Goal: Task Accomplishment & Management: Manage account settings

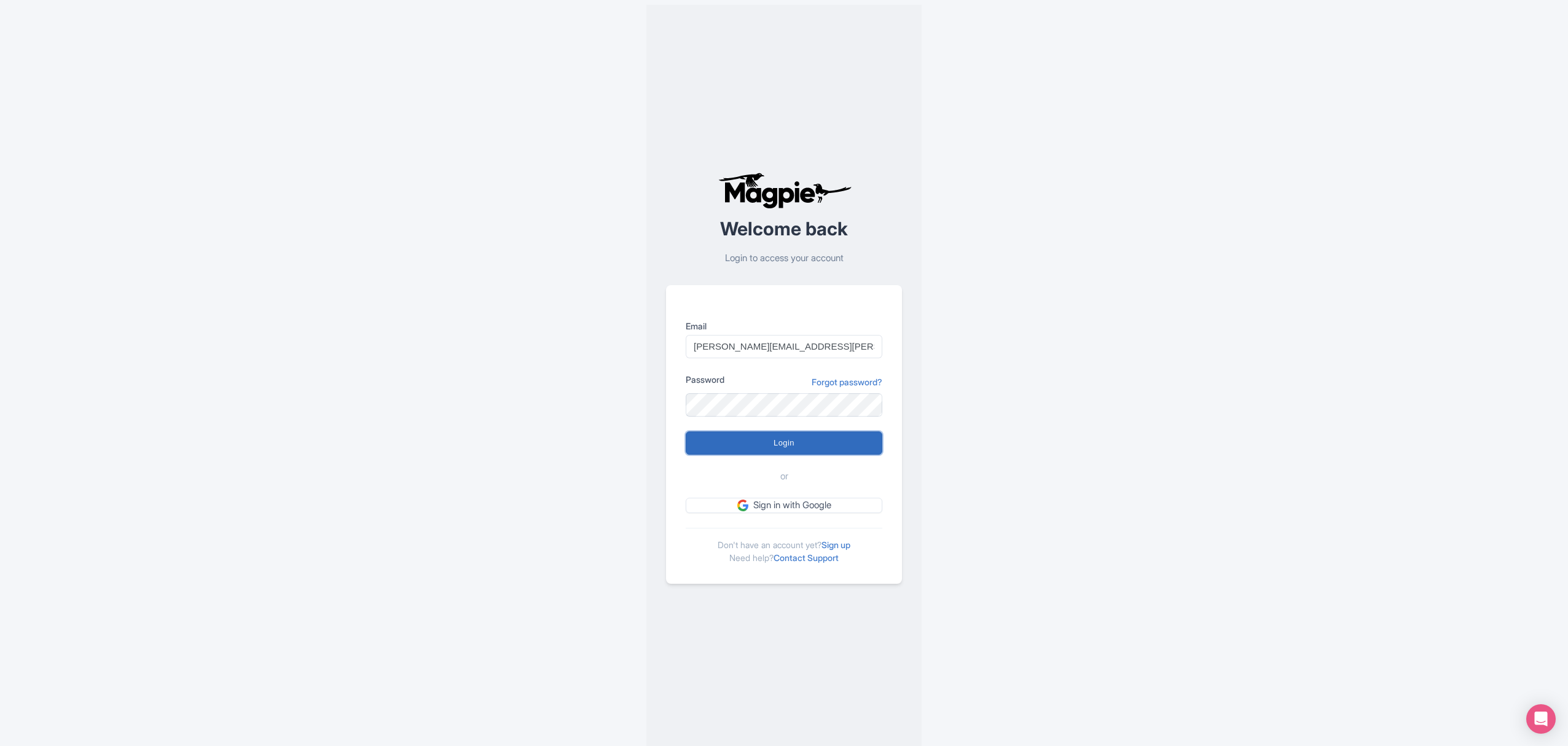
click at [819, 446] on input "Login" at bounding box center [784, 443] width 196 height 23
type input "Logging in..."
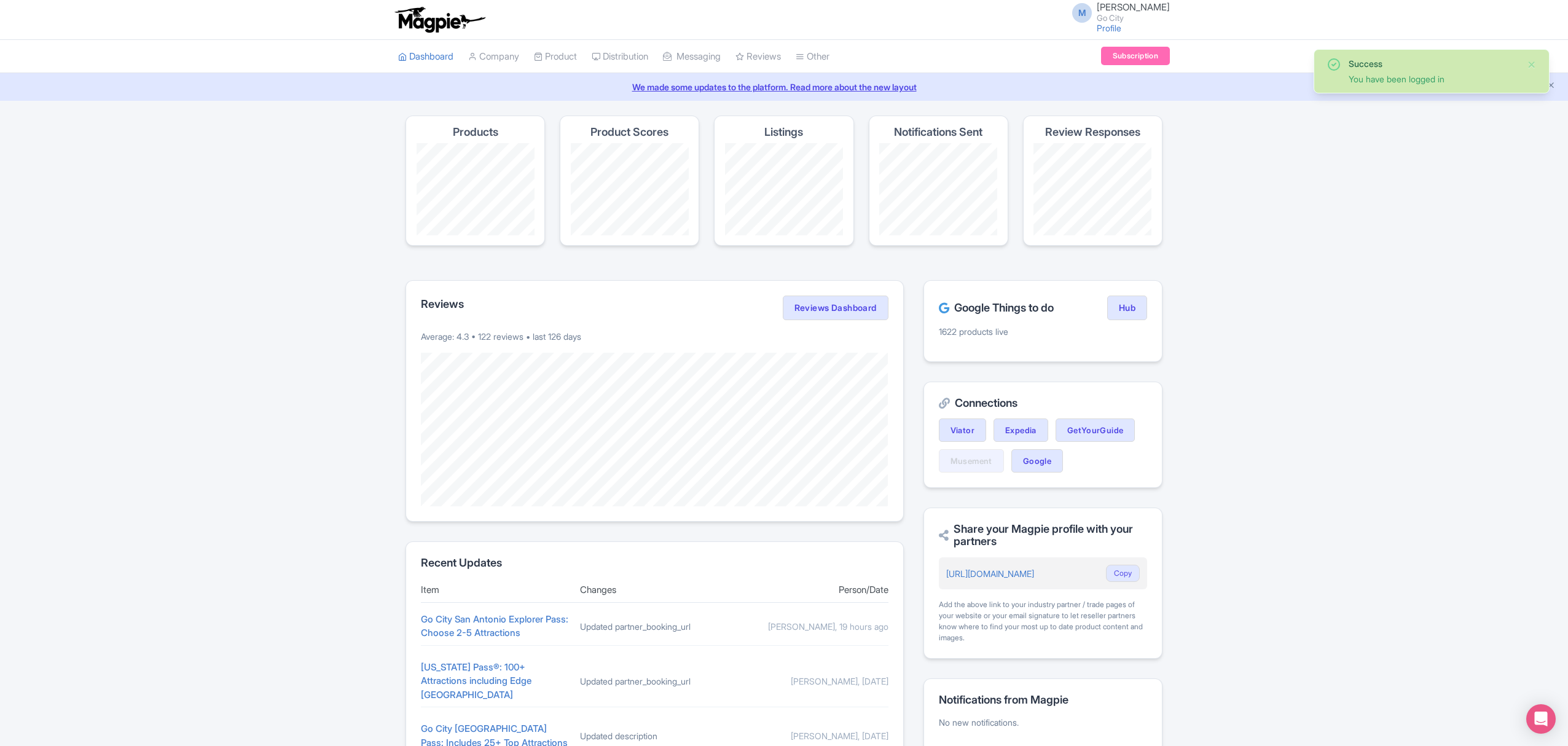
click at [1485, 347] on div "Success You have been logged in Magpie recommends Look into TUI Musement as a d…" at bounding box center [784, 500] width 1568 height 770
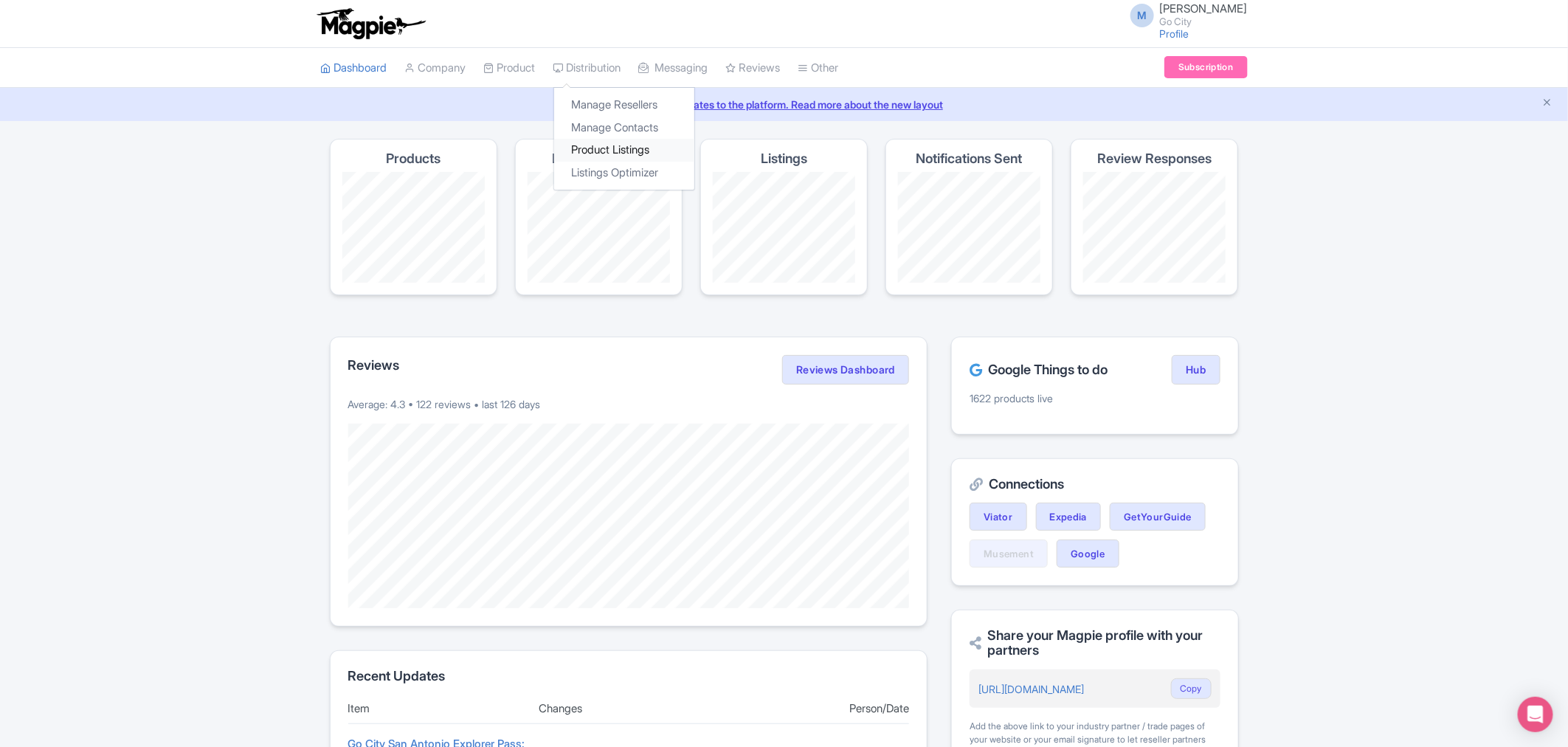
click at [620, 156] on link "Product Listings" at bounding box center [625, 149] width 140 height 22
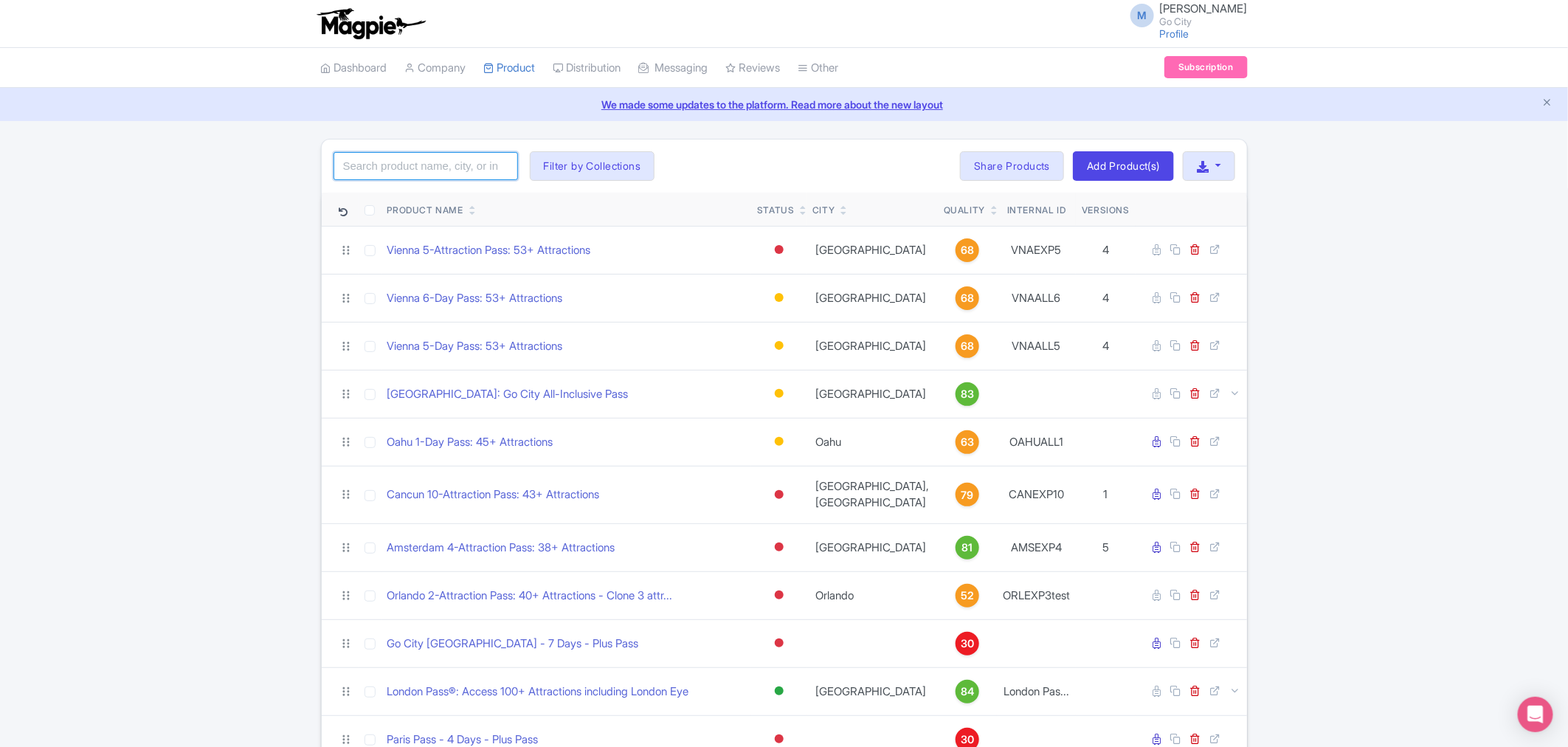
drag, startPoint x: 386, startPoint y: 170, endPoint x: 399, endPoint y: 178, distance: 15.3
click at [386, 170] on input "search" at bounding box center [426, 166] width 185 height 28
type input "barcelona"
click button "Search" at bounding box center [0, 0] width 0 height 0
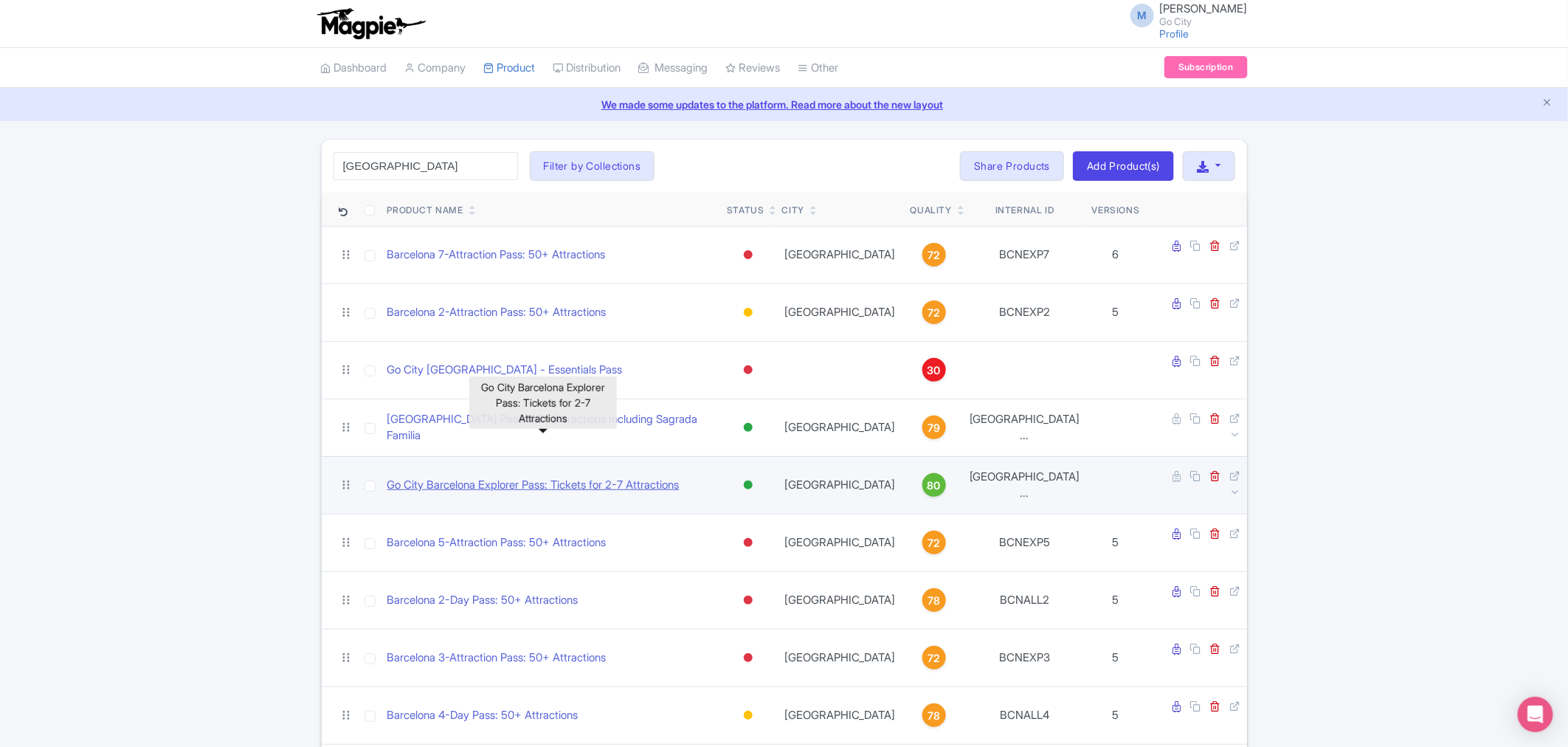
click at [490, 477] on link "Go City Barcelona Explorer Pass: Tickets for 2-7 Attractions" at bounding box center [533, 485] width 293 height 17
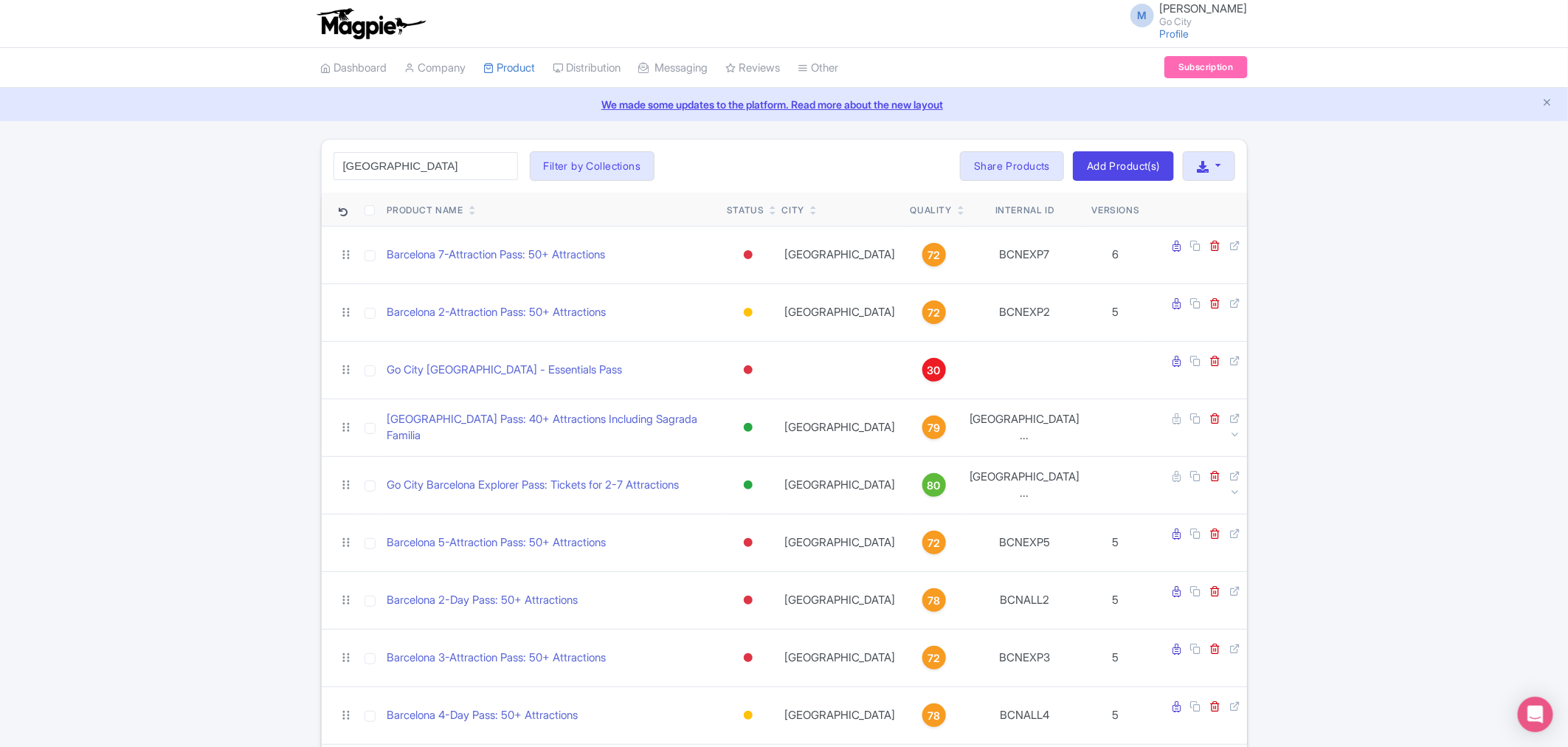
drag, startPoint x: 1201, startPoint y: 32, endPoint x: 1189, endPoint y: 17, distance: 19.2
click at [1189, 17] on small "Go City" at bounding box center [1204, 22] width 88 height 10
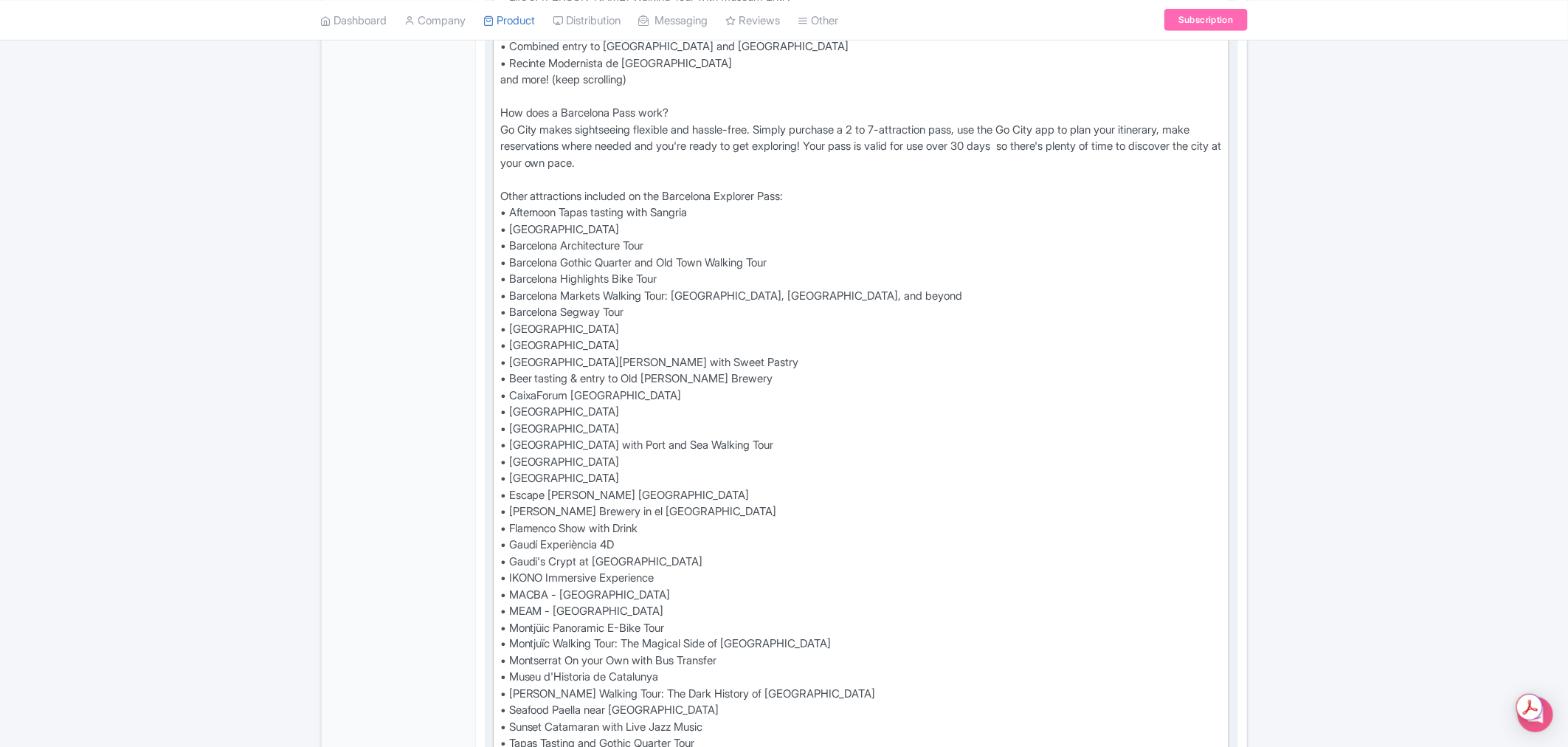
scroll to position [902, 0]
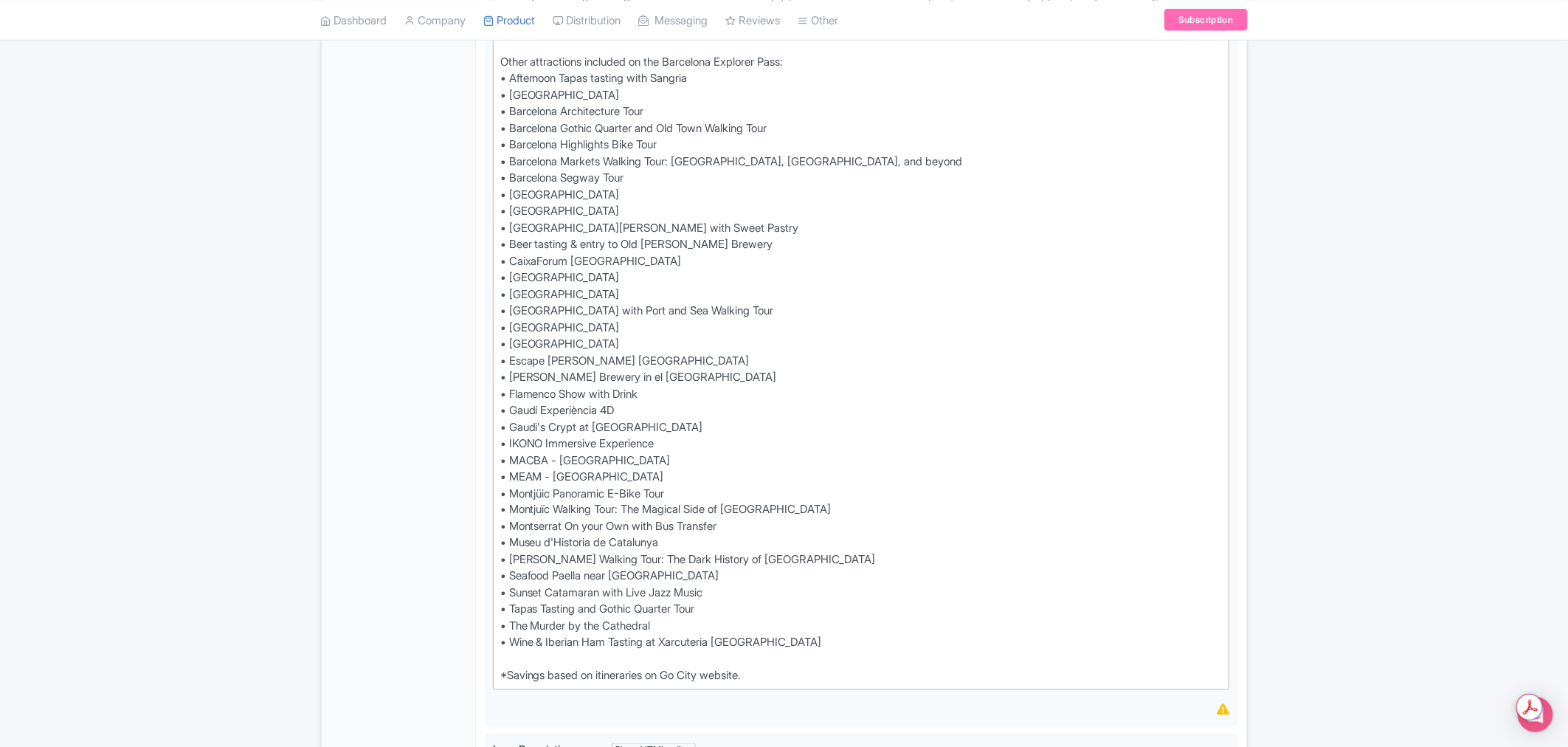
type trix-editor "<div>Check the Go City app or digital guidebook for the most up-to-date list of…"
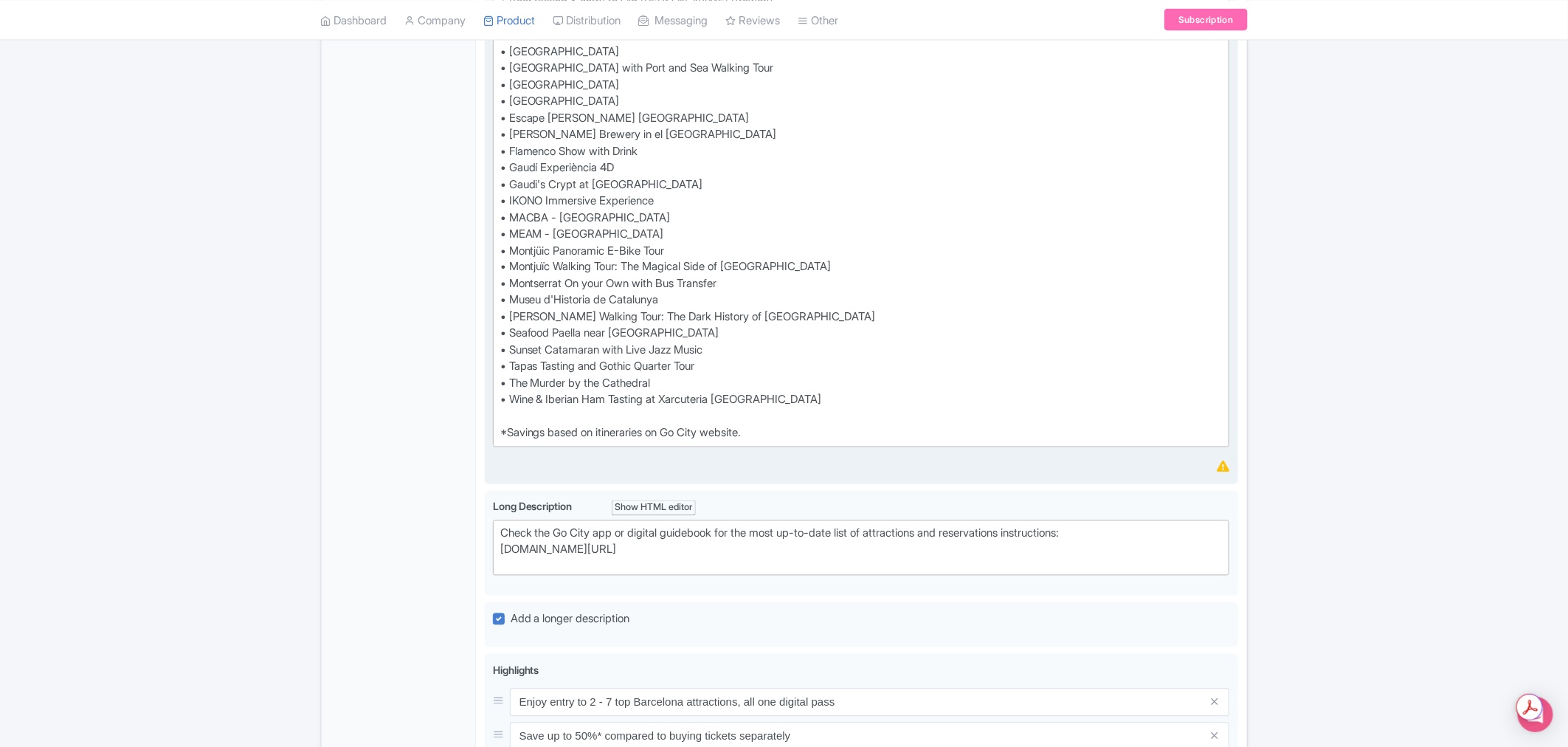
scroll to position [1148, 0]
click at [1357, 418] on div "← Back to Products Go City Barcelona Explorer Pass: Tickets for 2-7 Attractions…" at bounding box center [784, 73] width 1568 height 2164
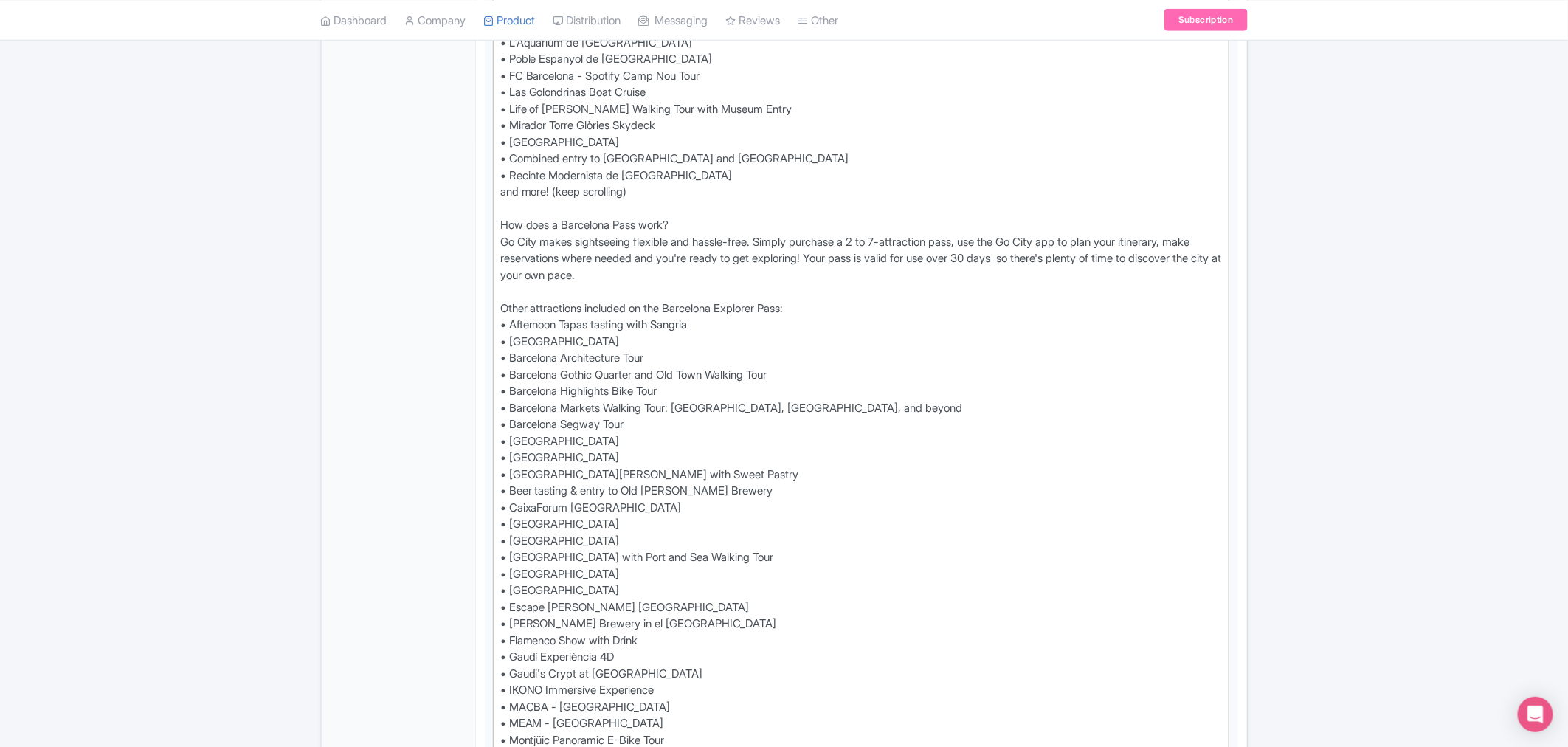
scroll to position [0, 0]
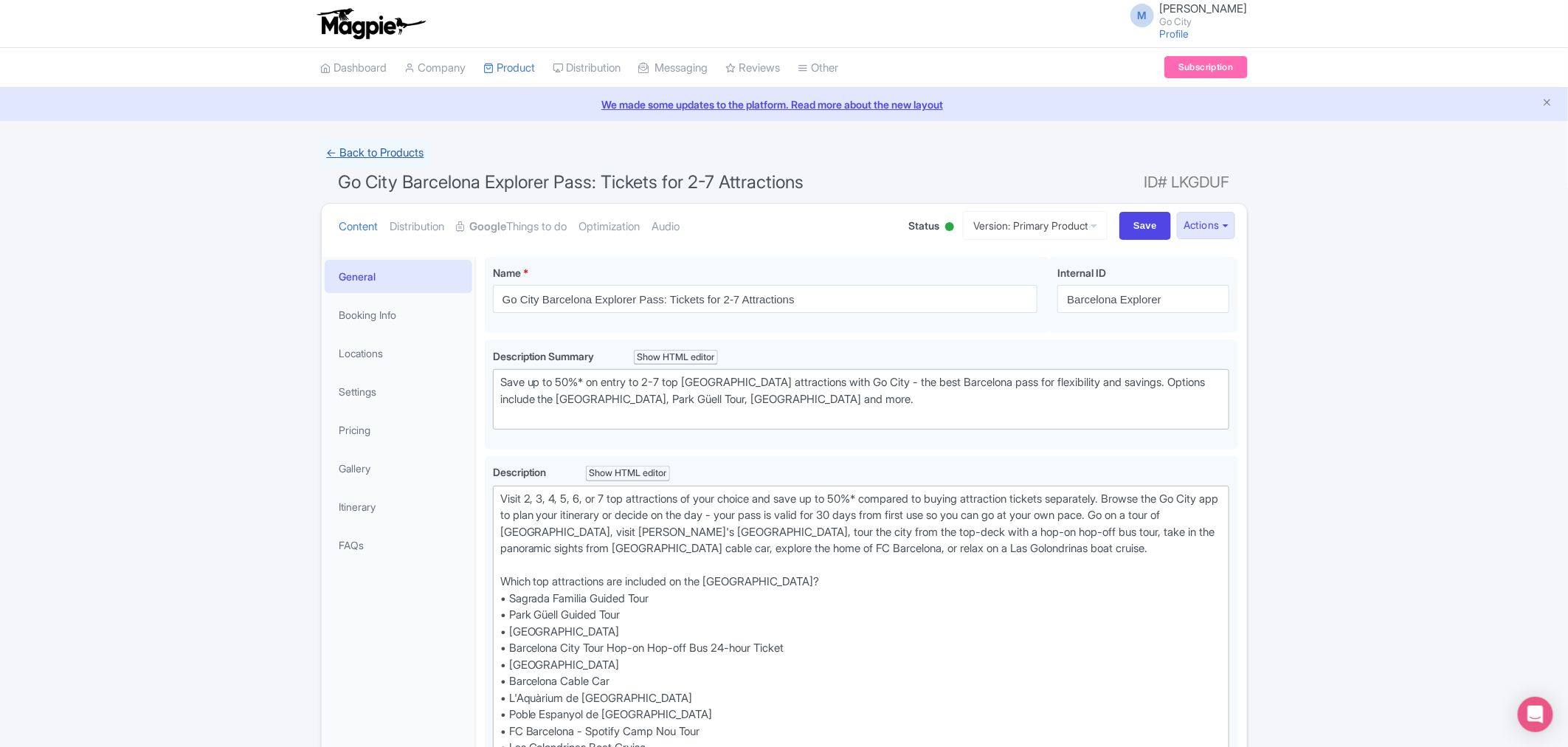
click at [380, 161] on link "← Back to Products" at bounding box center [375, 153] width 109 height 29
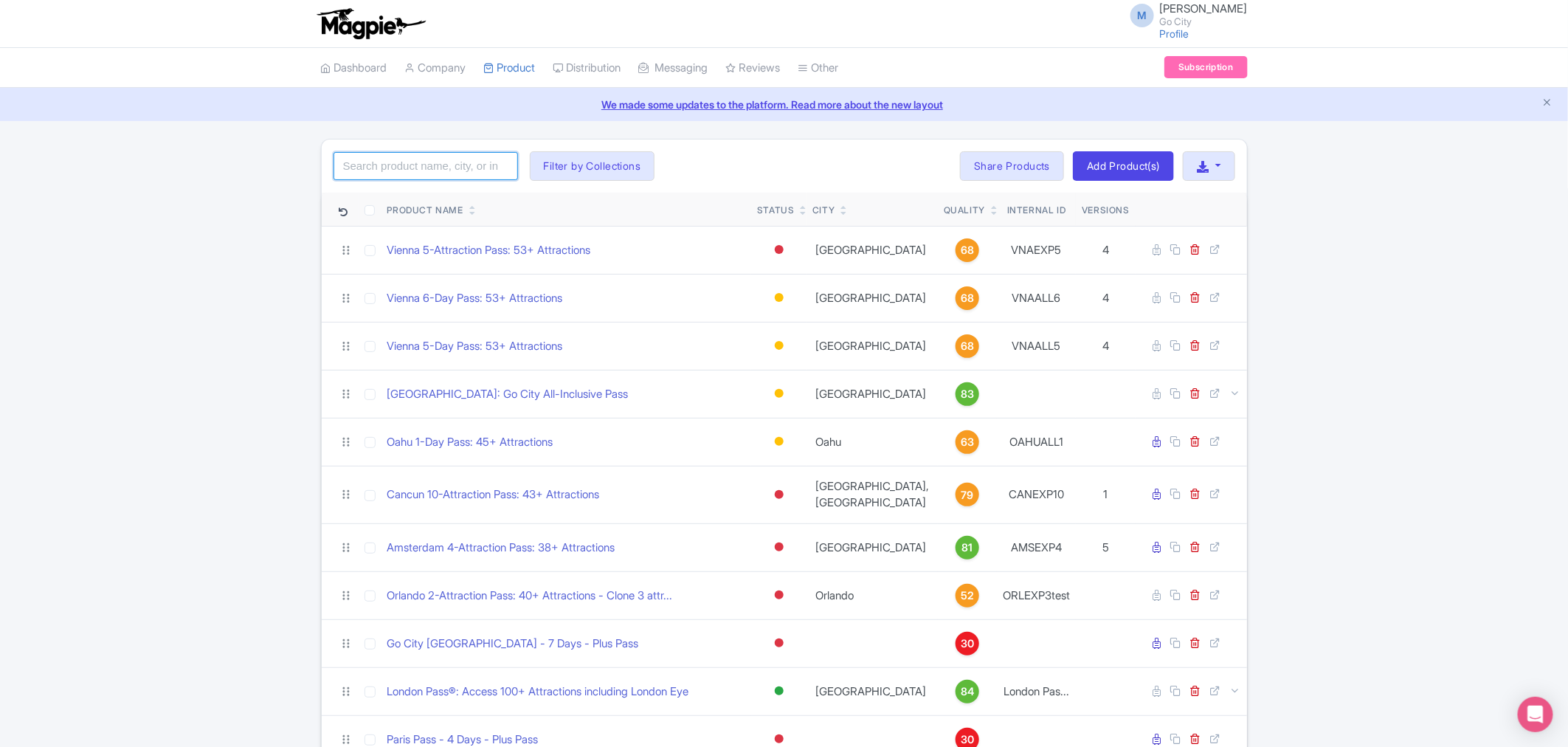
click at [457, 158] on input "search" at bounding box center [426, 166] width 185 height 28
type input "[GEOGRAPHIC_DATA]"
click button "Search" at bounding box center [0, 0] width 0 height 0
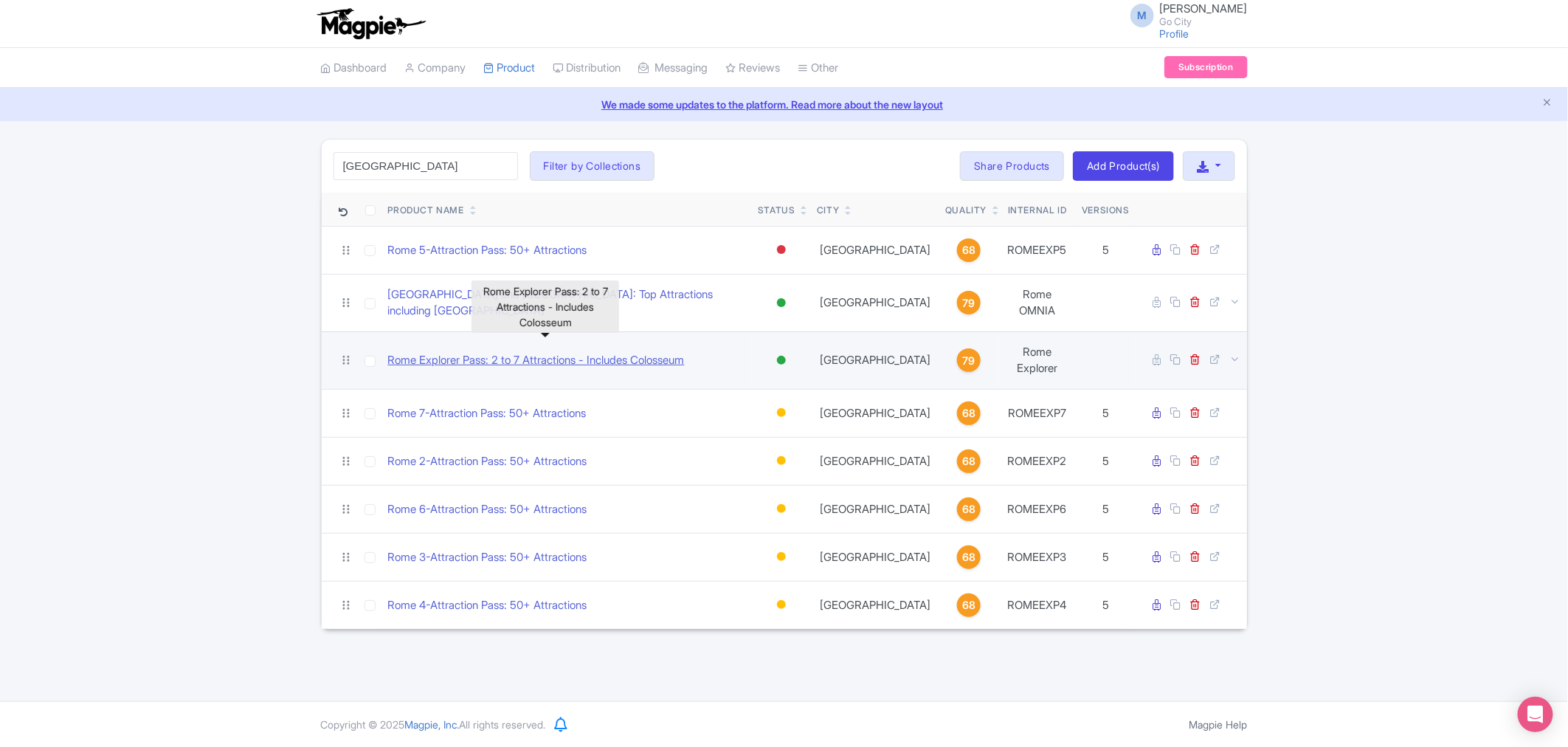
click at [580, 352] on link "Rome Explorer Pass: 2 to 7 Attractions - Includes Colosseum" at bounding box center [536, 360] width 297 height 17
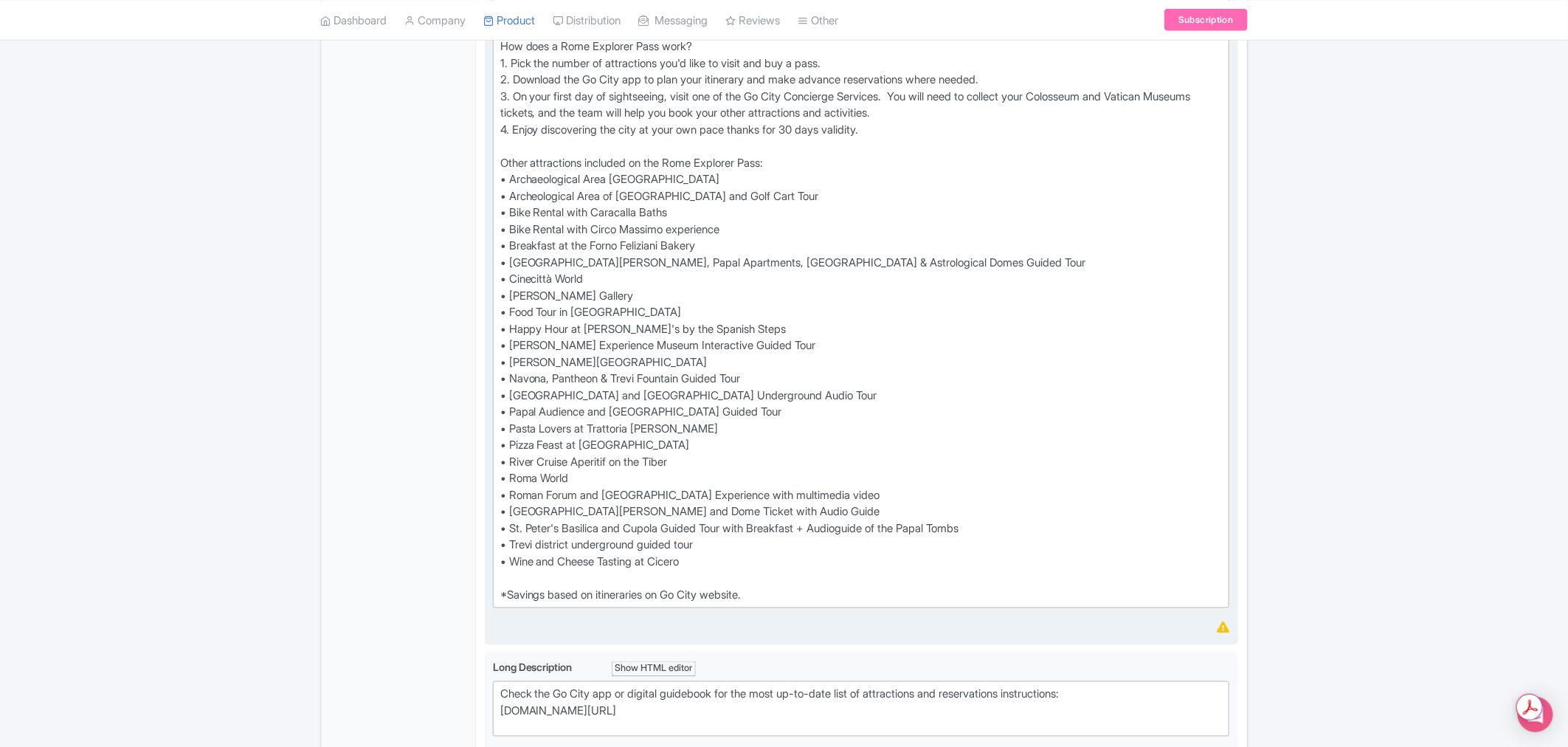
scroll to position [820, 0]
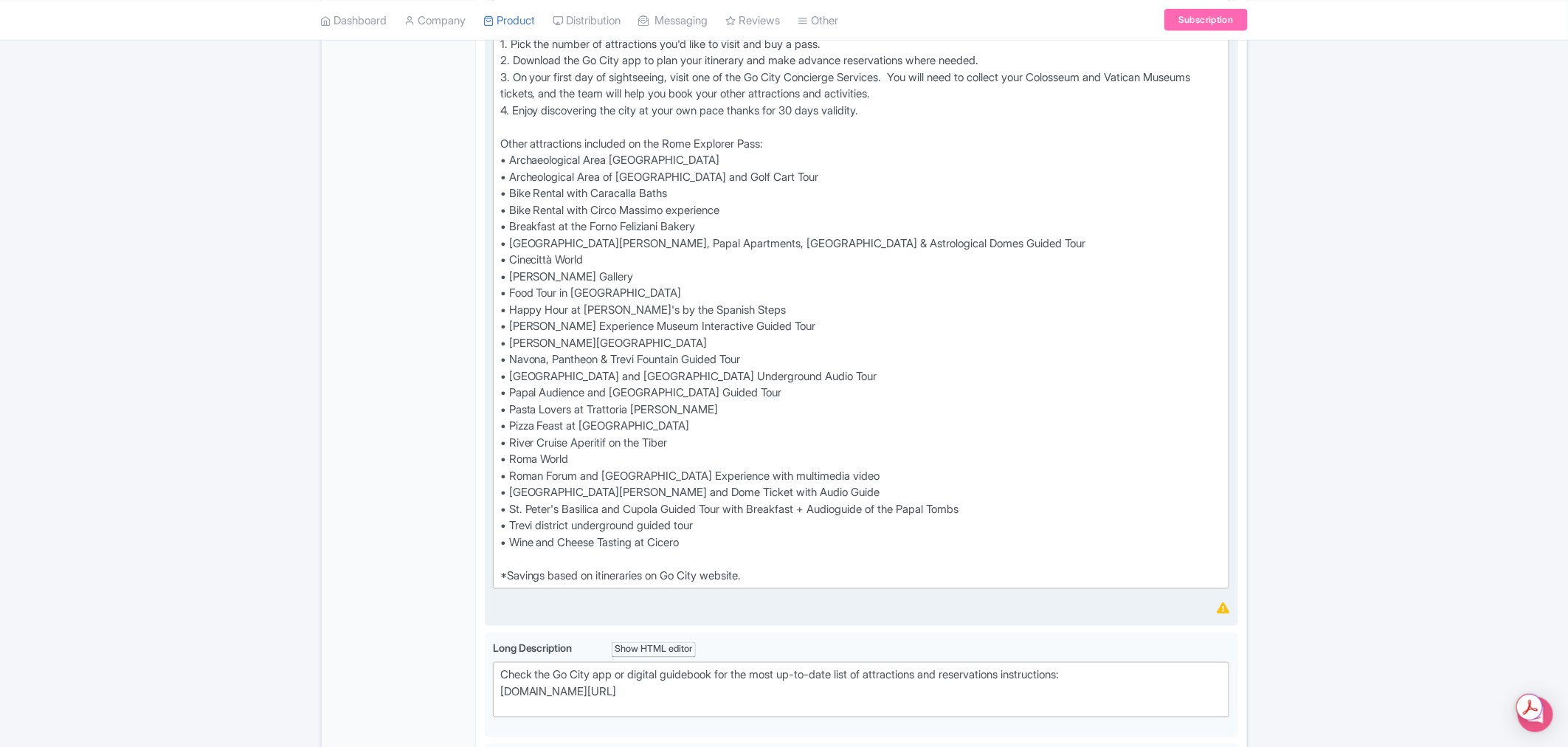
click at [591, 456] on div "Save up to 50%* on top Rome attractions with Go City's Explorer Pass. Choose fr…" at bounding box center [861, 127] width 723 height 914
click at [881, 469] on div "Save up to 50%* on top Rome attractions with Go City's Explorer Pass. Choose fr…" at bounding box center [861, 127] width 723 height 914
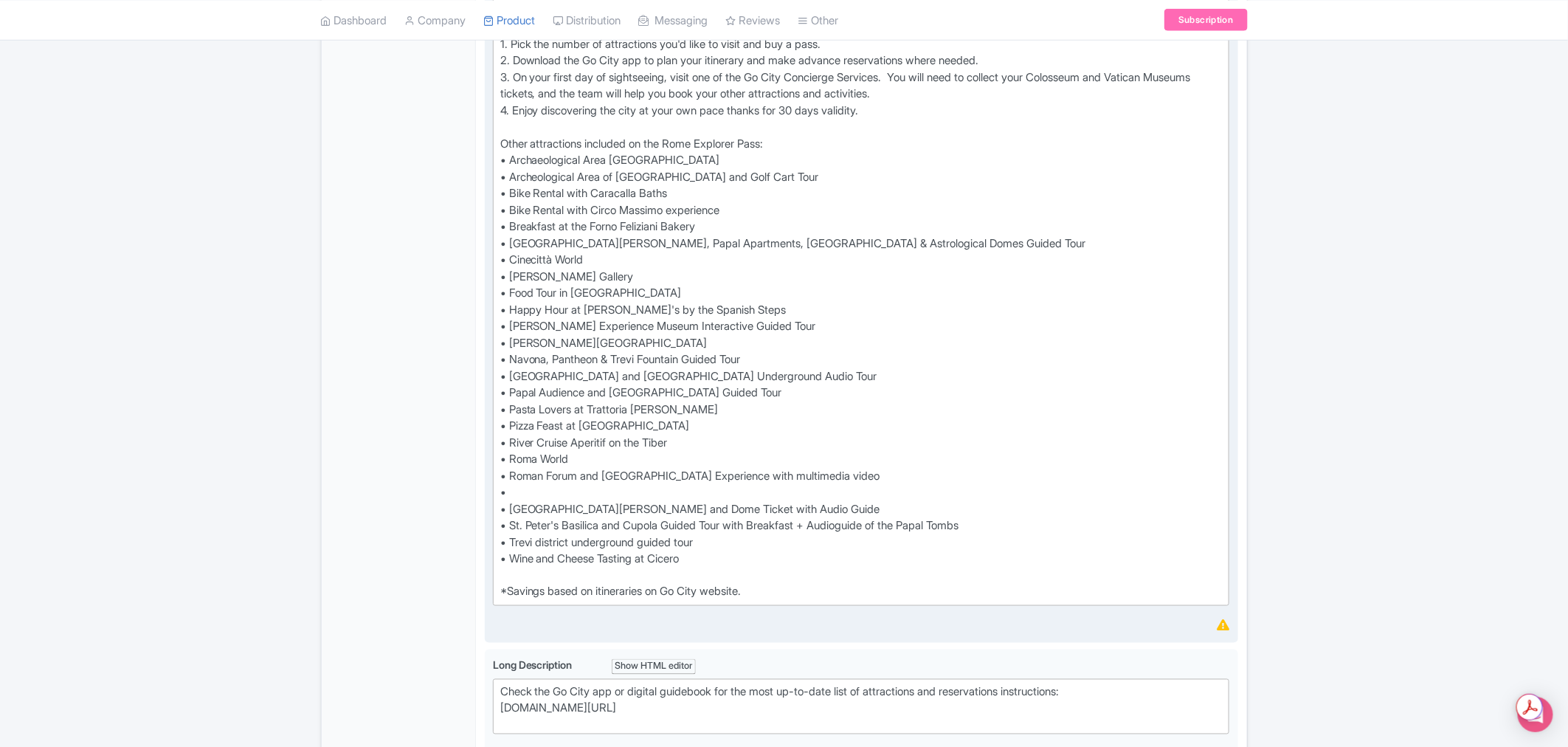
click at [600, 493] on div "Save up to 50%* on top Rome attractions with Go City's Explorer Pass. Choose fr…" at bounding box center [861, 135] width 723 height 930
paste trix-editor "<div>Save up to 50%* on top Rome attractions with Go City's Explorer Pass. Choo…"
type trix-editor "<div>Save up to 50%* on top Rome attractions with Go City's Explorer Pass. Choo…"
click at [1337, 475] on div "← Back to Products Rome Explorer Pass: 2 to 7 Attractions - Includes Colosseum …" at bounding box center [784, 352] width 1568 height 2066
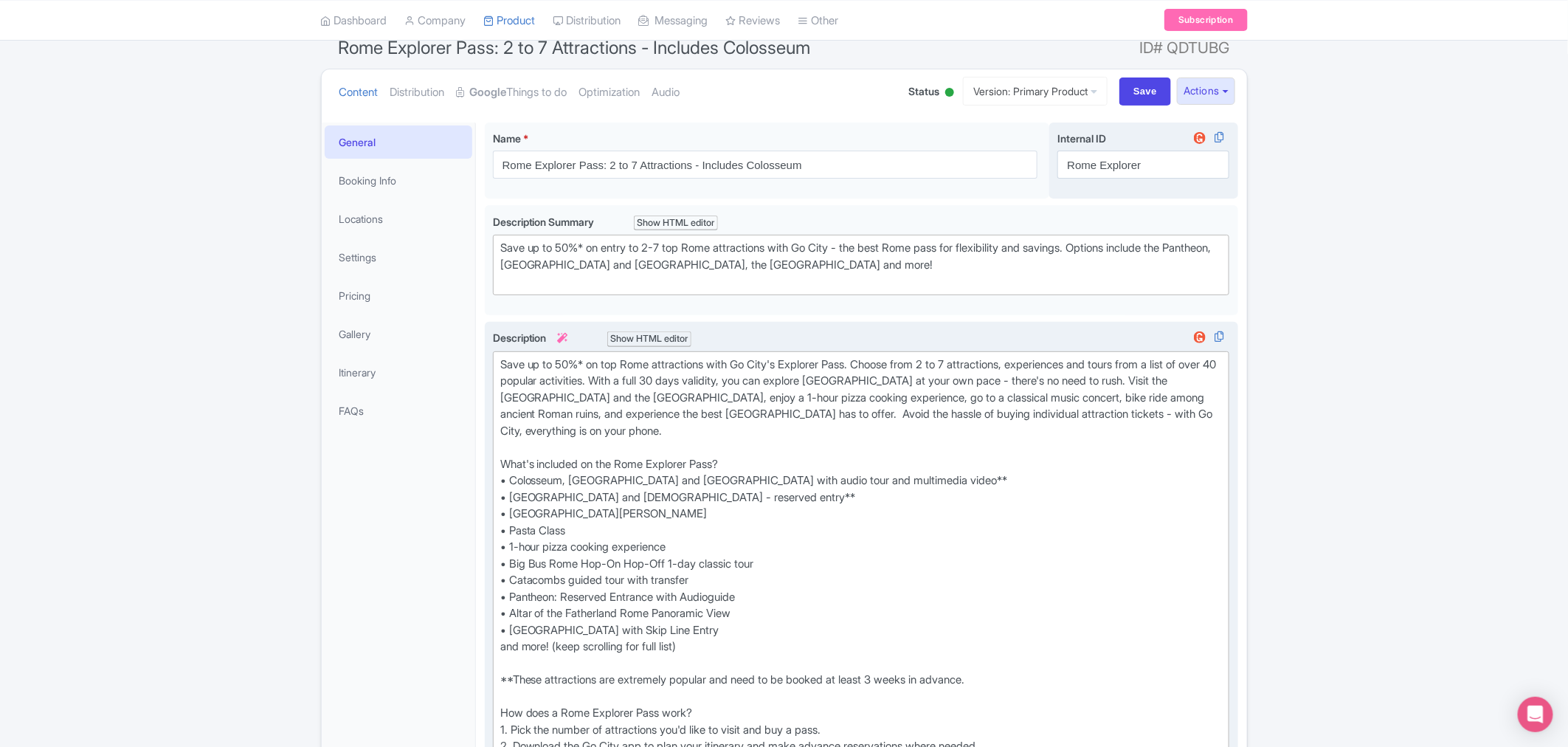
scroll to position [82, 0]
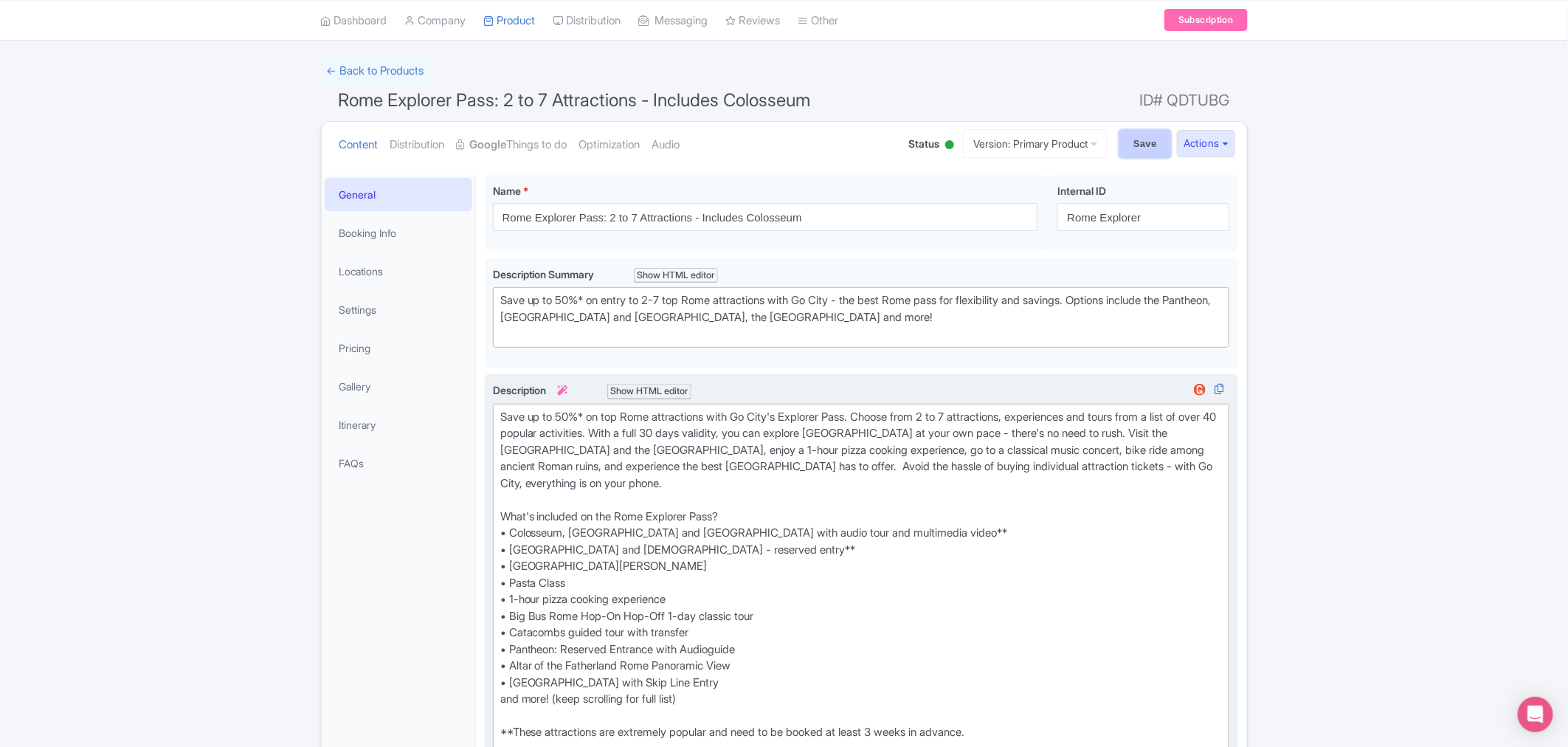
click at [1141, 145] on input "Save" at bounding box center [1145, 143] width 51 height 28
type input "Saving..."
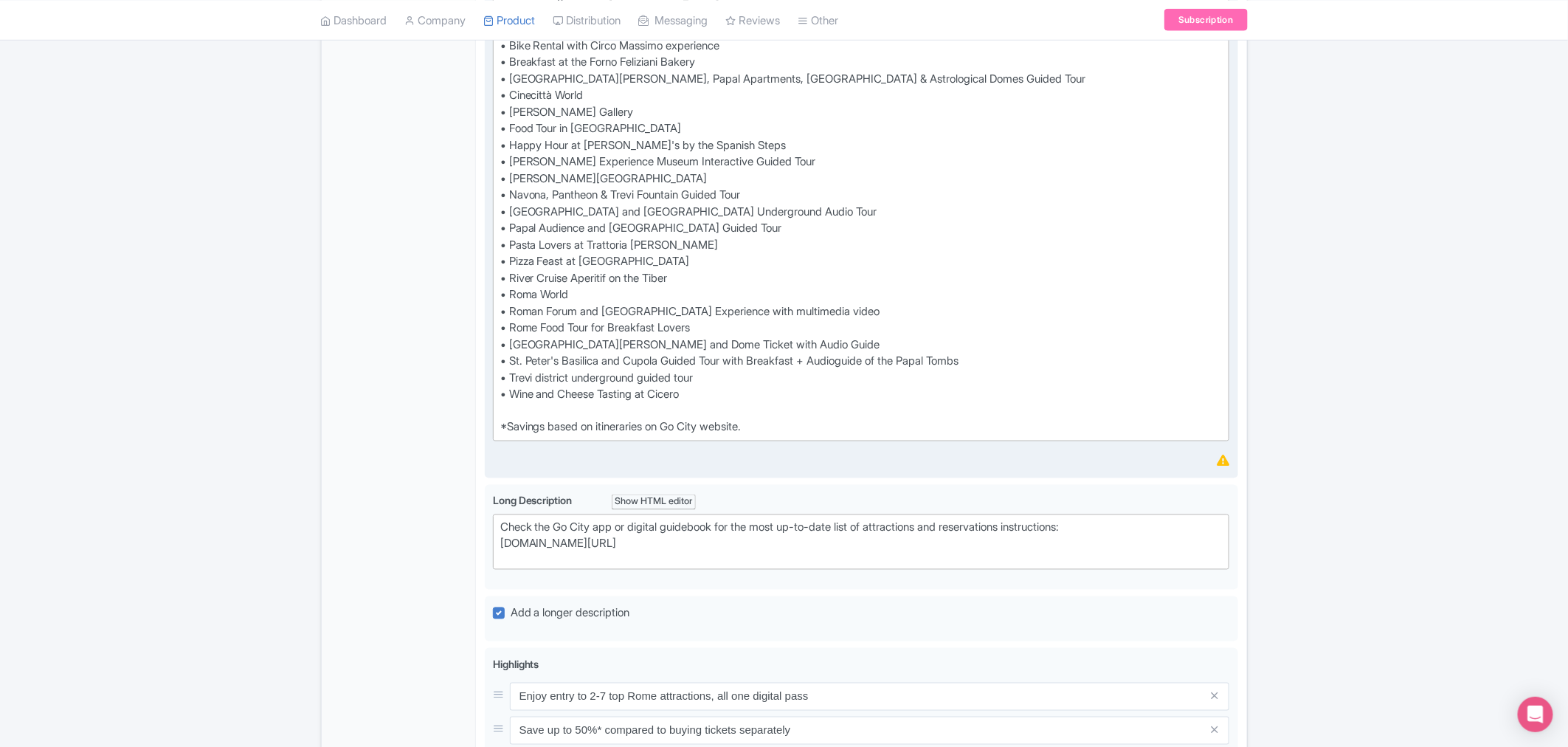
scroll to position [984, 0]
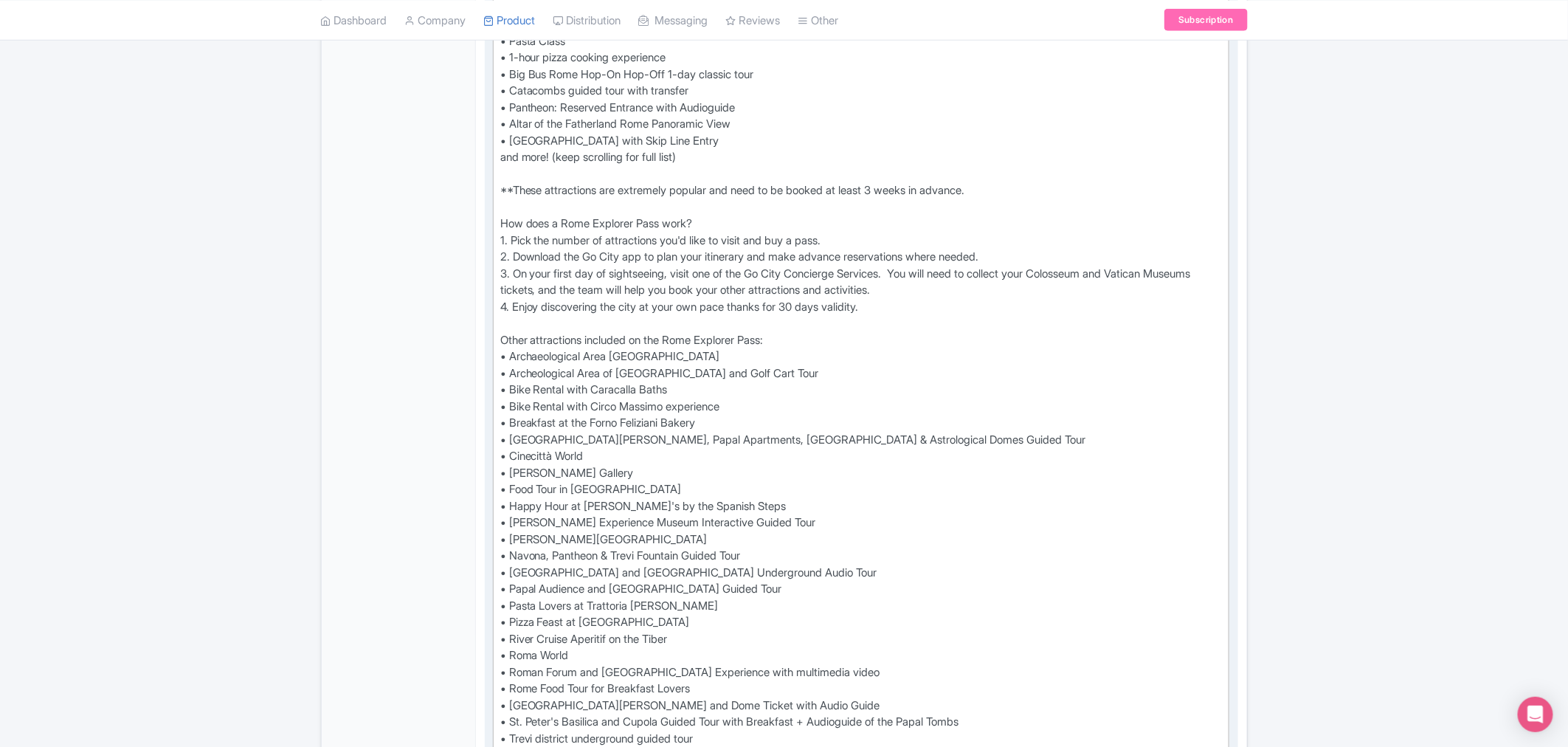
scroll to position [666, 0]
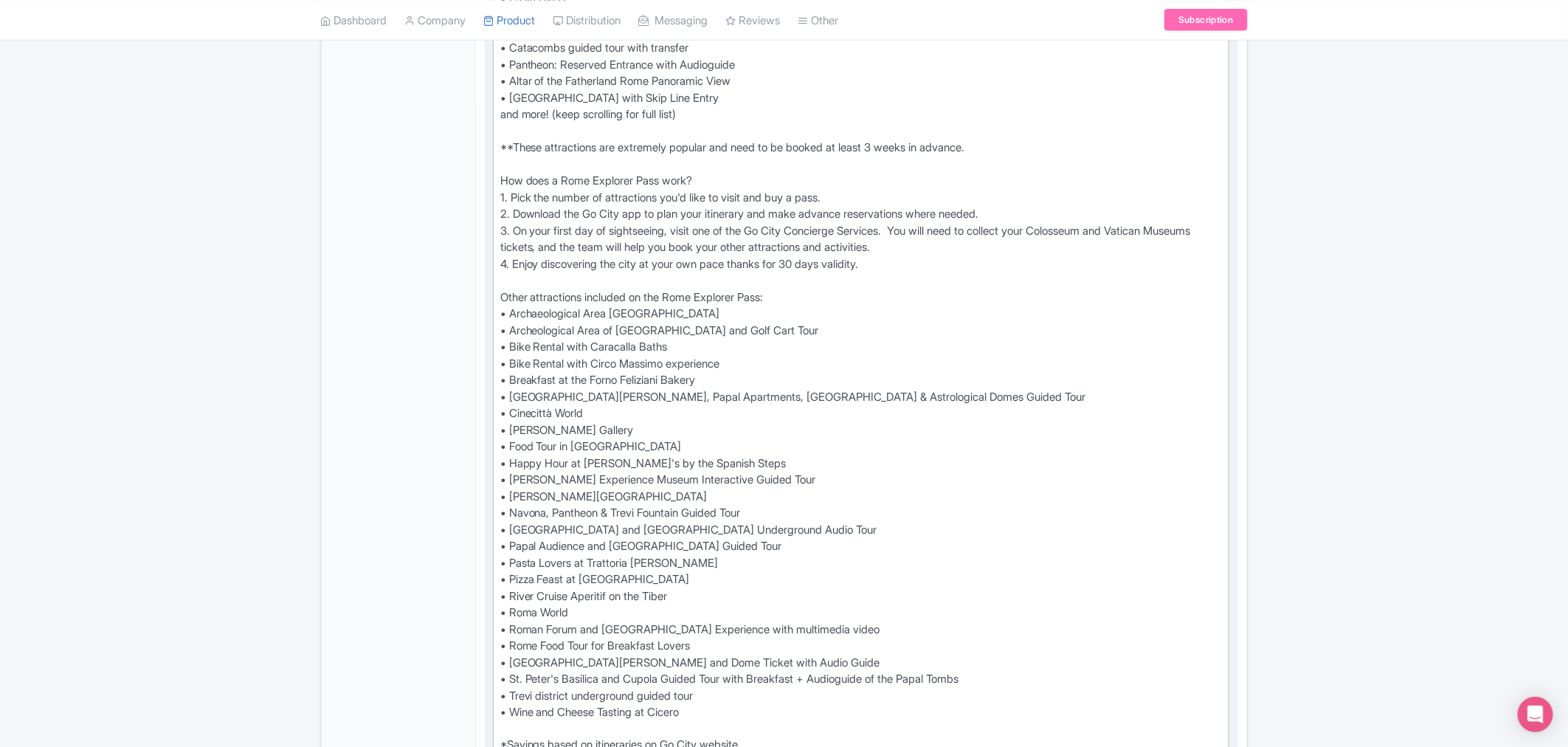
drag, startPoint x: 569, startPoint y: 427, endPoint x: 491, endPoint y: 428, distance: 78.0
click at [491, 428] on div "Description i Show HTML editor Bold Italic Strikethrough Link Heading Quote Cod…" at bounding box center [861, 292] width 753 height 1007
type trix-editor "<div>Save up to 50%* on top Rome attractions with Go City's Explorer Pass. Choo…"
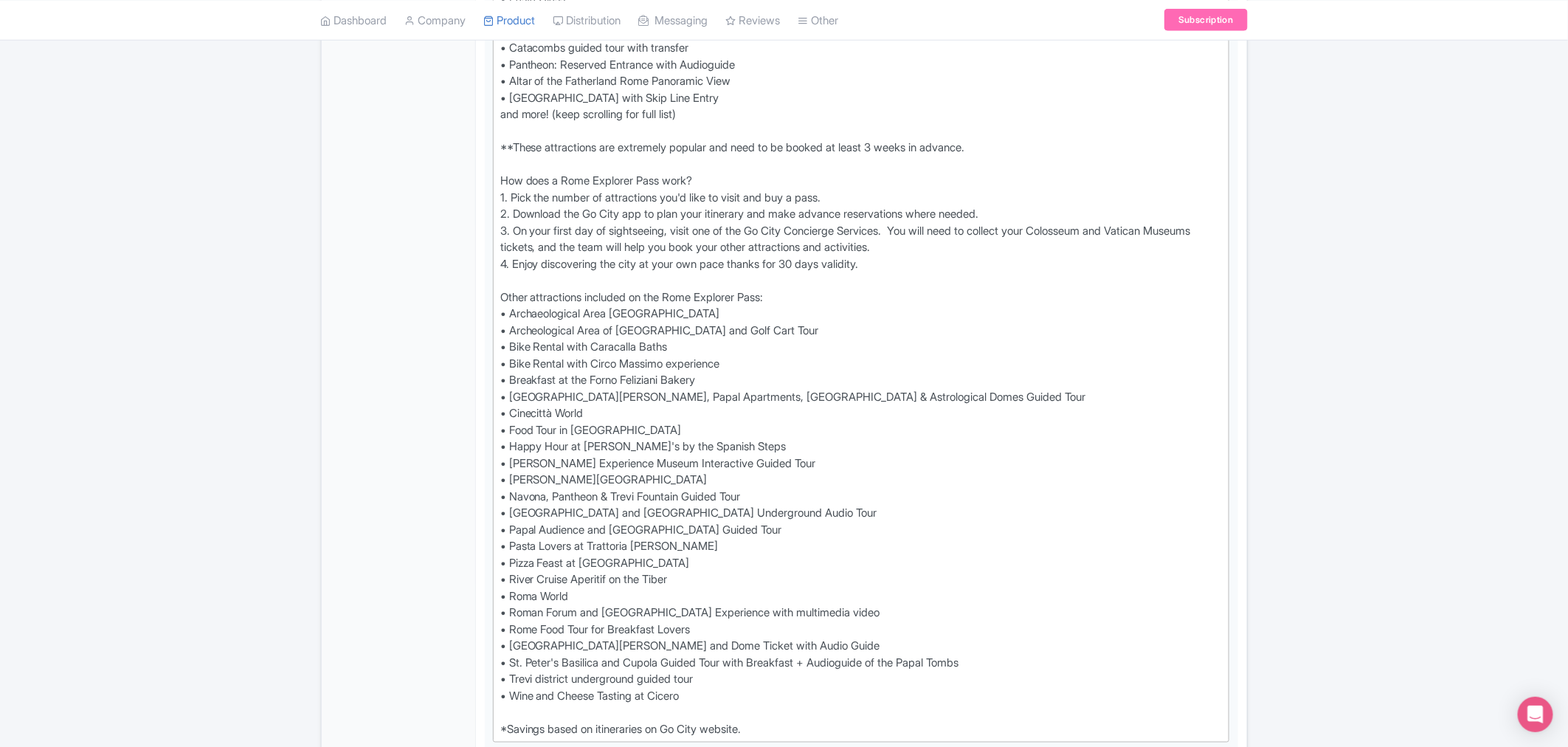
click at [1347, 441] on div "Success Product updated successfully ← Back to Products Rome Explorer Pass: 2 t…" at bounding box center [784, 491] width 1568 height 2038
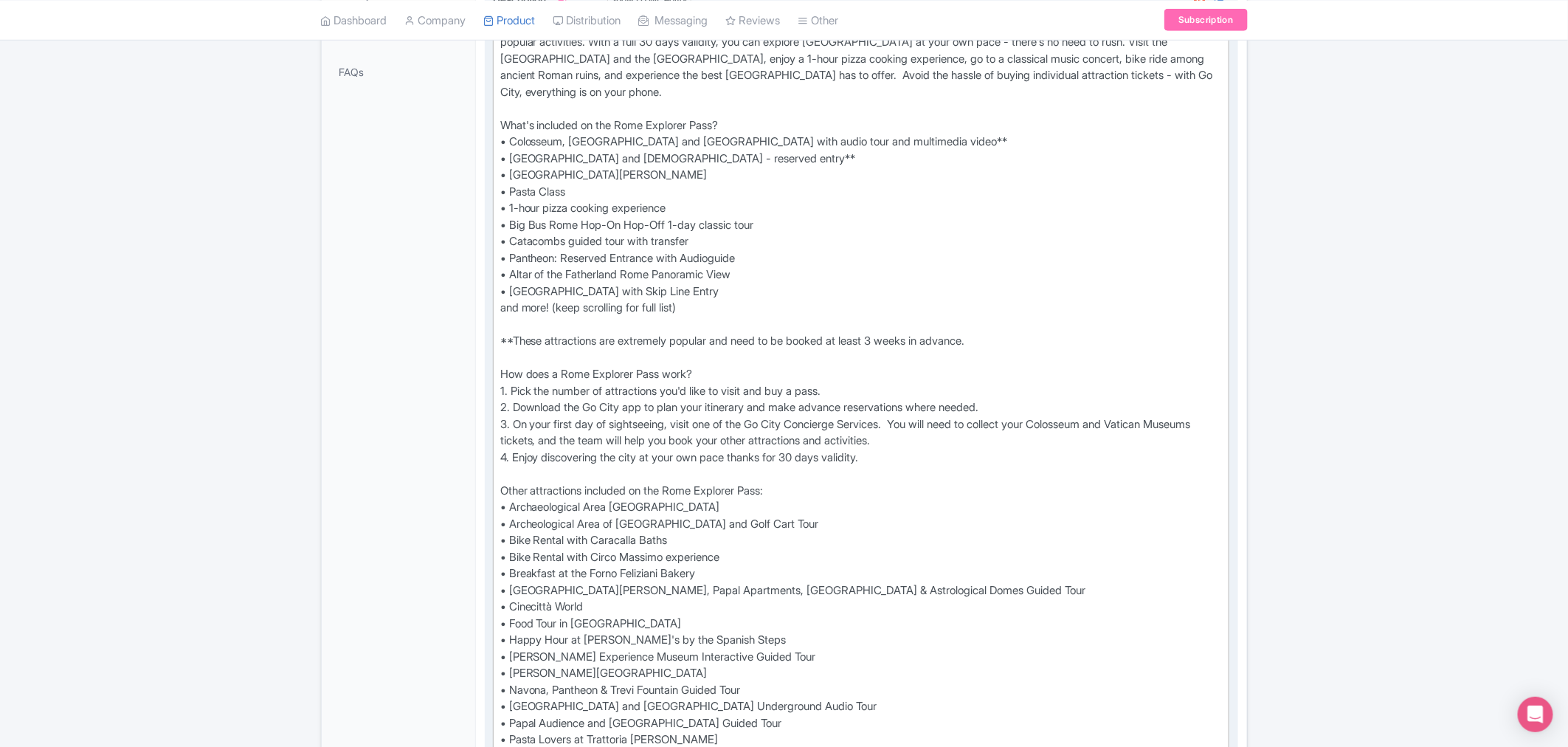
scroll to position [338, 0]
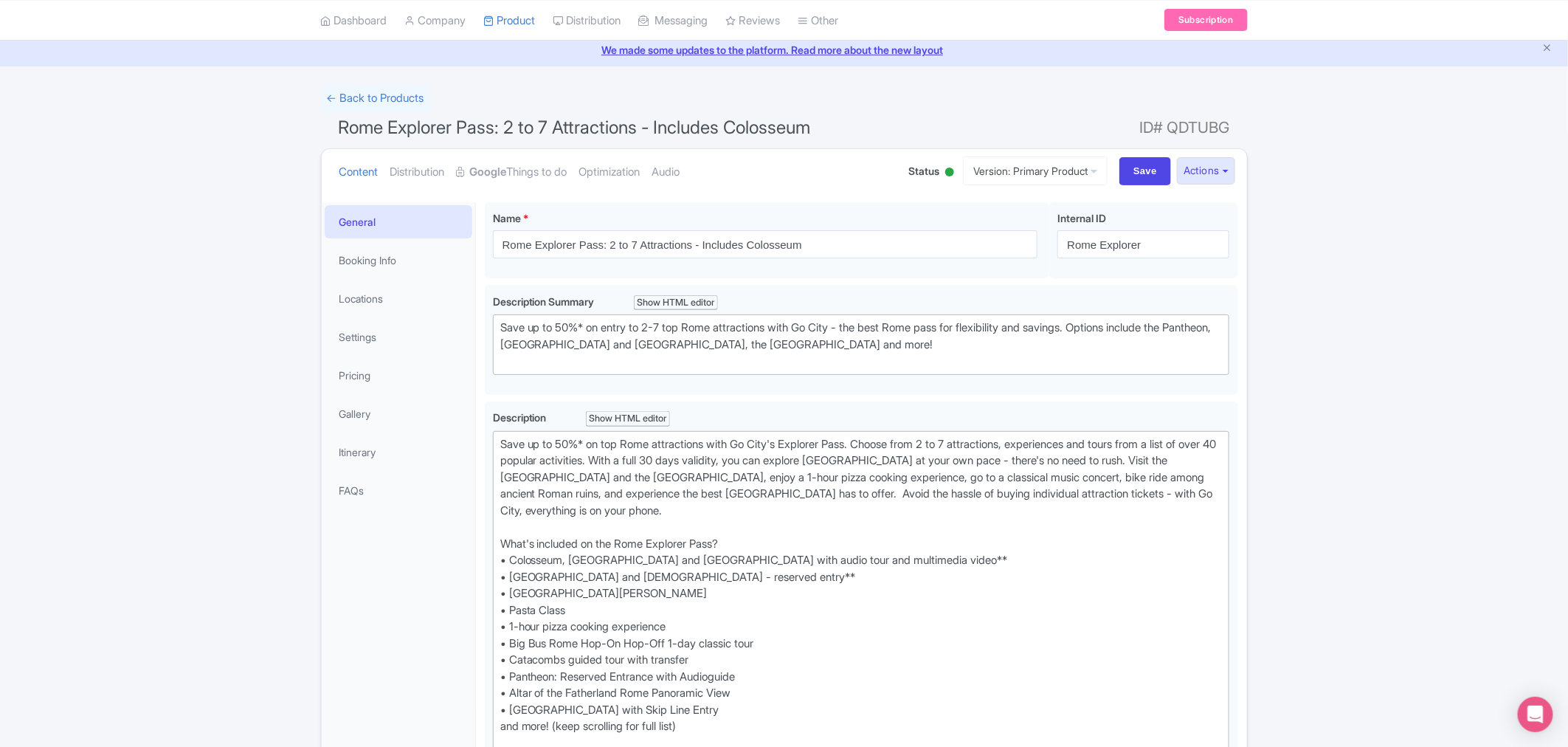
scroll to position [0, 0]
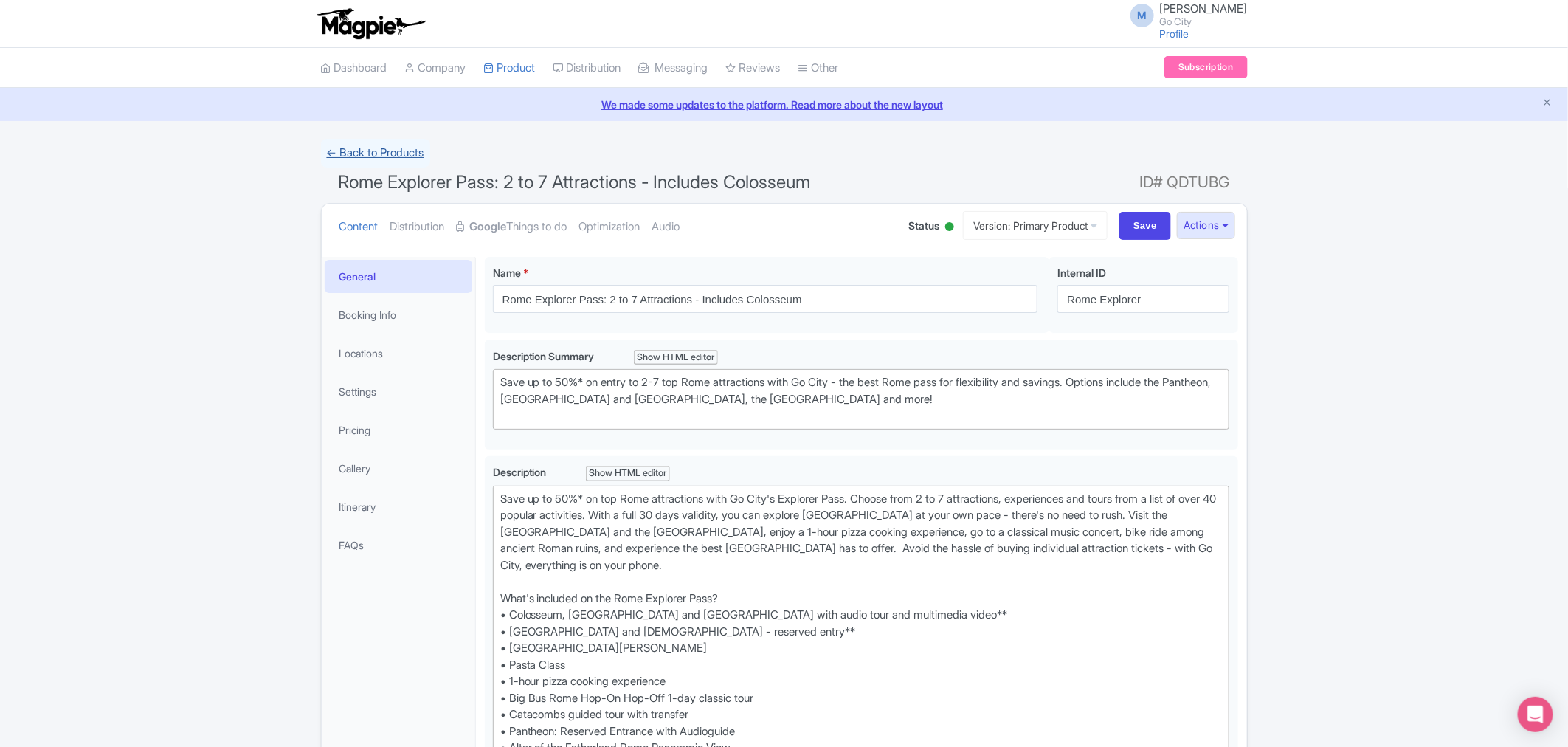
click at [365, 152] on link "← Back to Products" at bounding box center [375, 153] width 109 height 29
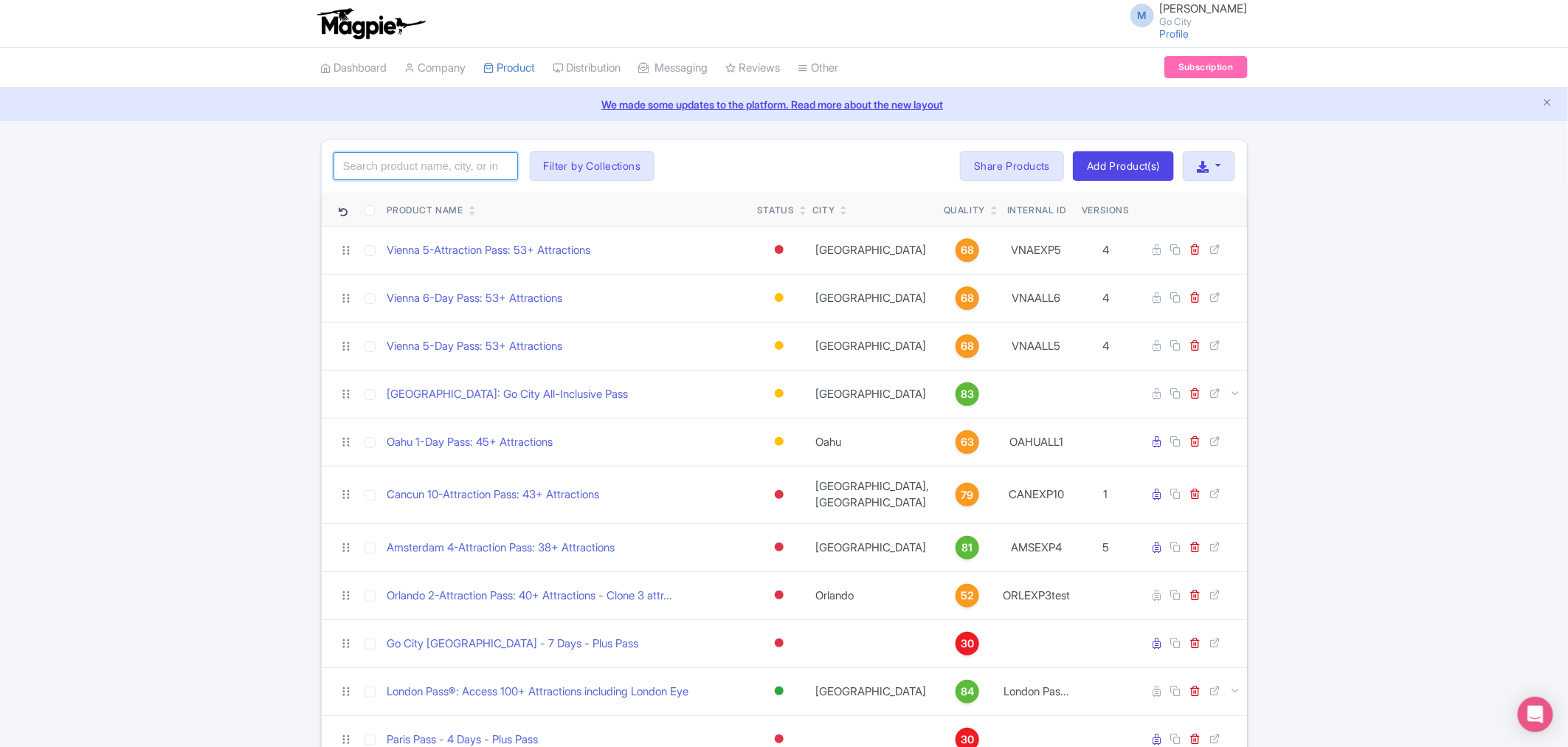
drag, startPoint x: 393, startPoint y: 158, endPoint x: 403, endPoint y: 161, distance: 10.4
click at [393, 158] on input "search" at bounding box center [426, 166] width 185 height 28
type input "sydney"
click button "Search" at bounding box center [0, 0] width 0 height 0
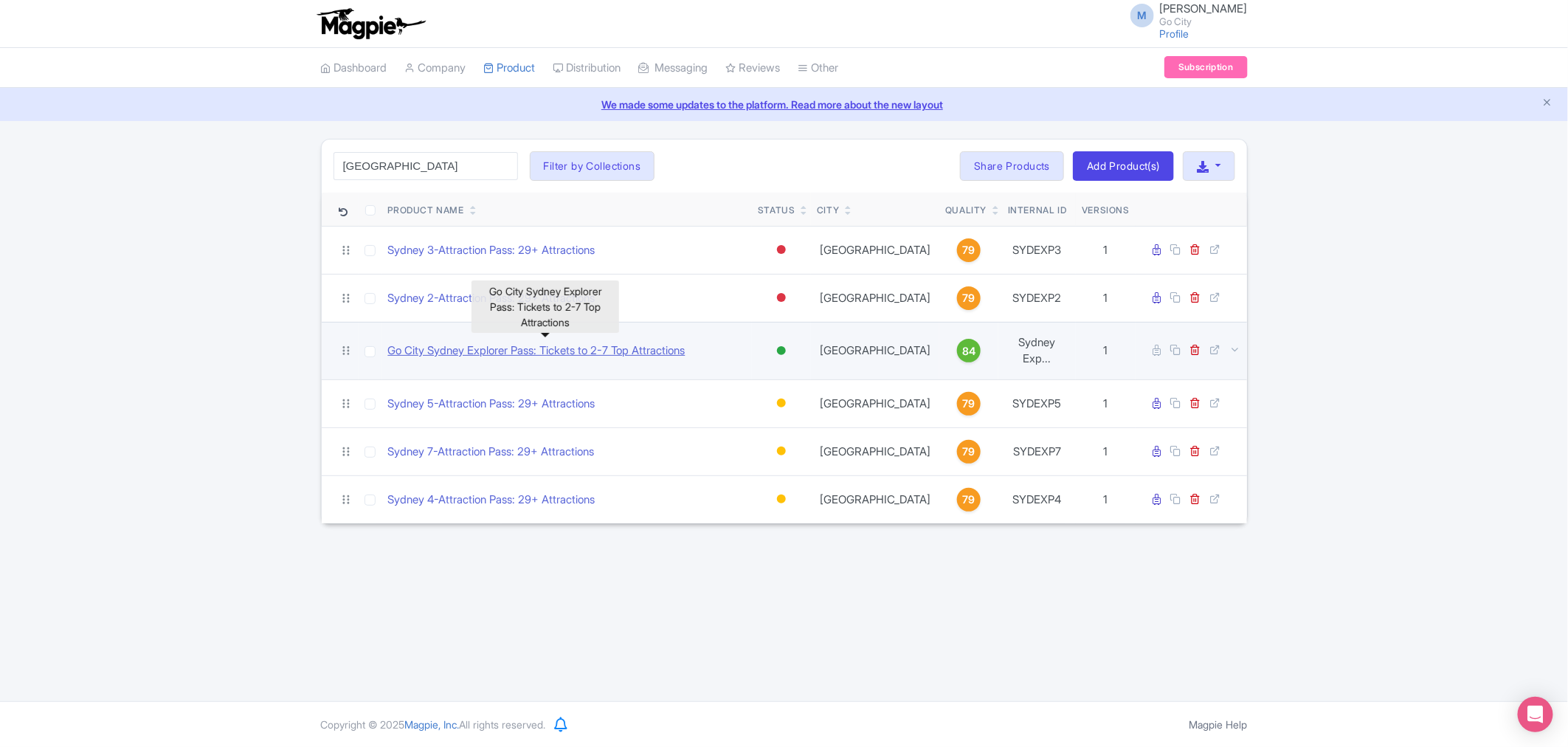
click at [460, 345] on link "Go City Sydney Explorer Pass: Tickets to 2-7 Top Attractions" at bounding box center [536, 350] width 297 height 17
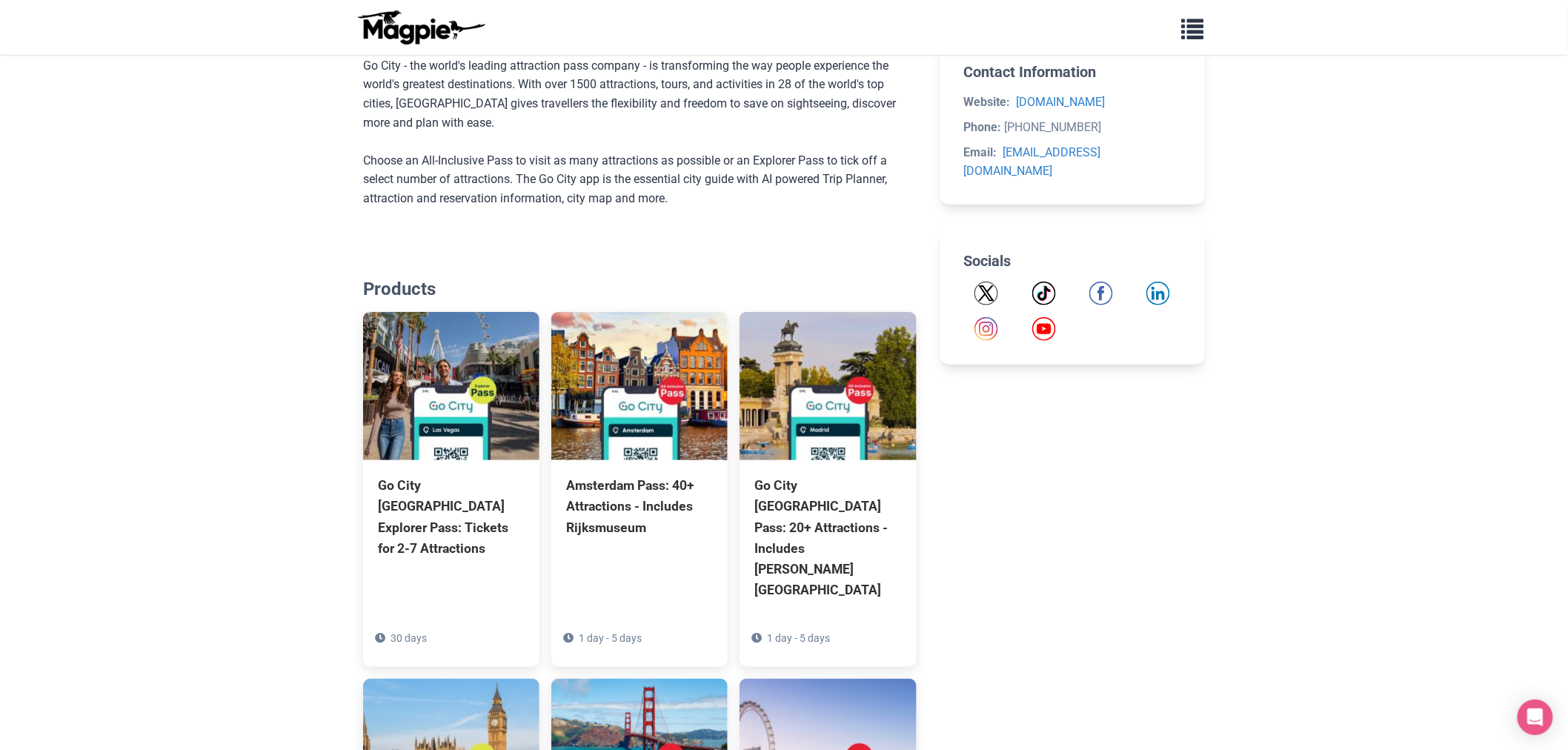
scroll to position [823, 0]
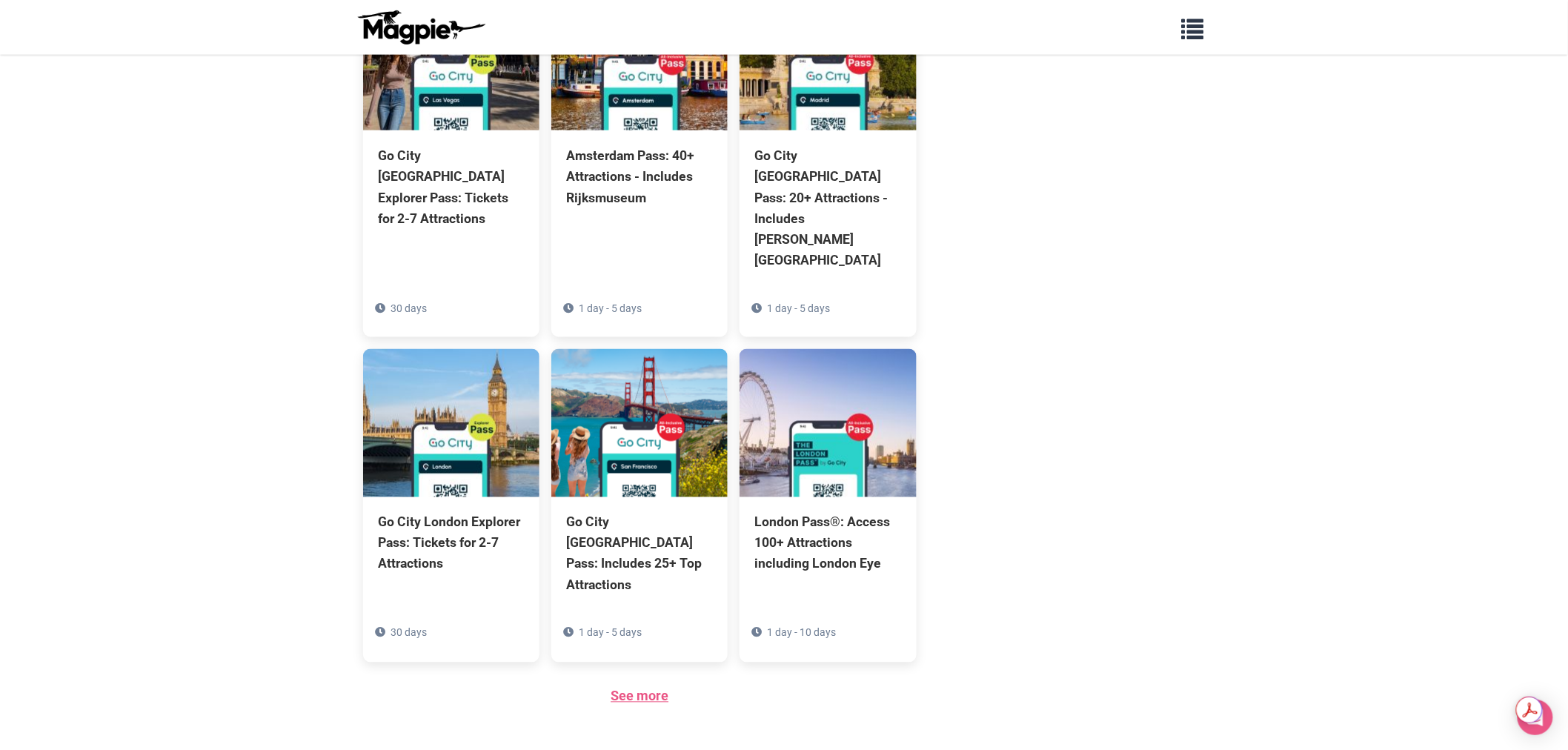
click at [628, 689] on link "See more" at bounding box center [640, 696] width 58 height 15
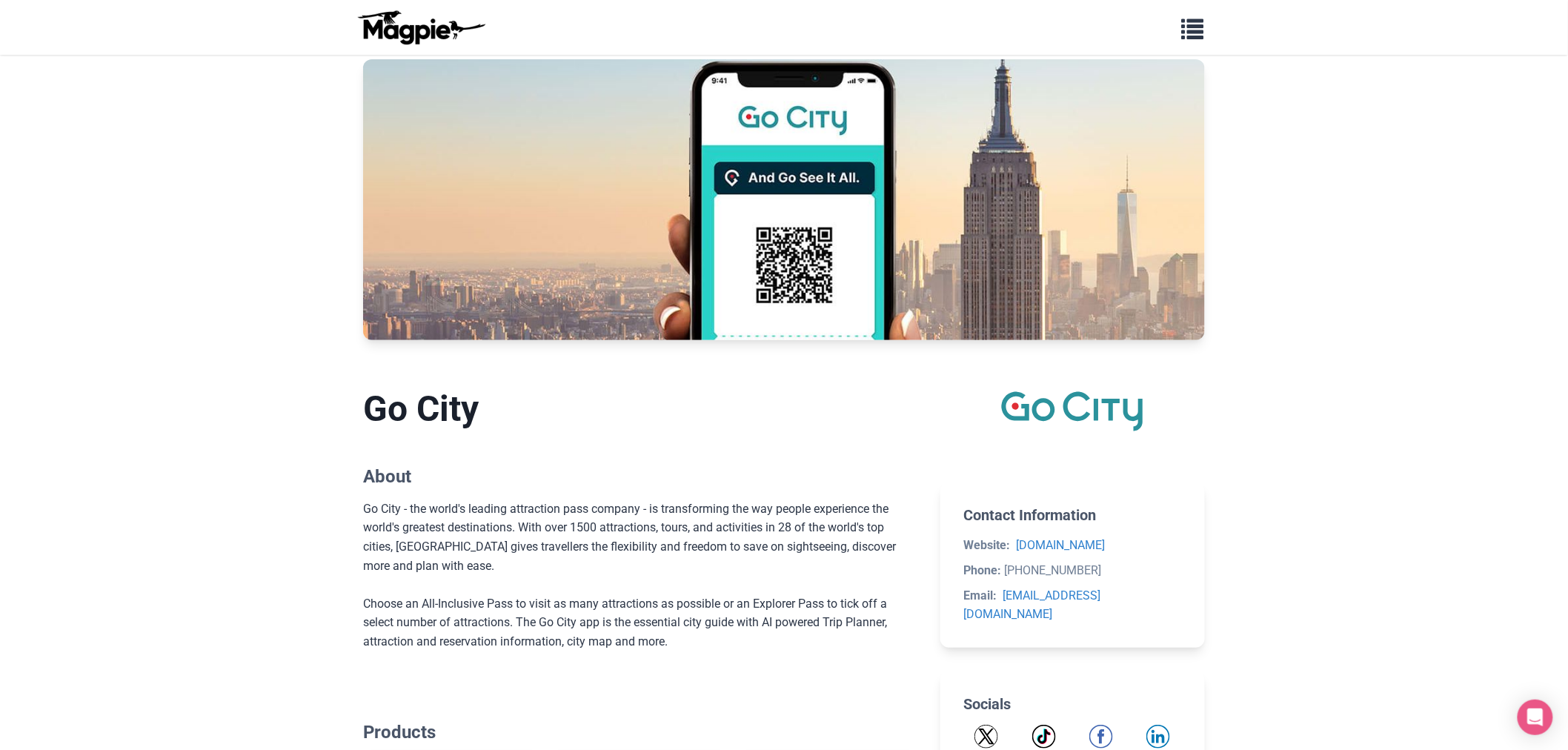
scroll to position [0, 0]
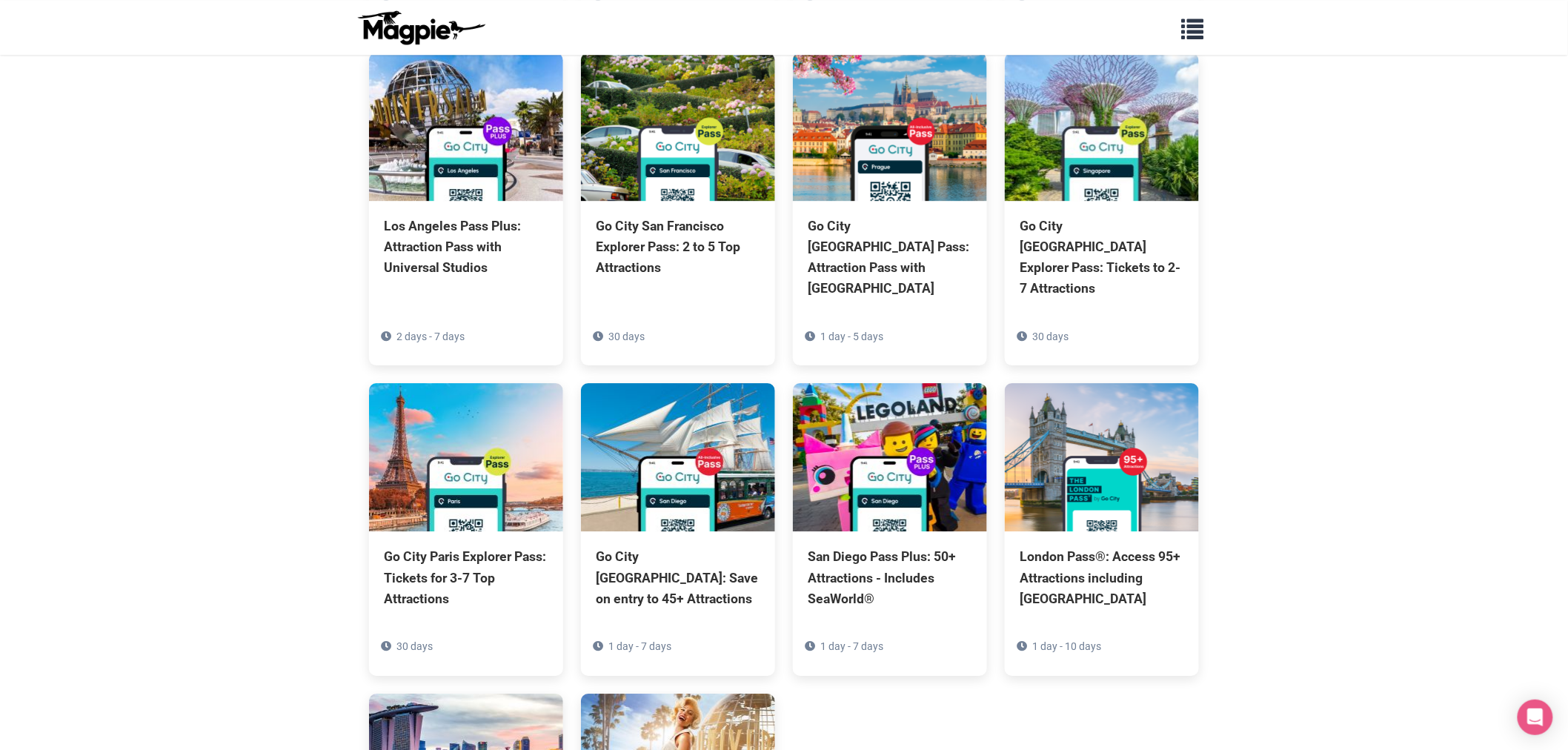
scroll to position [4115, 0]
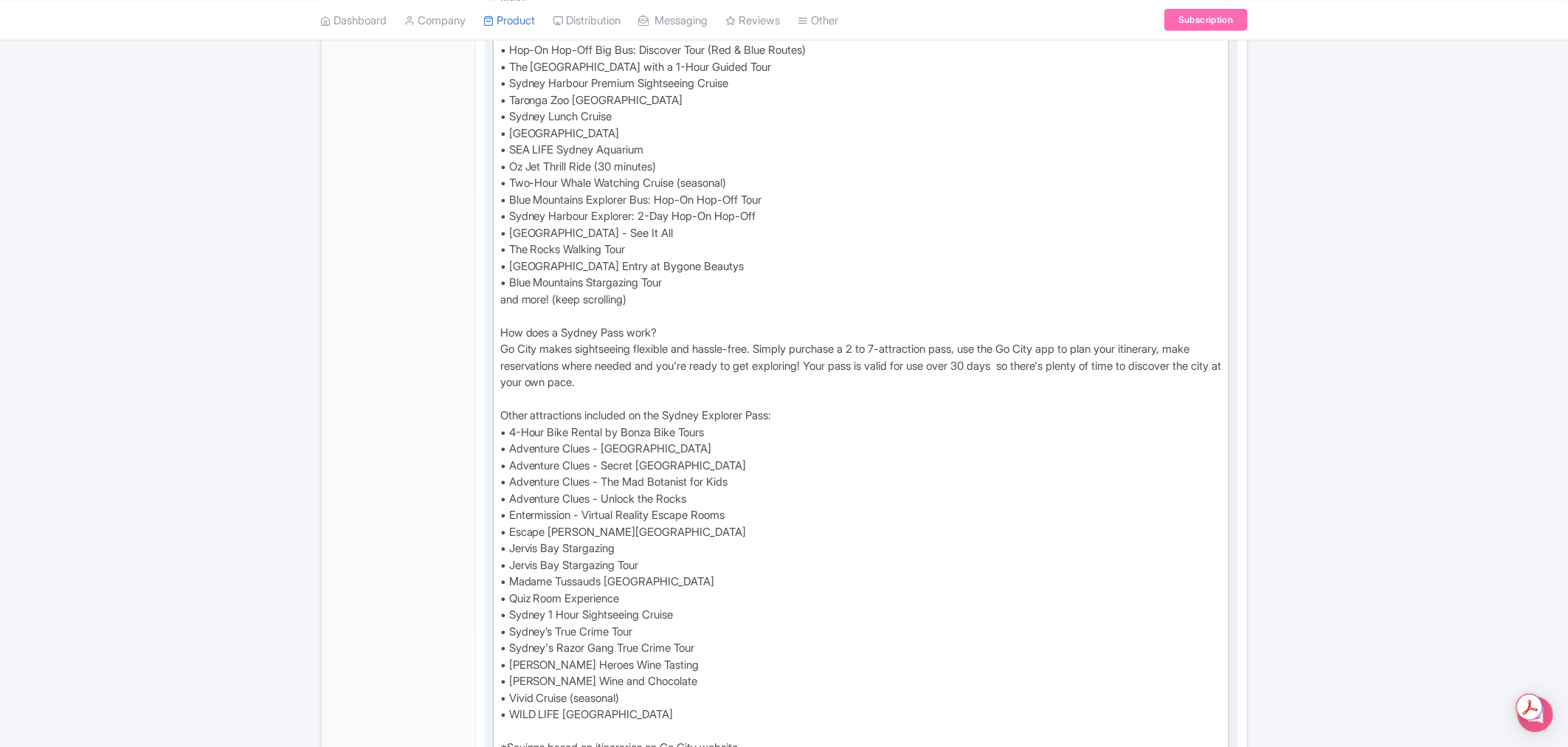
scroll to position [655, 0]
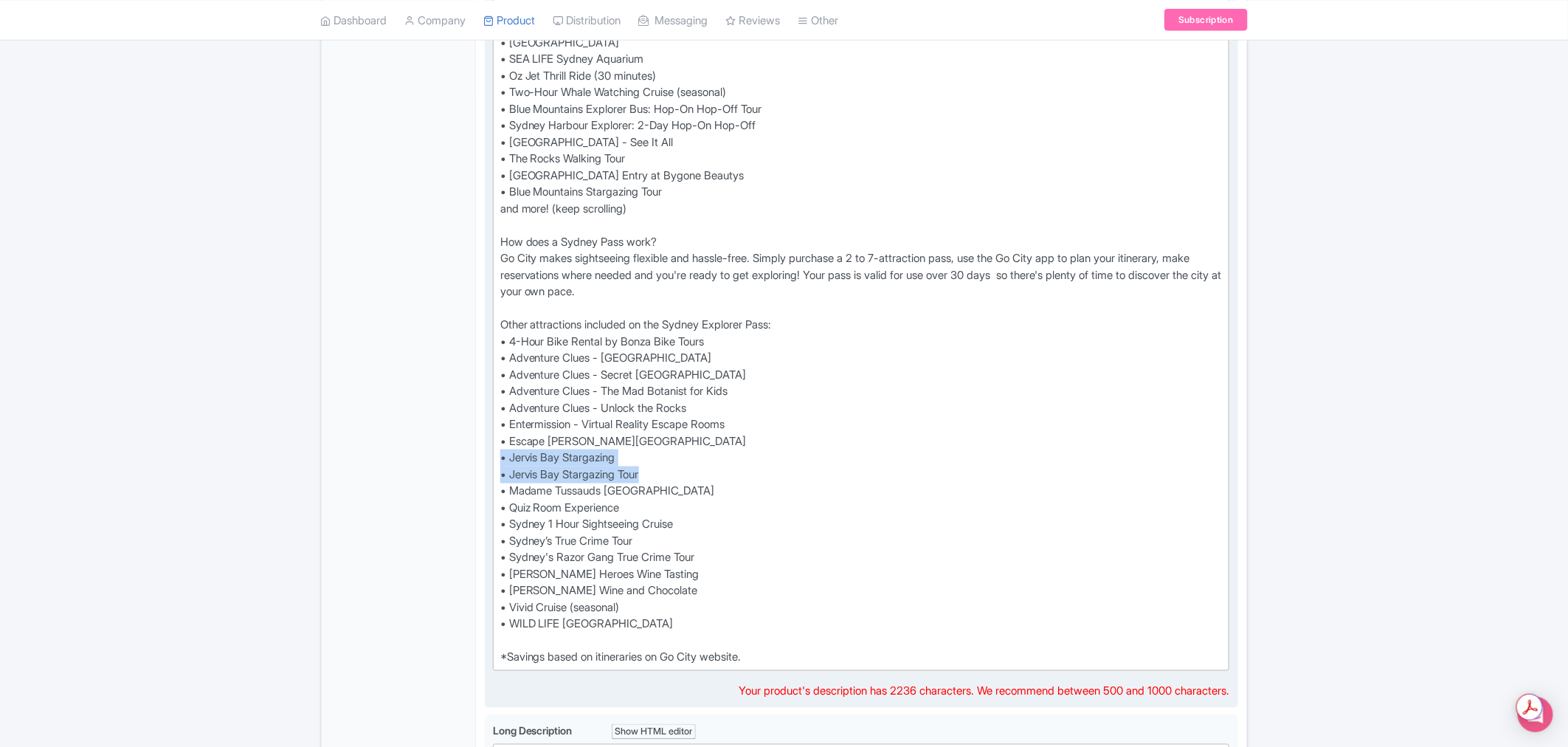
drag, startPoint x: 661, startPoint y: 467, endPoint x: 493, endPoint y: 456, distance: 168.4
click at [493, 456] on trix-editor "Discover Sydney at your own pace - with a Go City Explorer Pass there's no need…" at bounding box center [861, 250] width 737 height 841
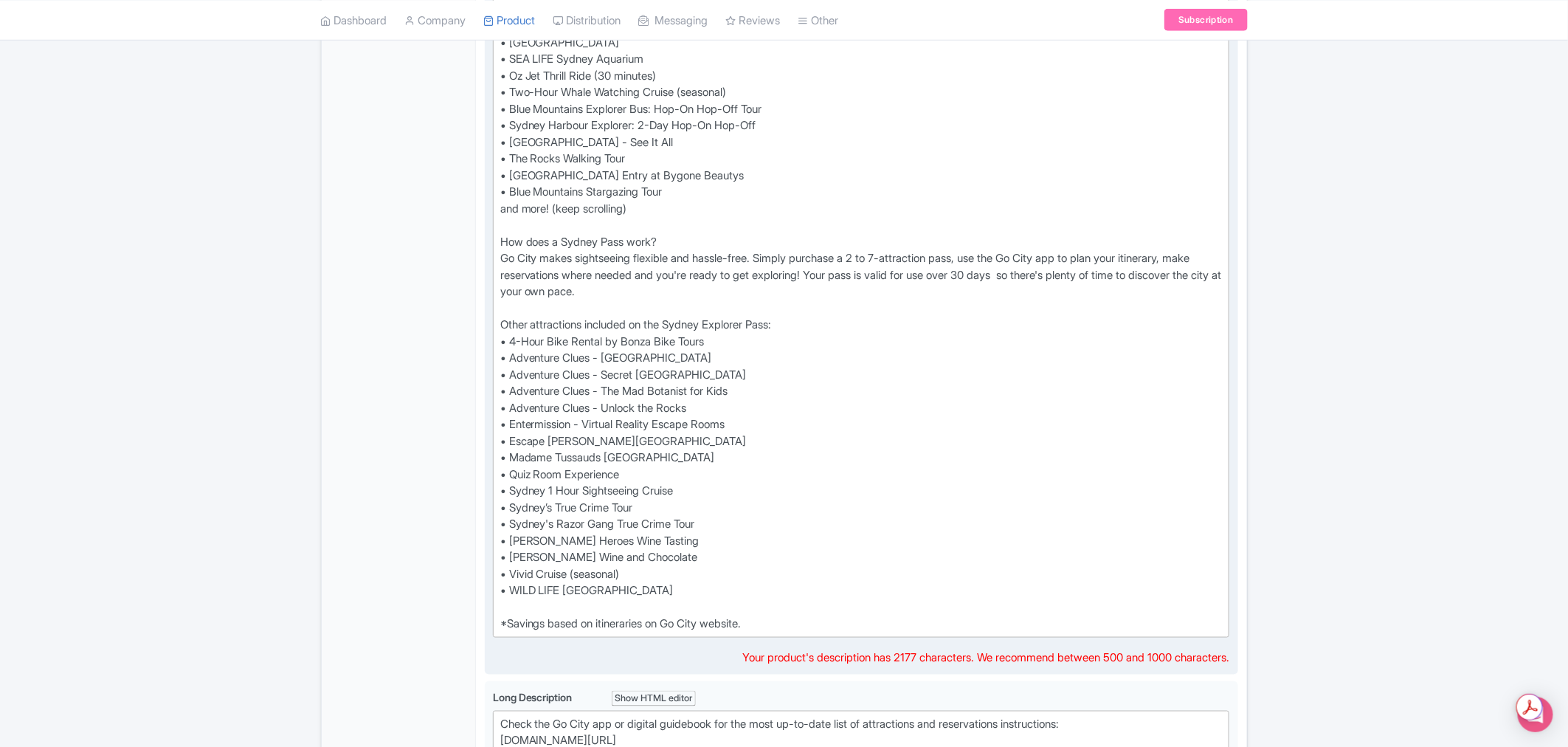
type trix-editor "<div>Discover Sydney at your own pace - with a Go City Explorer Pass there's no…"
click at [1439, 466] on div "← Back to Products Go City Sydney Explorer Pass: Tickets to 2-7 Top Attractions…" at bounding box center [784, 433] width 1568 height 1899
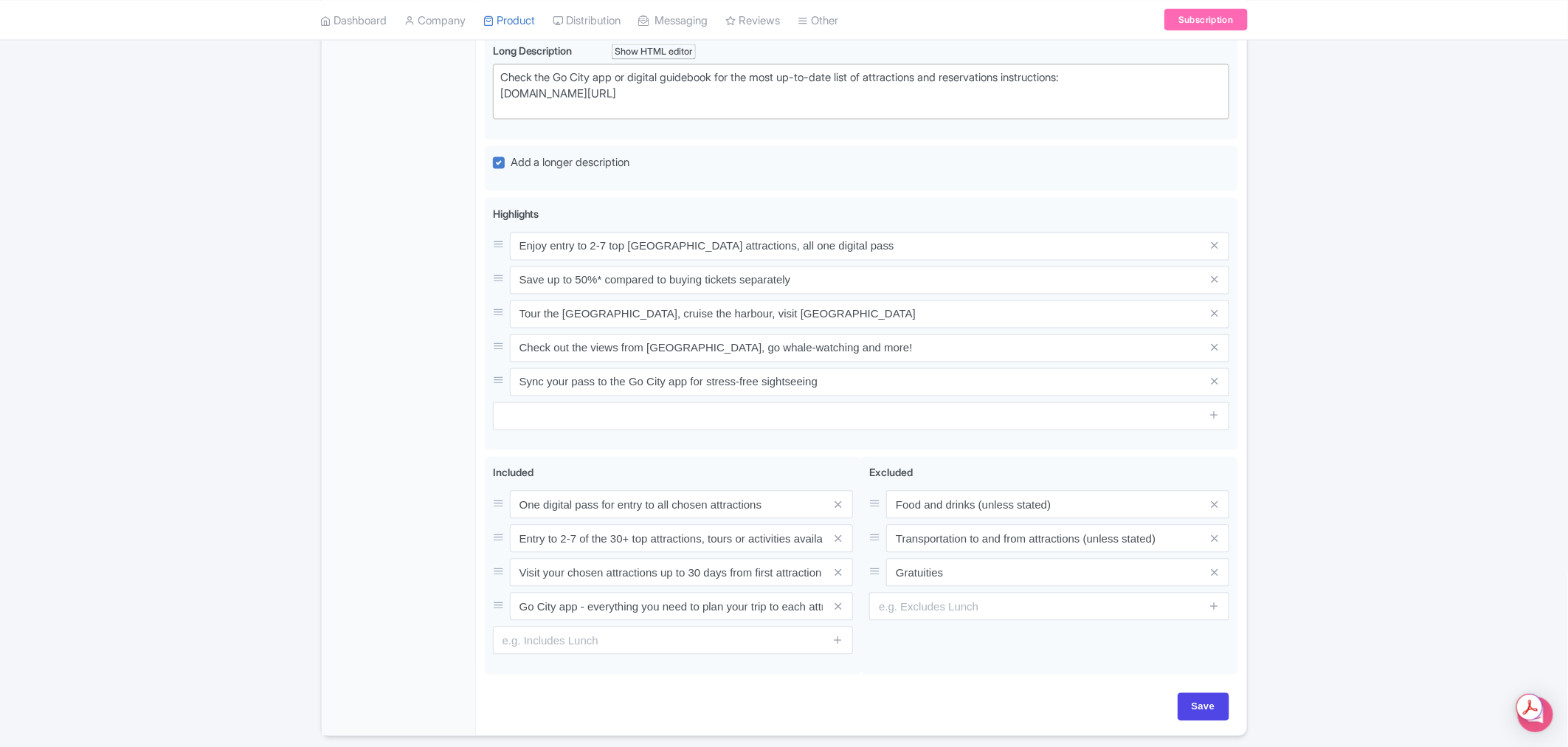
scroll to position [1354, 0]
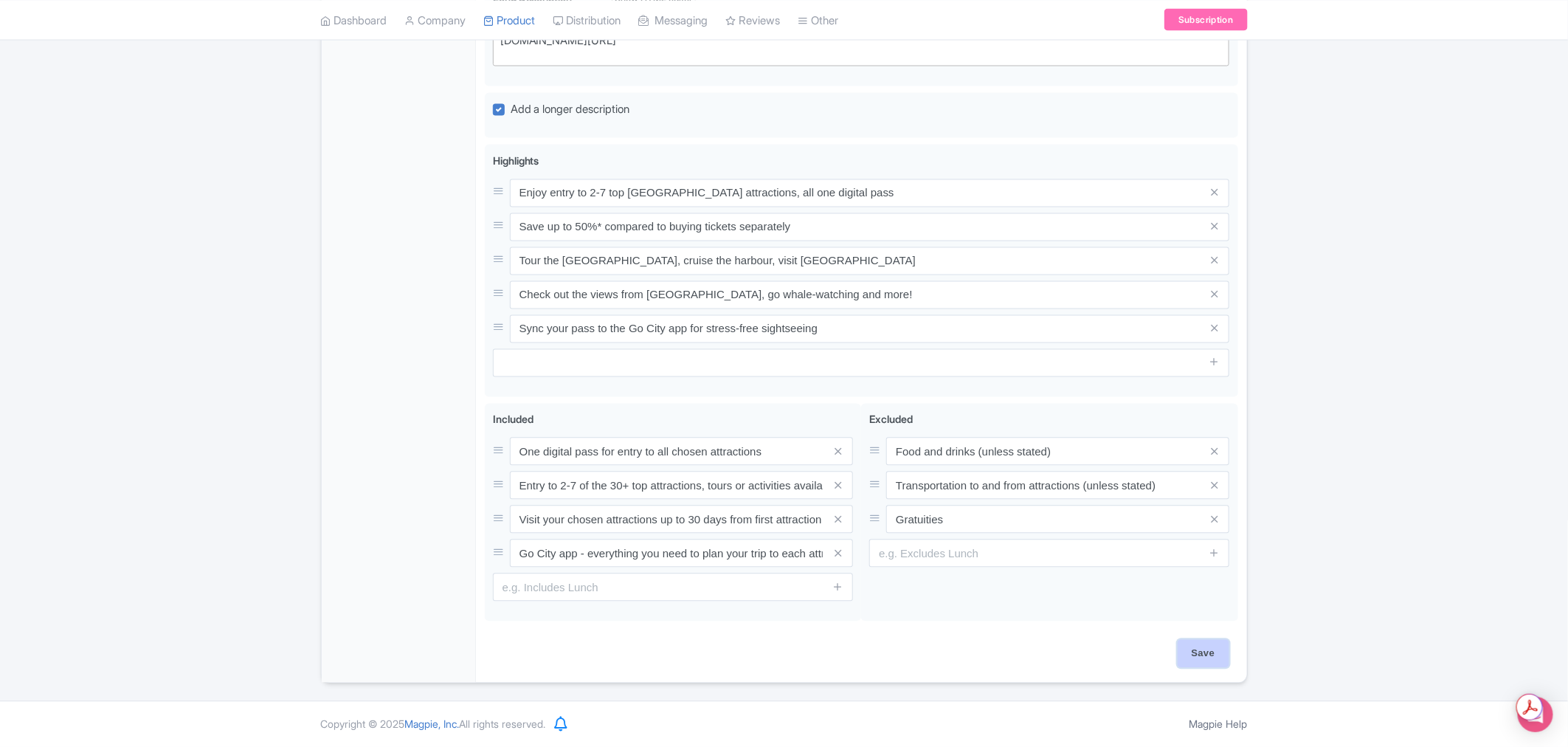
click at [1214, 654] on input "Save" at bounding box center [1203, 653] width 51 height 28
type input "Saving..."
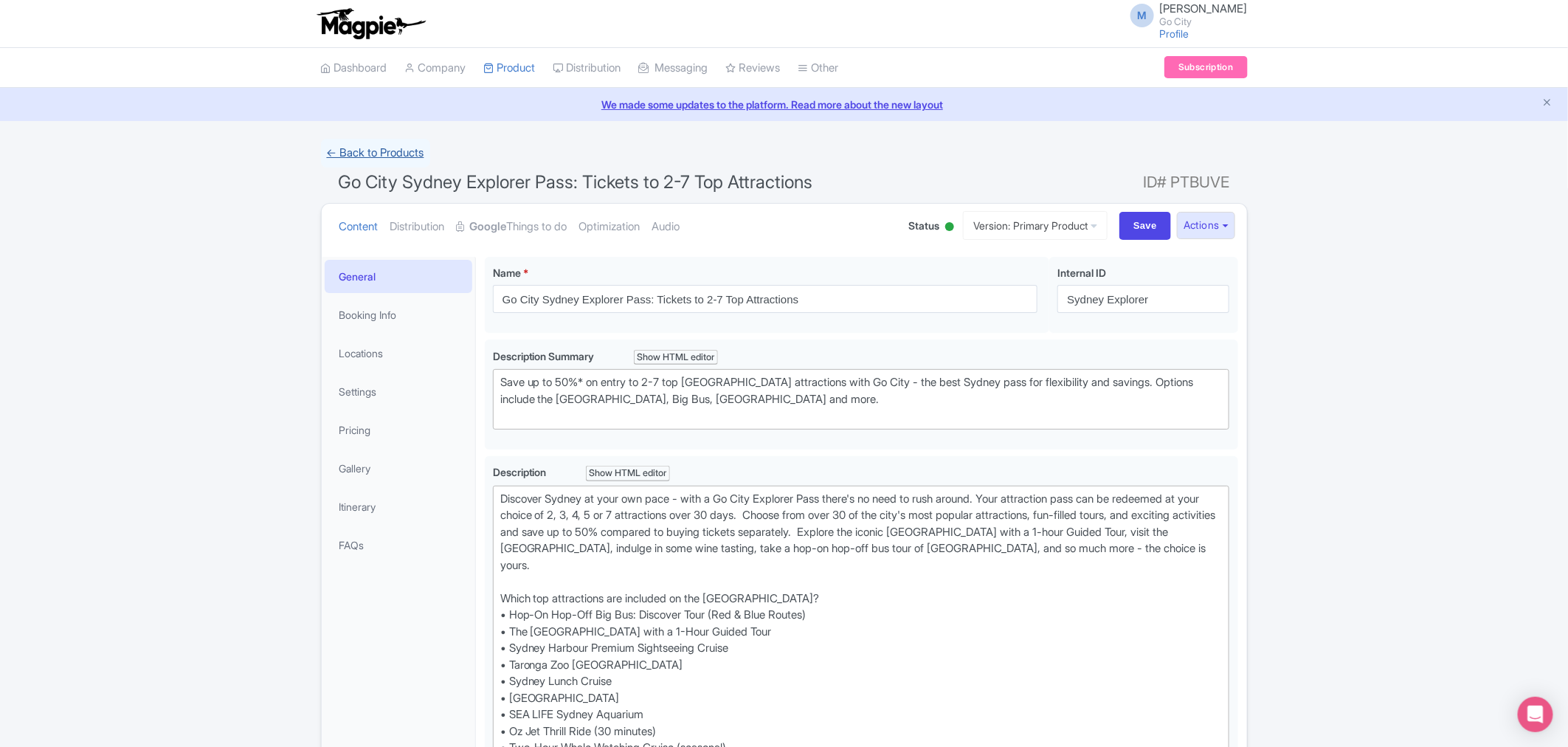
click at [381, 153] on link "← Back to Products" at bounding box center [375, 153] width 109 height 29
click at [1140, 233] on input "Save" at bounding box center [1145, 225] width 51 height 28
type input "Saving..."
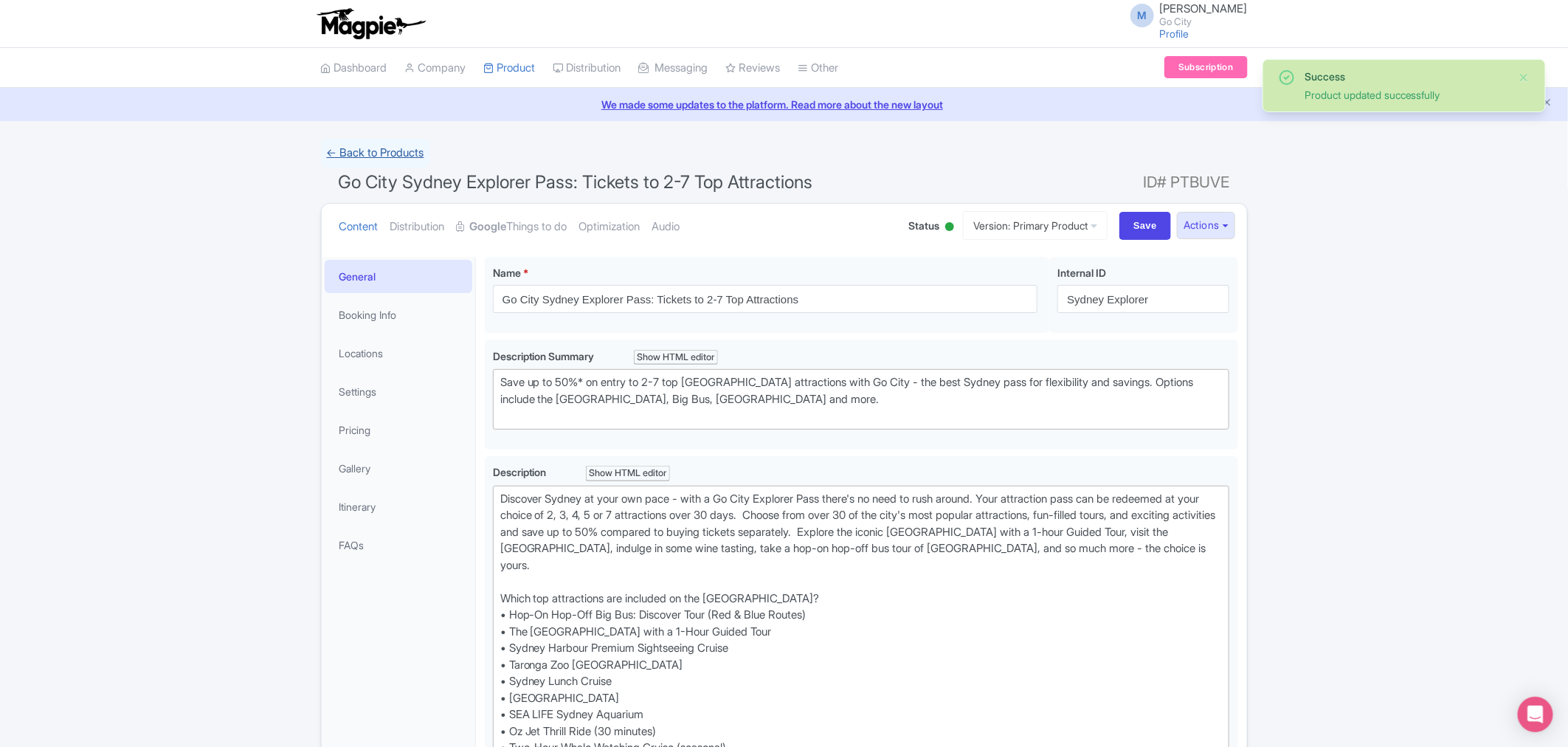
click at [380, 158] on link "← Back to Products" at bounding box center [375, 153] width 109 height 29
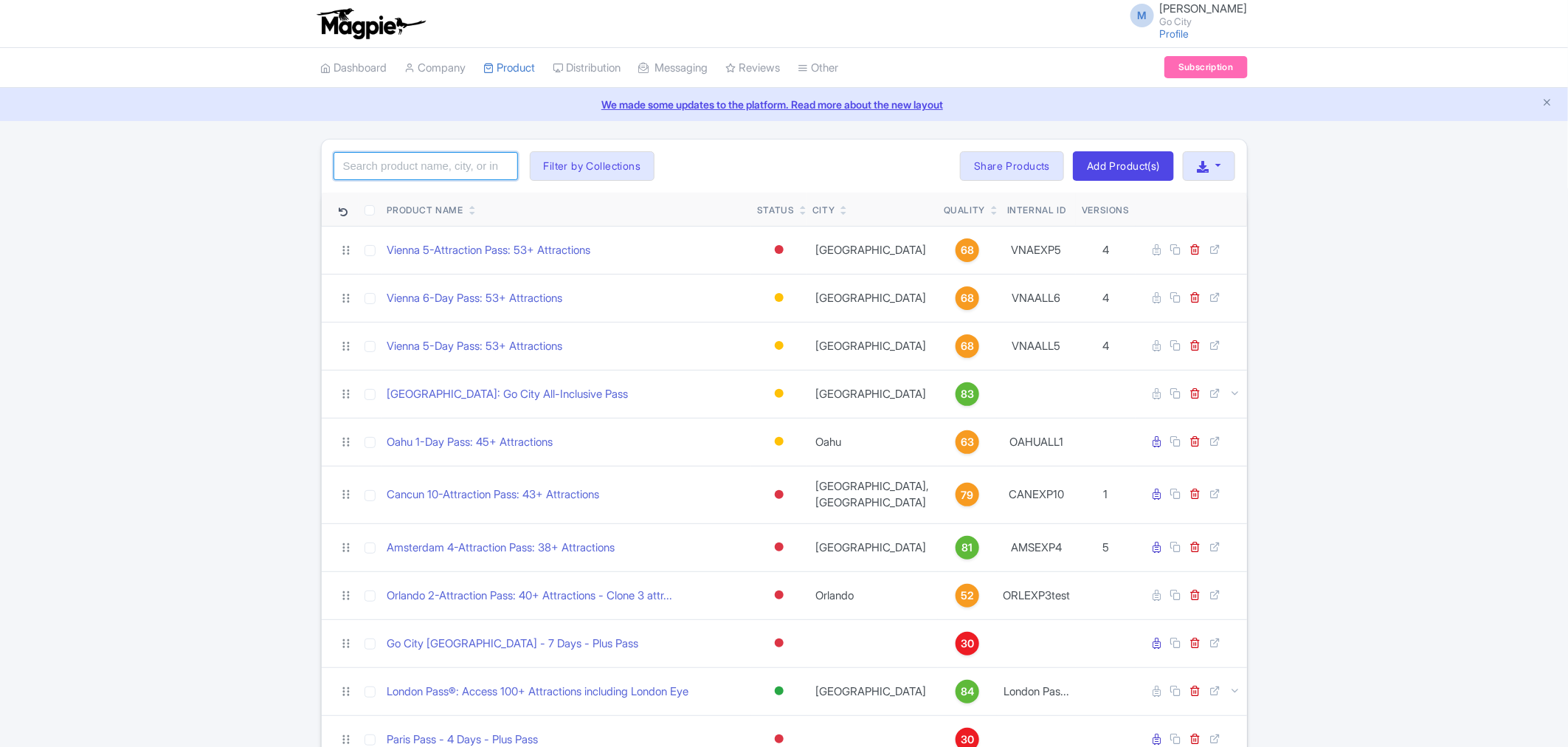
click at [440, 164] on input "search" at bounding box center [426, 166] width 185 height 28
type input "s"
type input "san antonio"
click button "Search" at bounding box center [0, 0] width 0 height 0
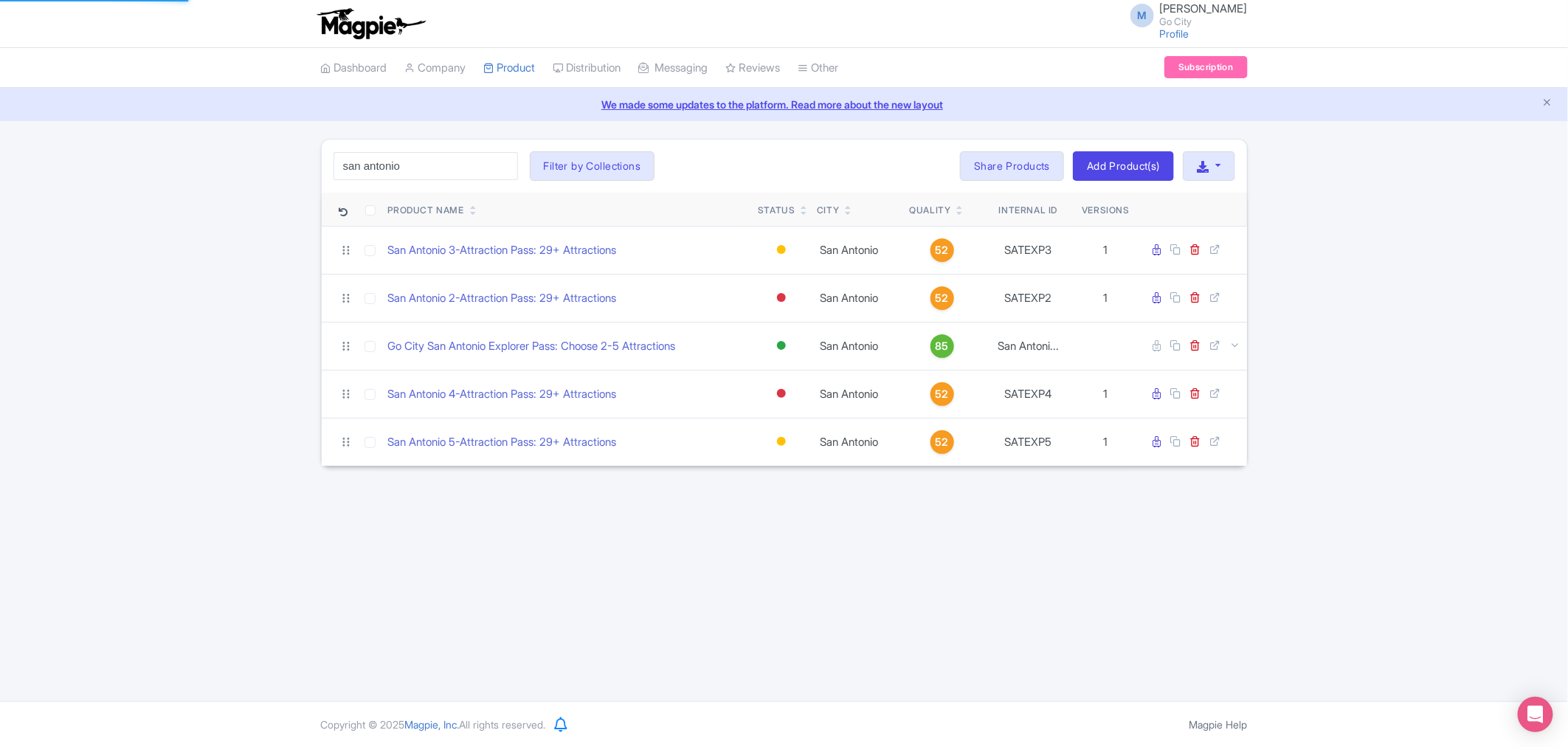
click at [621, 543] on div "M [PERSON_NAME] Go City Profile Users Settings Sign out Dashboard Company Produ…" at bounding box center [784, 350] width 1568 height 701
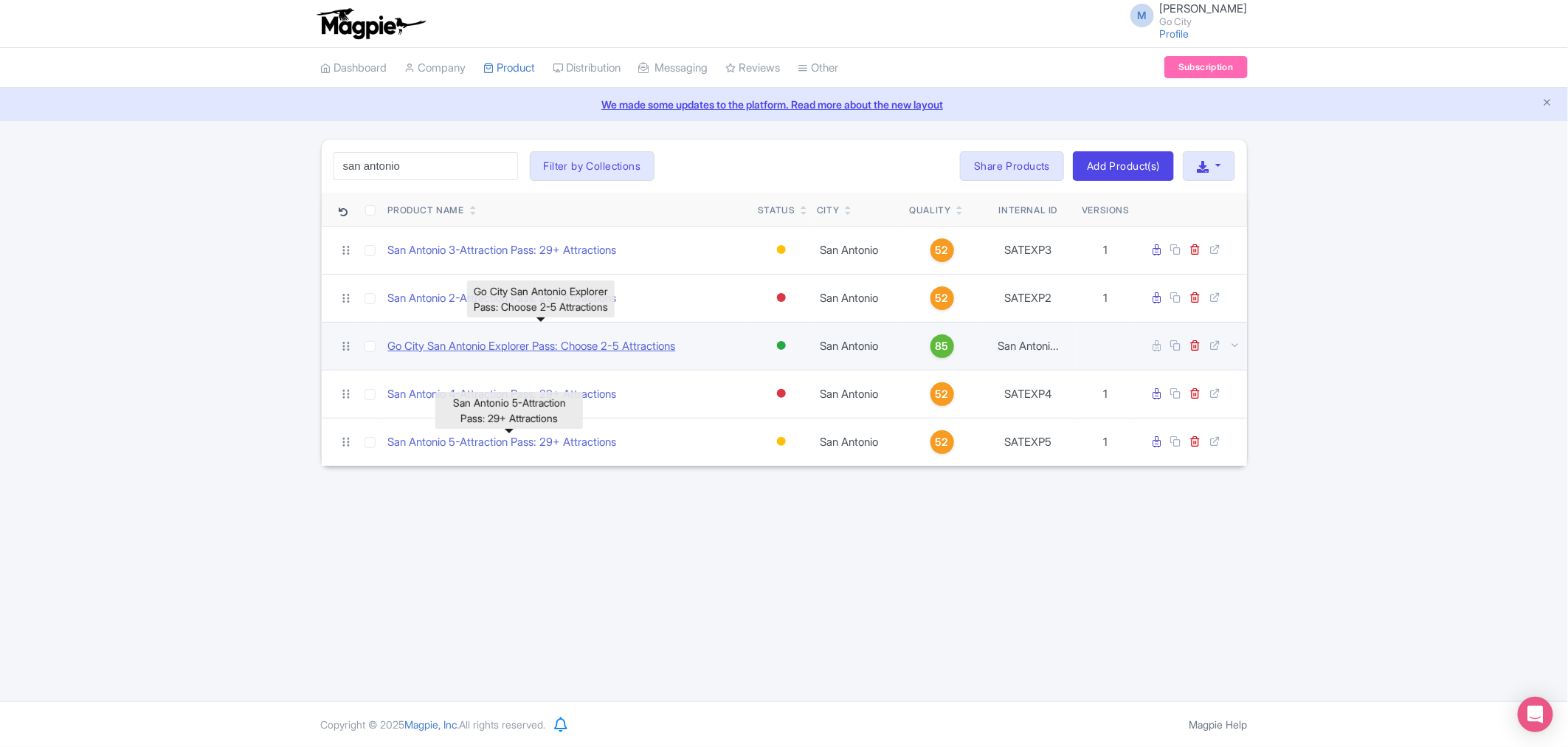
click at [485, 341] on link "Go City San Antonio Explorer Pass: Choose 2-5 Attractions" at bounding box center [532, 346] width 288 height 17
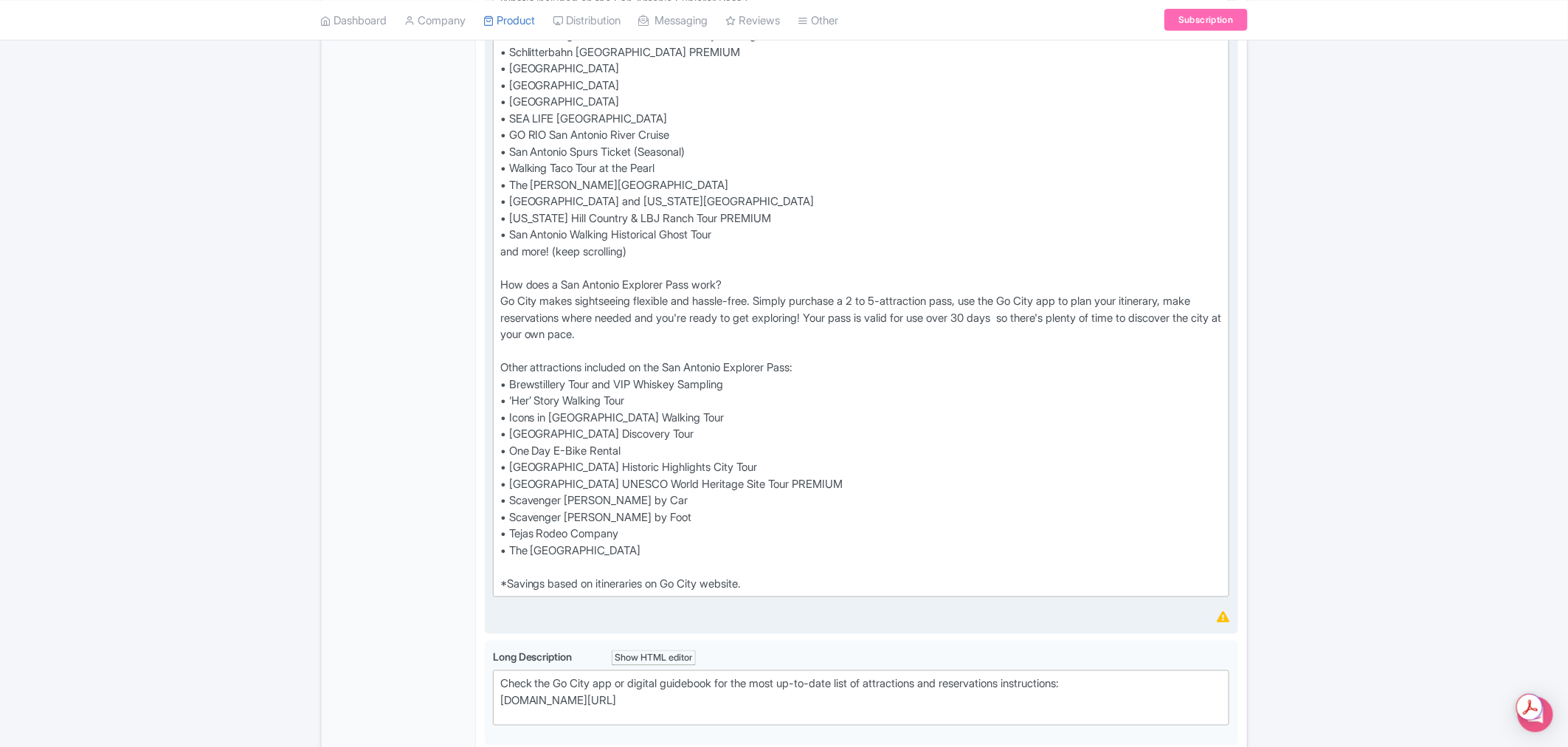
scroll to position [583, 0]
drag, startPoint x: 654, startPoint y: 395, endPoint x: 490, endPoint y: 395, distance: 164.0
click at [490, 395] on div "Description i Show HTML editor Bold Italic Strikethrough Link Heading Quote Cod…" at bounding box center [861, 251] width 753 height 758
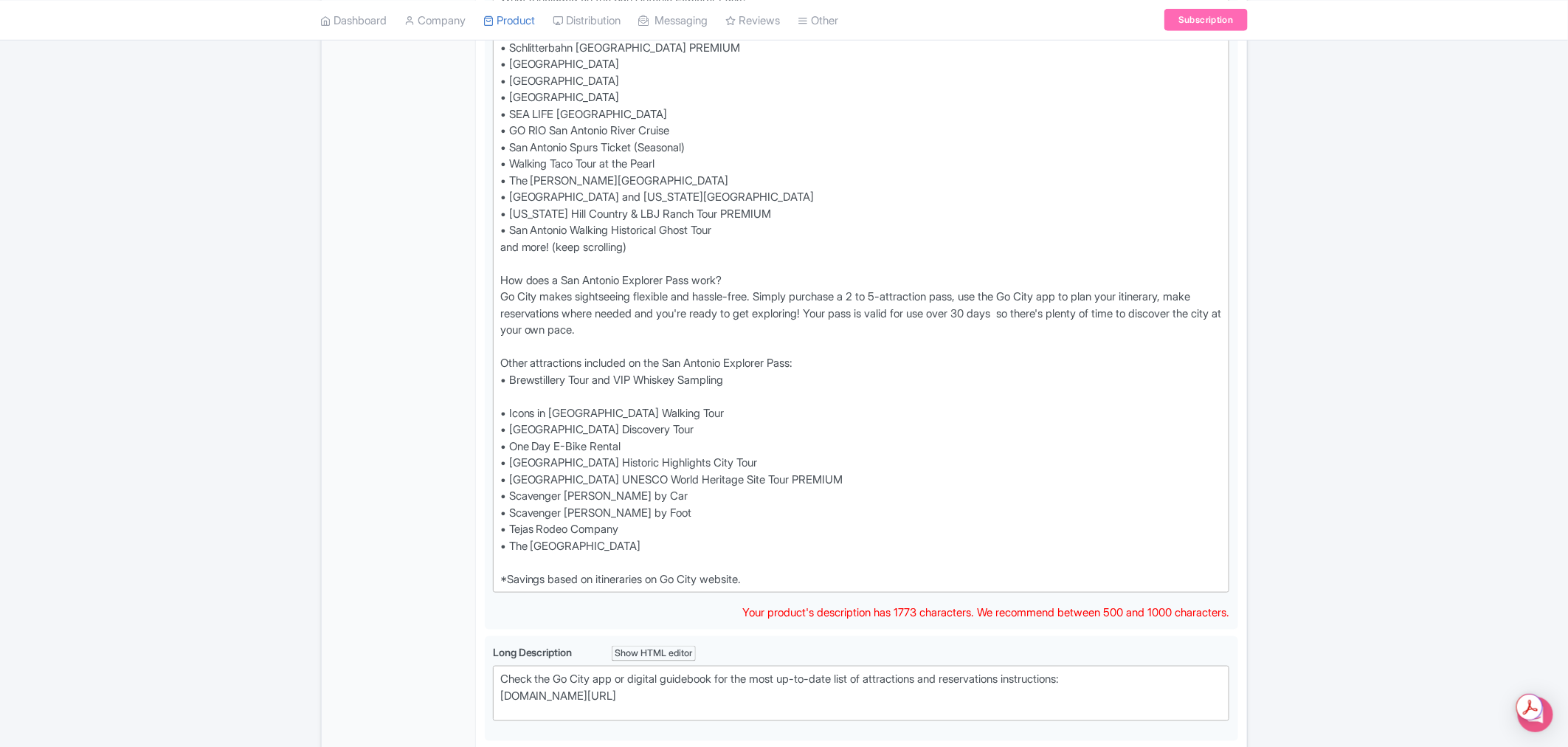
type trix-editor "<div>Save up to 50%* on admission to your choice of 2, 3, 4, or 5 top San Anton…"
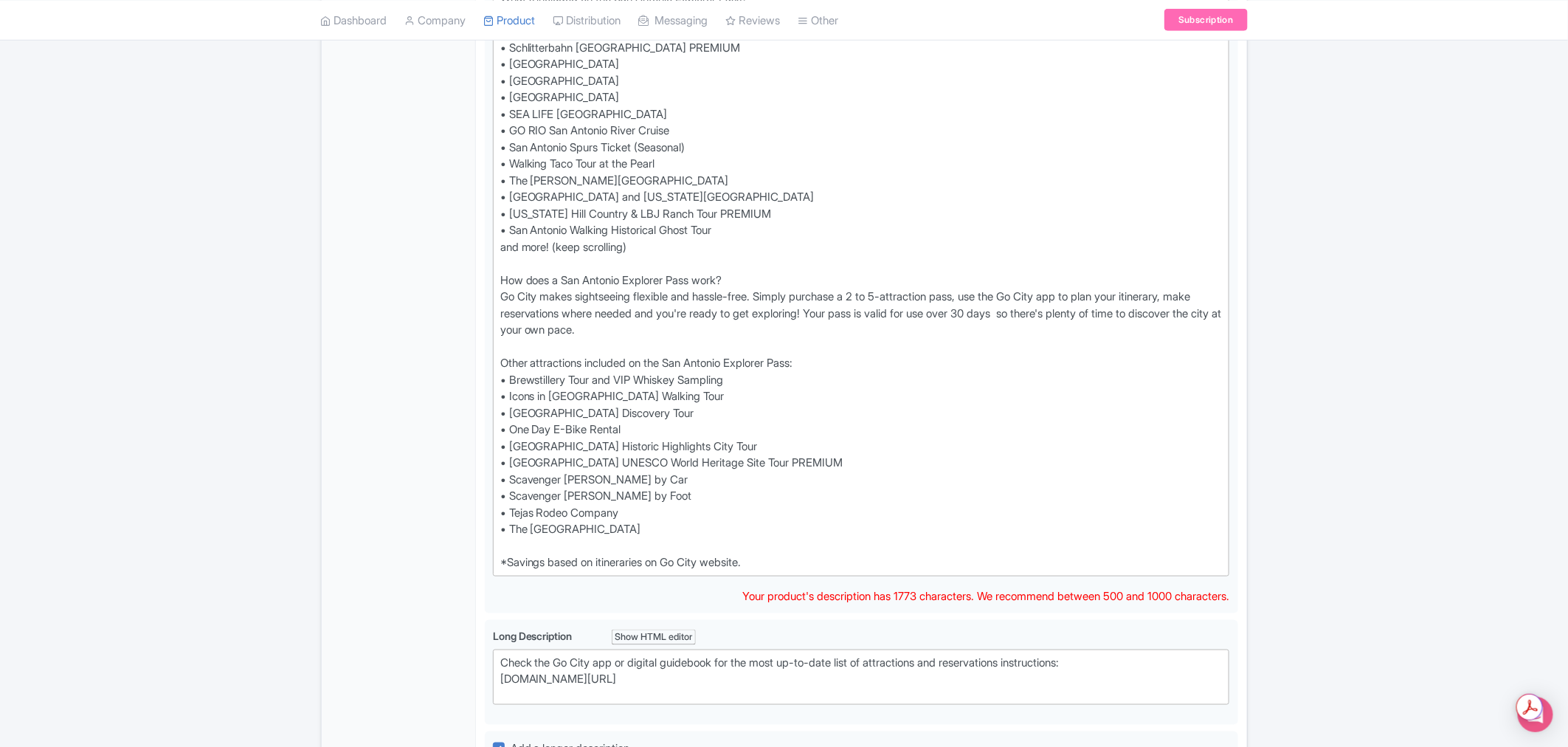
click at [1381, 434] on div "← Back to Products Go City San Antonio Explorer Pass: Choose 2-5 Attractions ID…" at bounding box center [784, 438] width 1568 height 1767
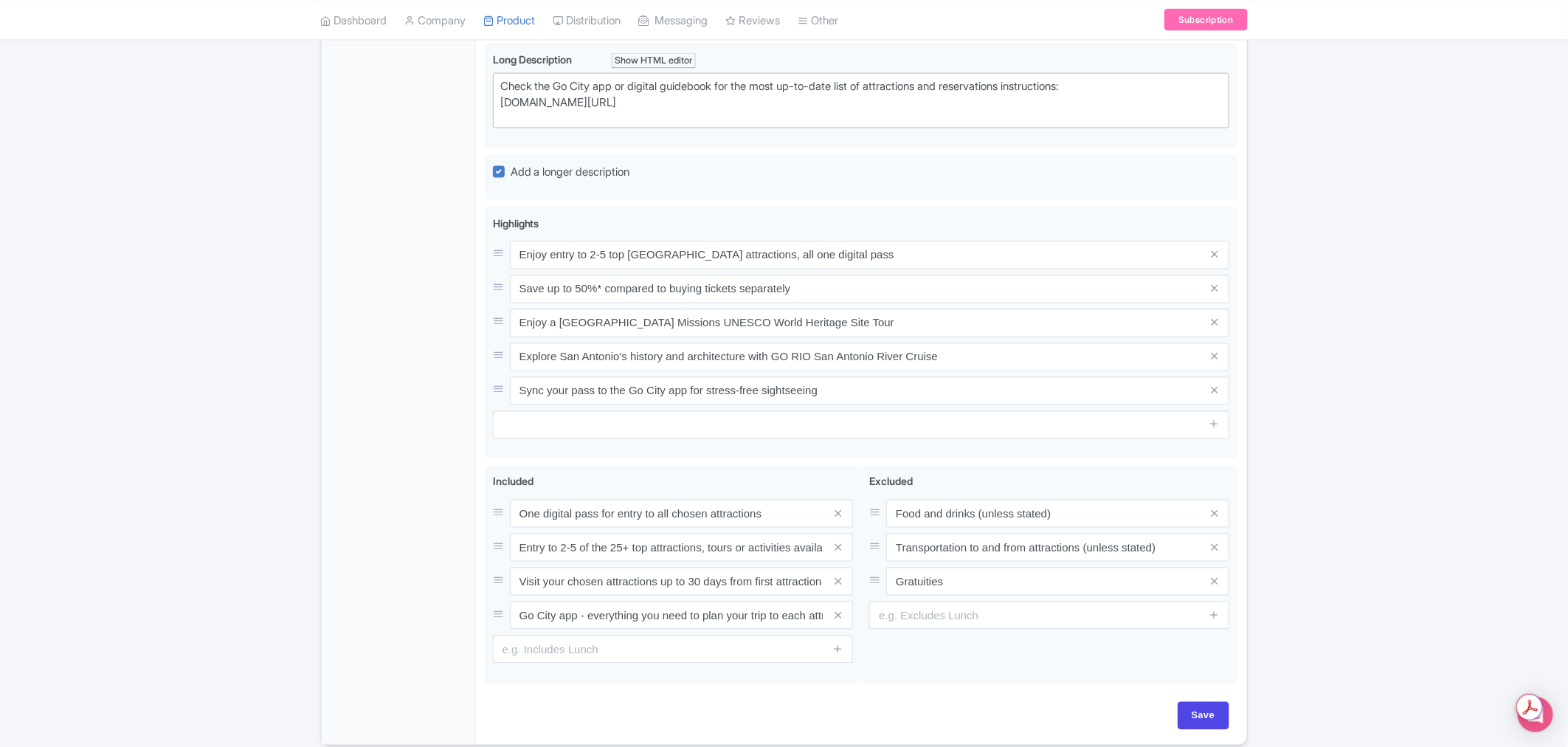
scroll to position [1222, 0]
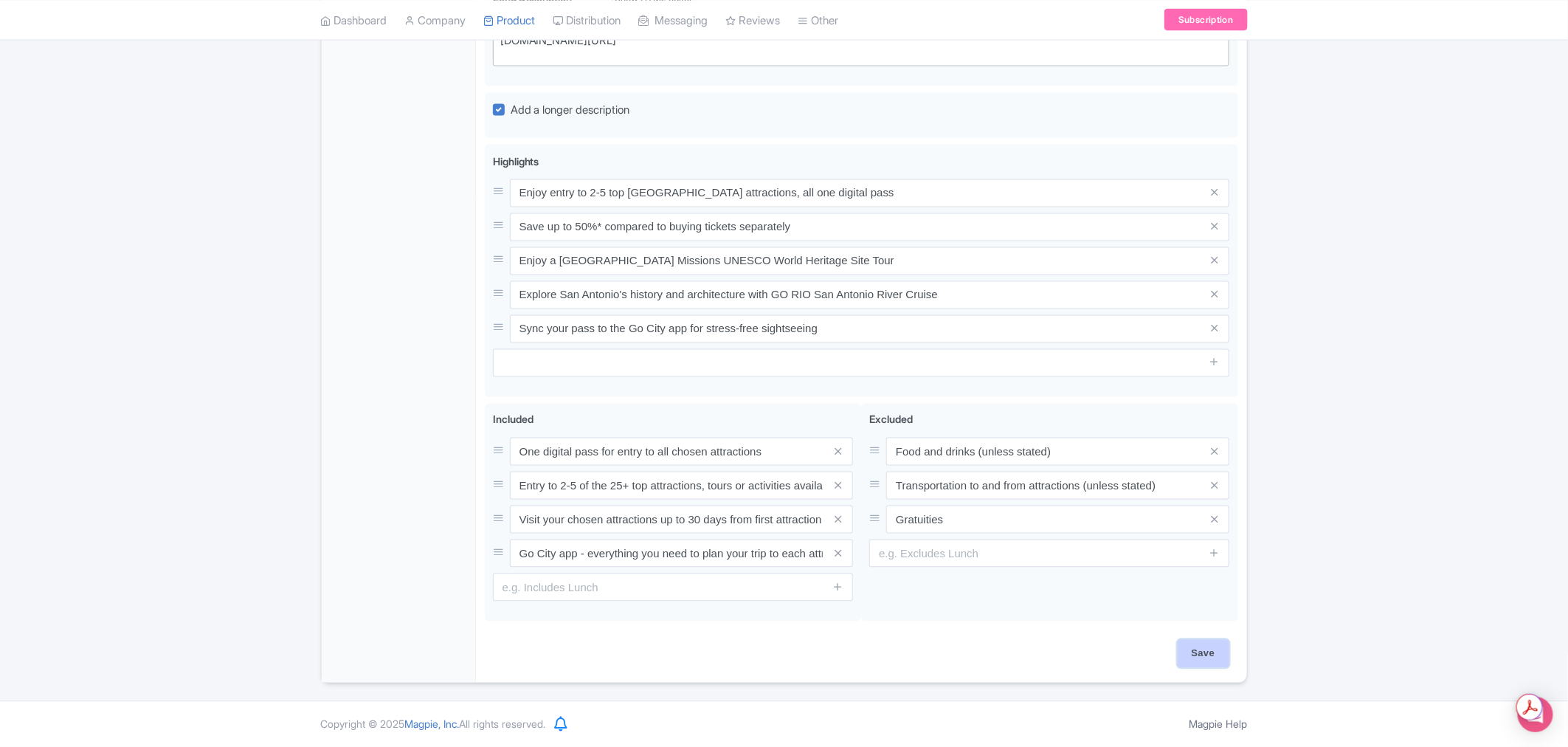
click at [1207, 652] on input "Save" at bounding box center [1203, 653] width 51 height 28
type input "Saving..."
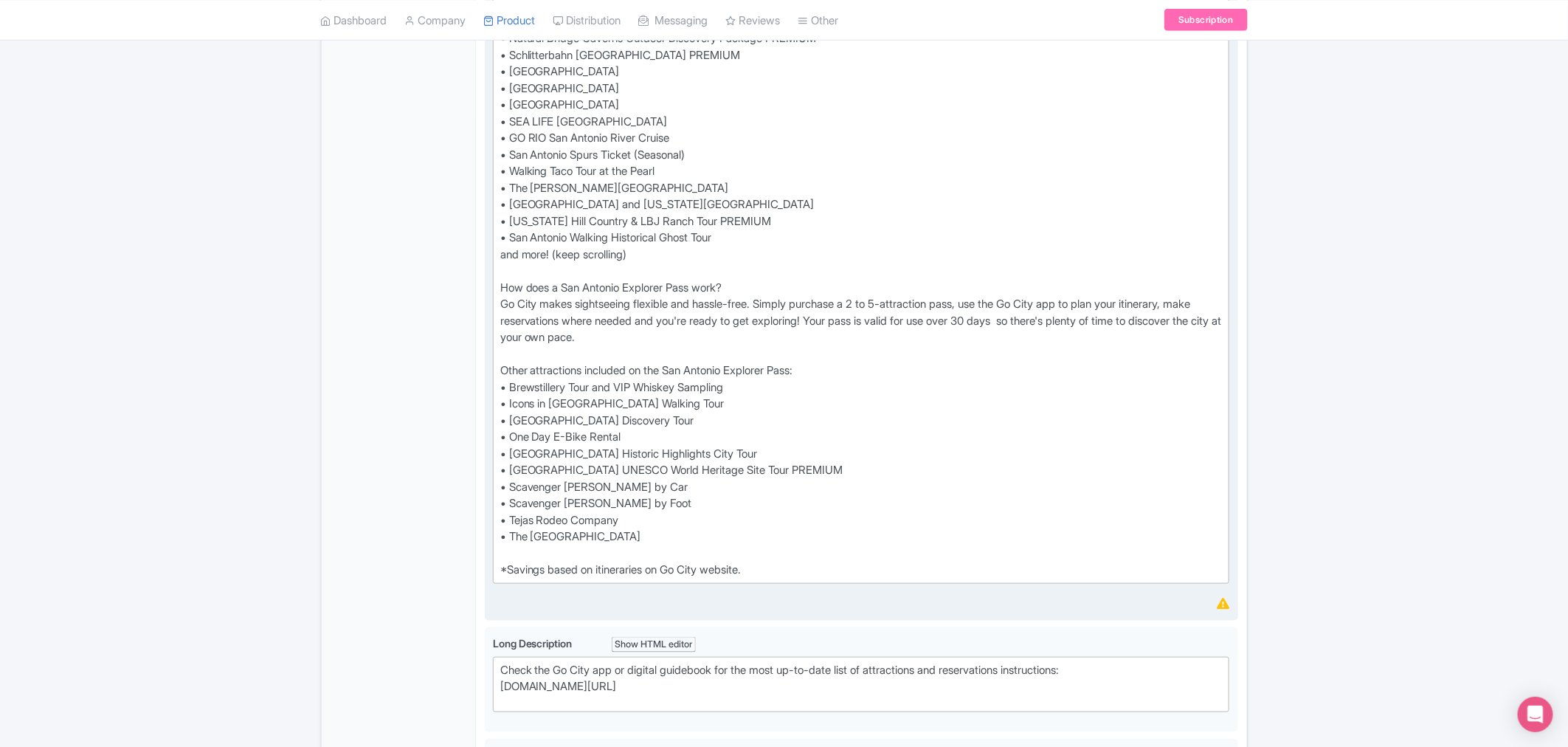
scroll to position [584, 0]
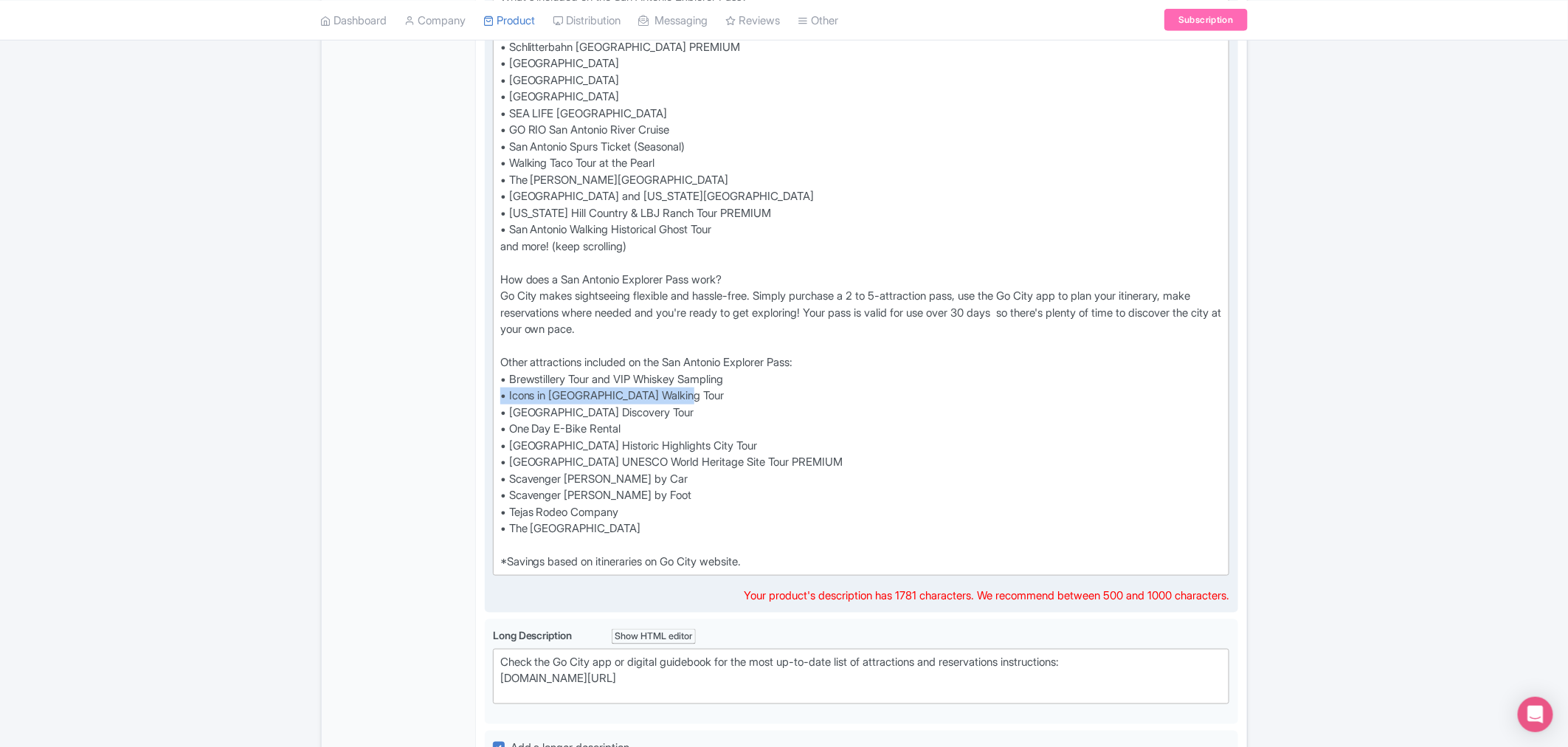
drag, startPoint x: 705, startPoint y: 392, endPoint x: 496, endPoint y: 389, distance: 209.0
click at [496, 389] on trix-editor "Save up to 50%* on admission to your choice of 2, 3, 4, or 5 top San Antonio at…" at bounding box center [861, 238] width 737 height 674
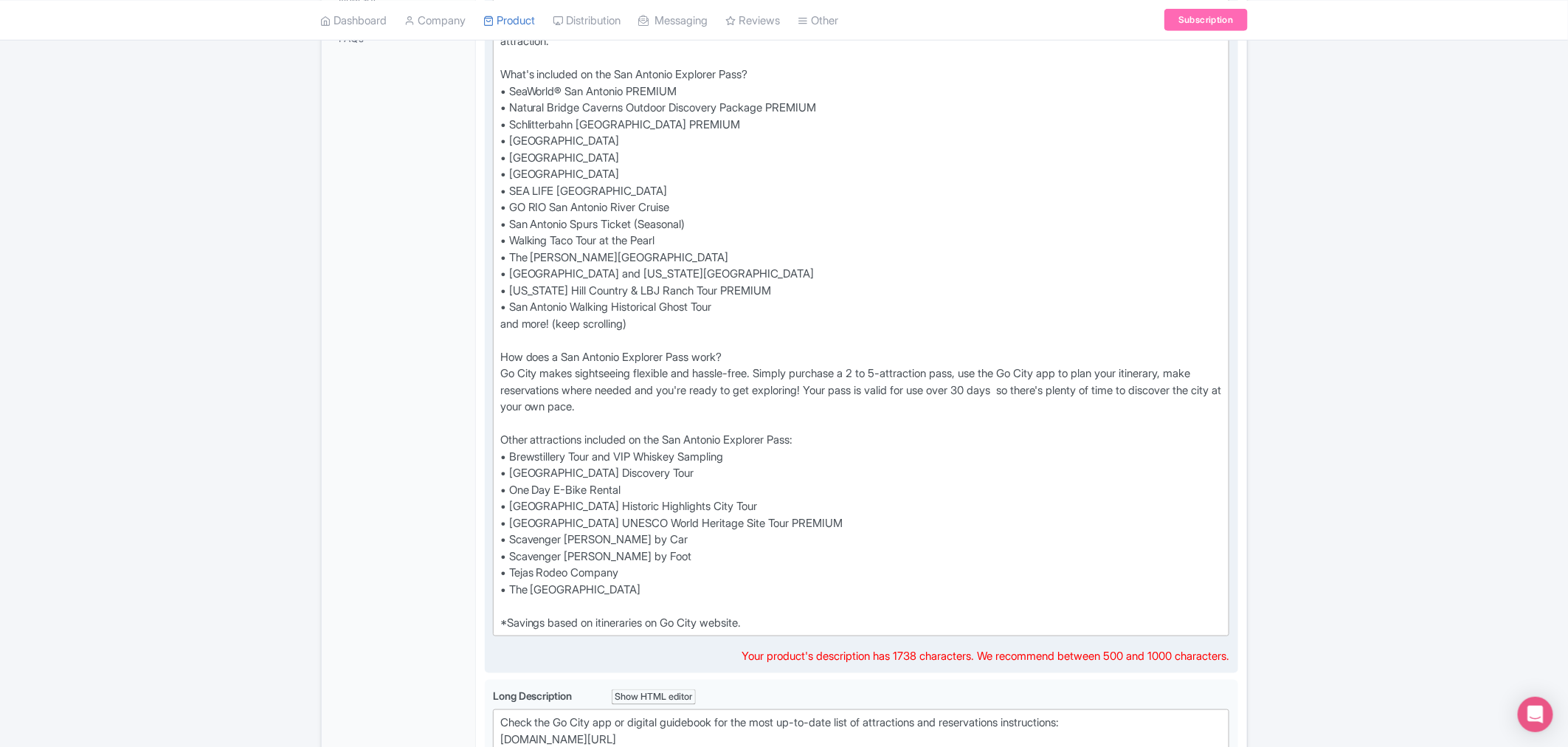
scroll to position [420, 0]
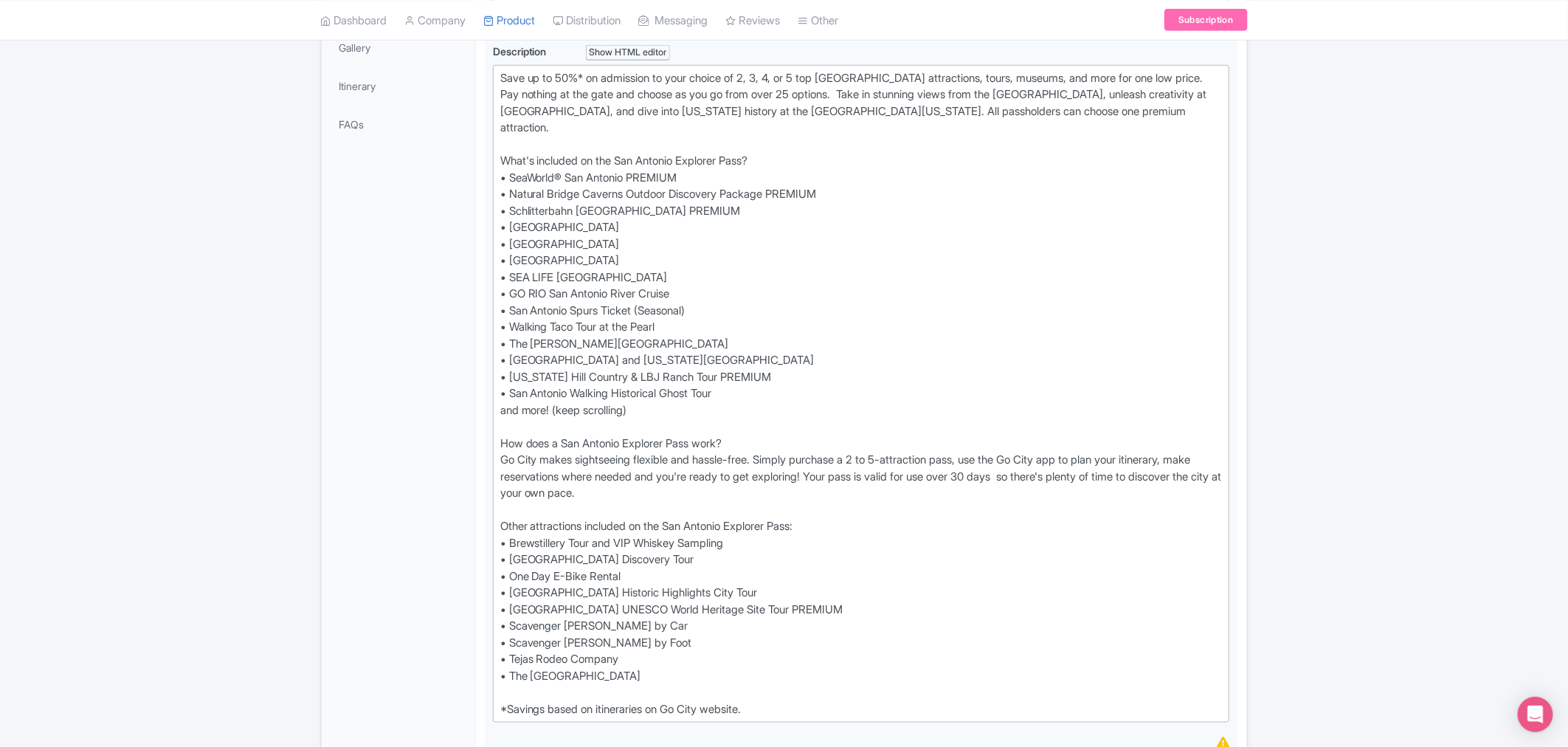
click at [1402, 332] on div "Success Product updated successfully ← Back to Products Go City San Antonio Exp…" at bounding box center [784, 588] width 1568 height 1739
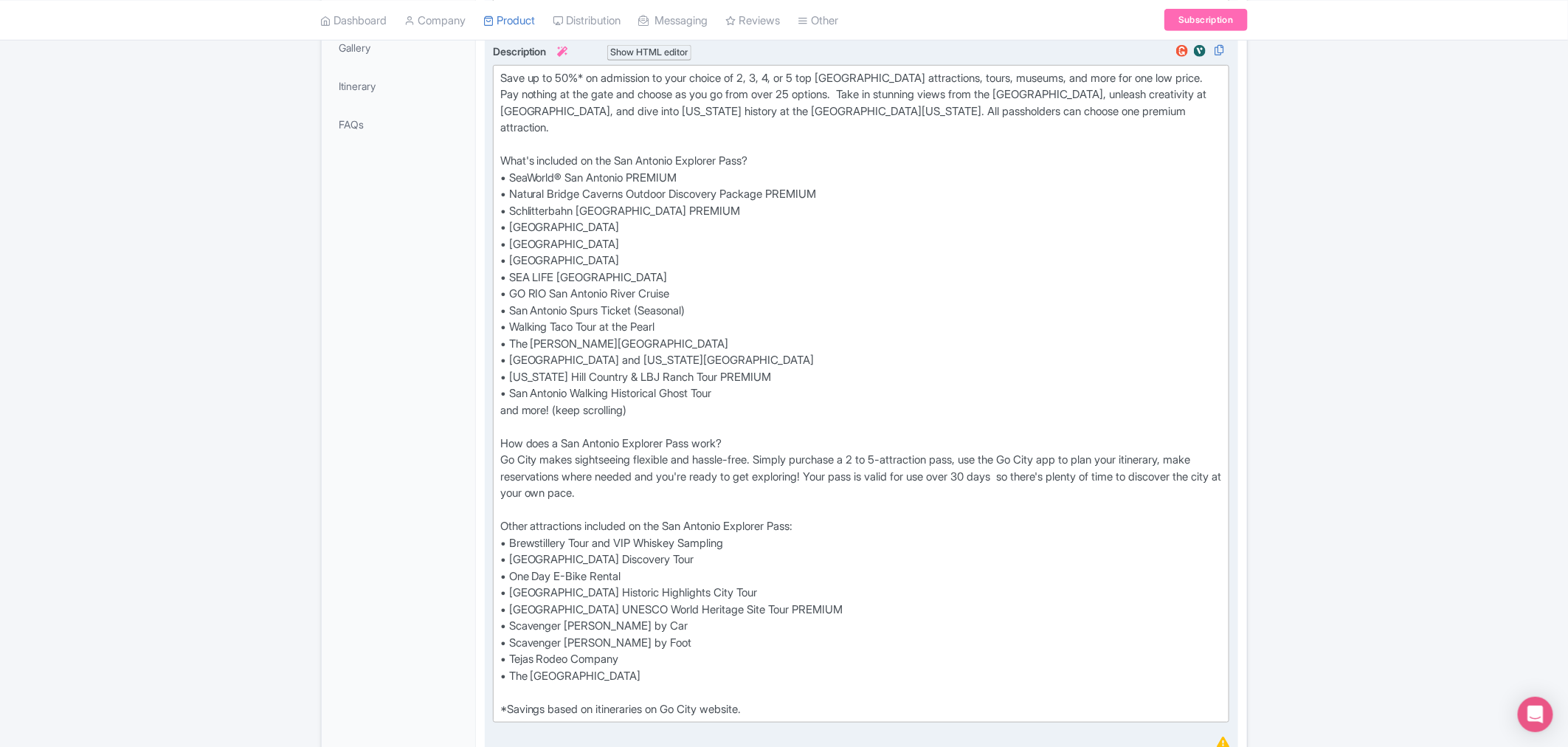
click at [671, 332] on div "Save up to 50%* on admission to your choice of 2, 3, 4, or 5 top San Antonio at…" at bounding box center [861, 394] width 723 height 648
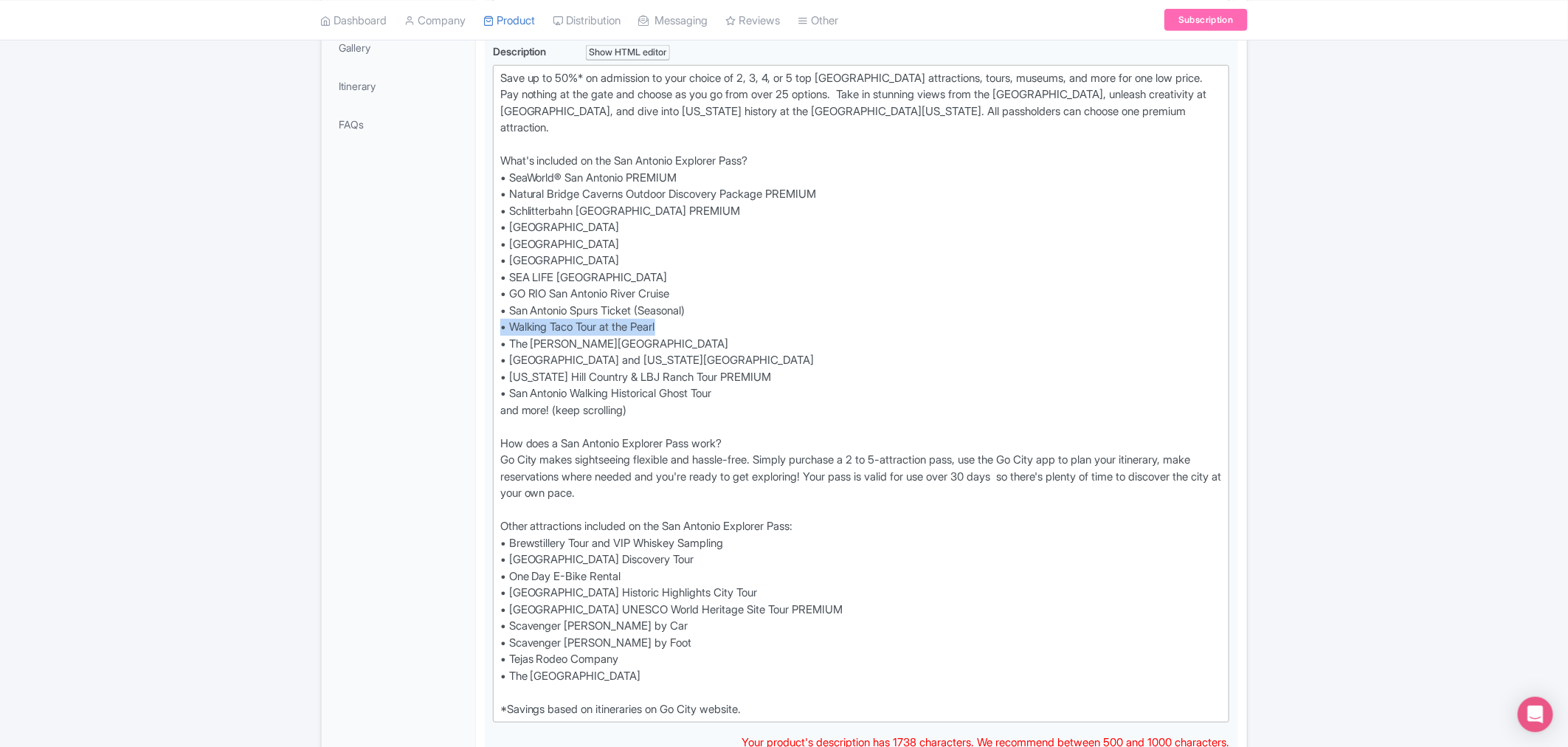
drag, startPoint x: 682, startPoint y: 322, endPoint x: 470, endPoint y: 323, distance: 212.0
click at [470, 323] on div "General Booking Info Locations Settings Pricing Gallery Itinerary FAQs Go City …" at bounding box center [784, 641] width 925 height 1628
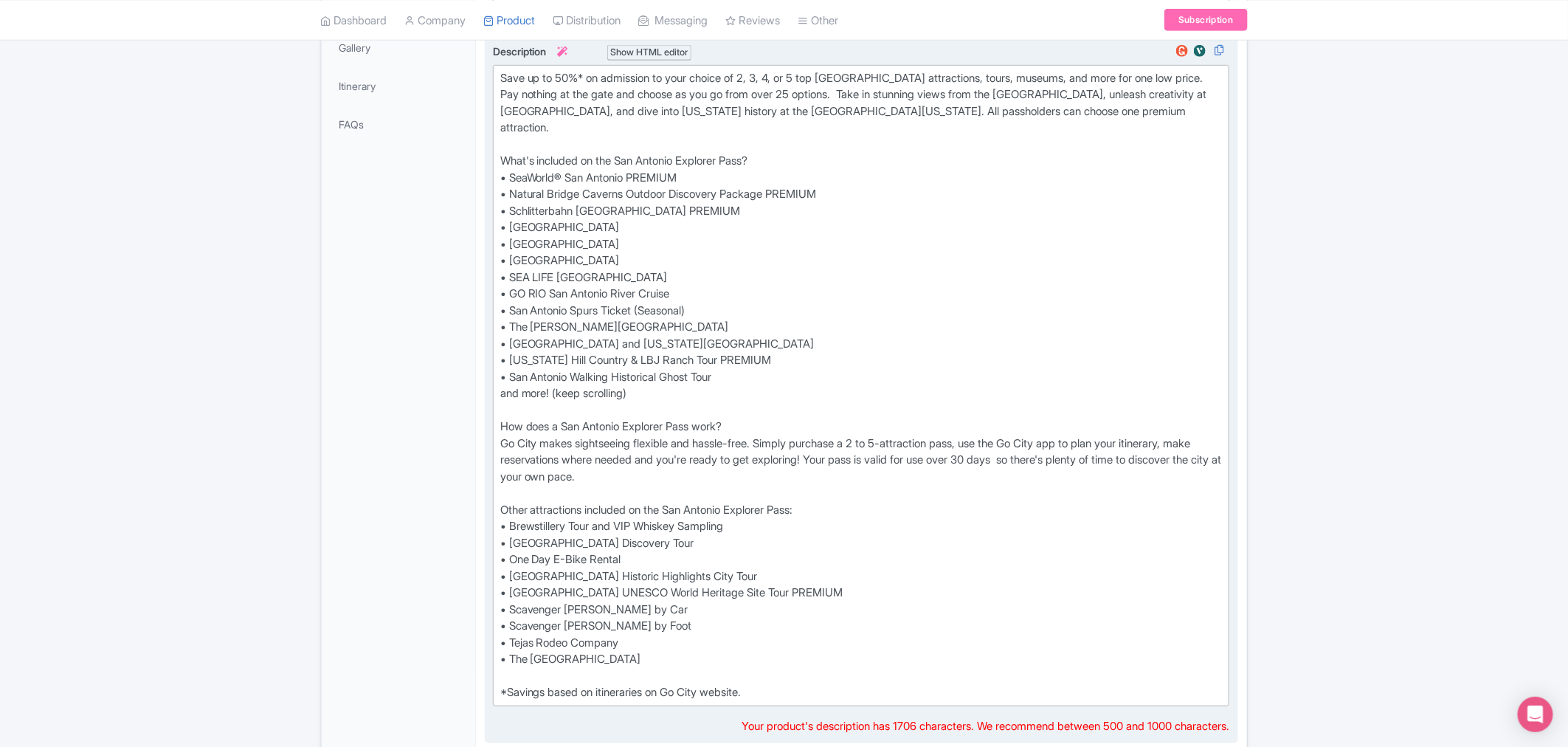
type trix-editor "<div>Save up to 50%* on admission to your choice of 2, 3, 4, or 5 top San Anton…"
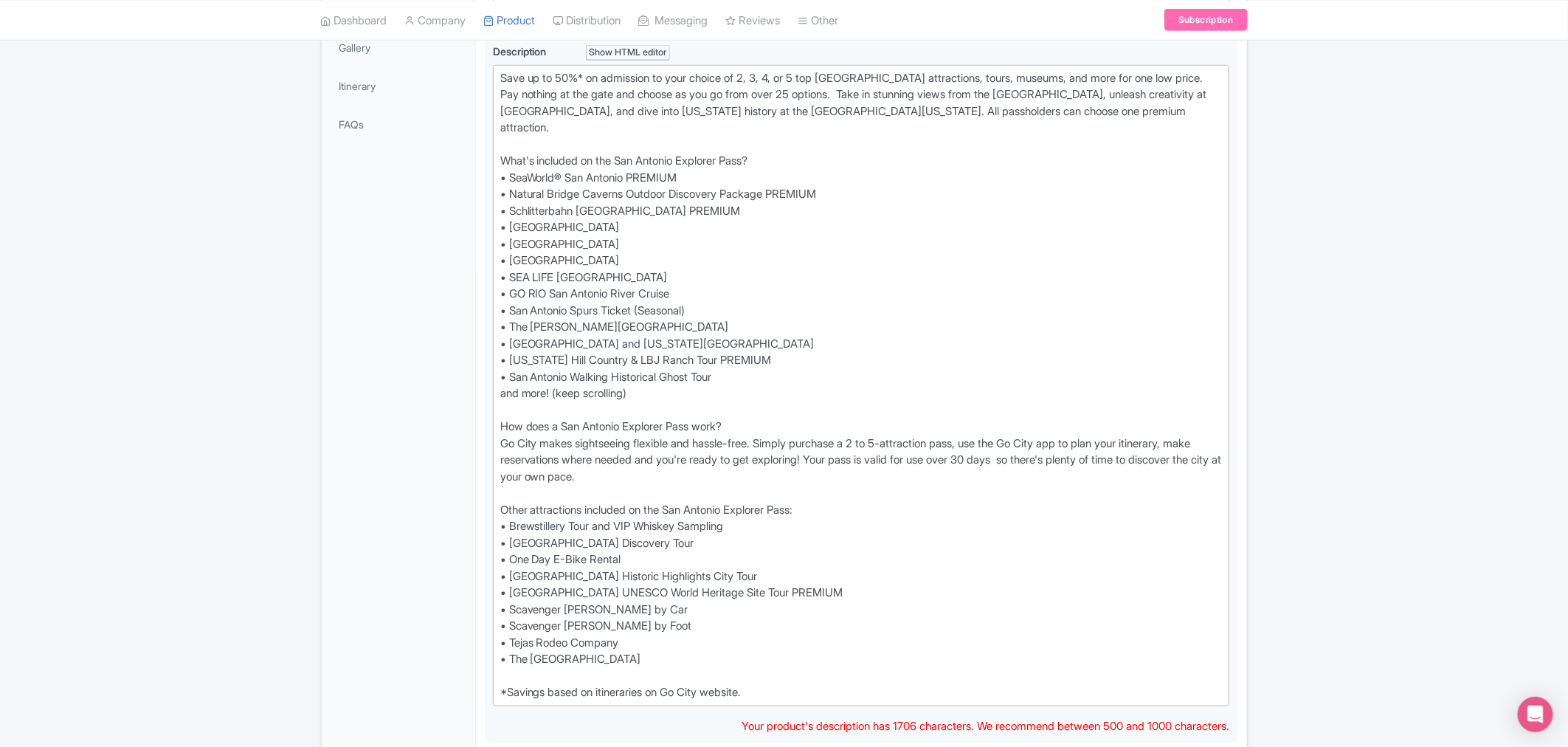
click at [1373, 255] on div "Success Product updated successfully ← Back to Products Go City San Antonio Exp…" at bounding box center [784, 579] width 1568 height 1722
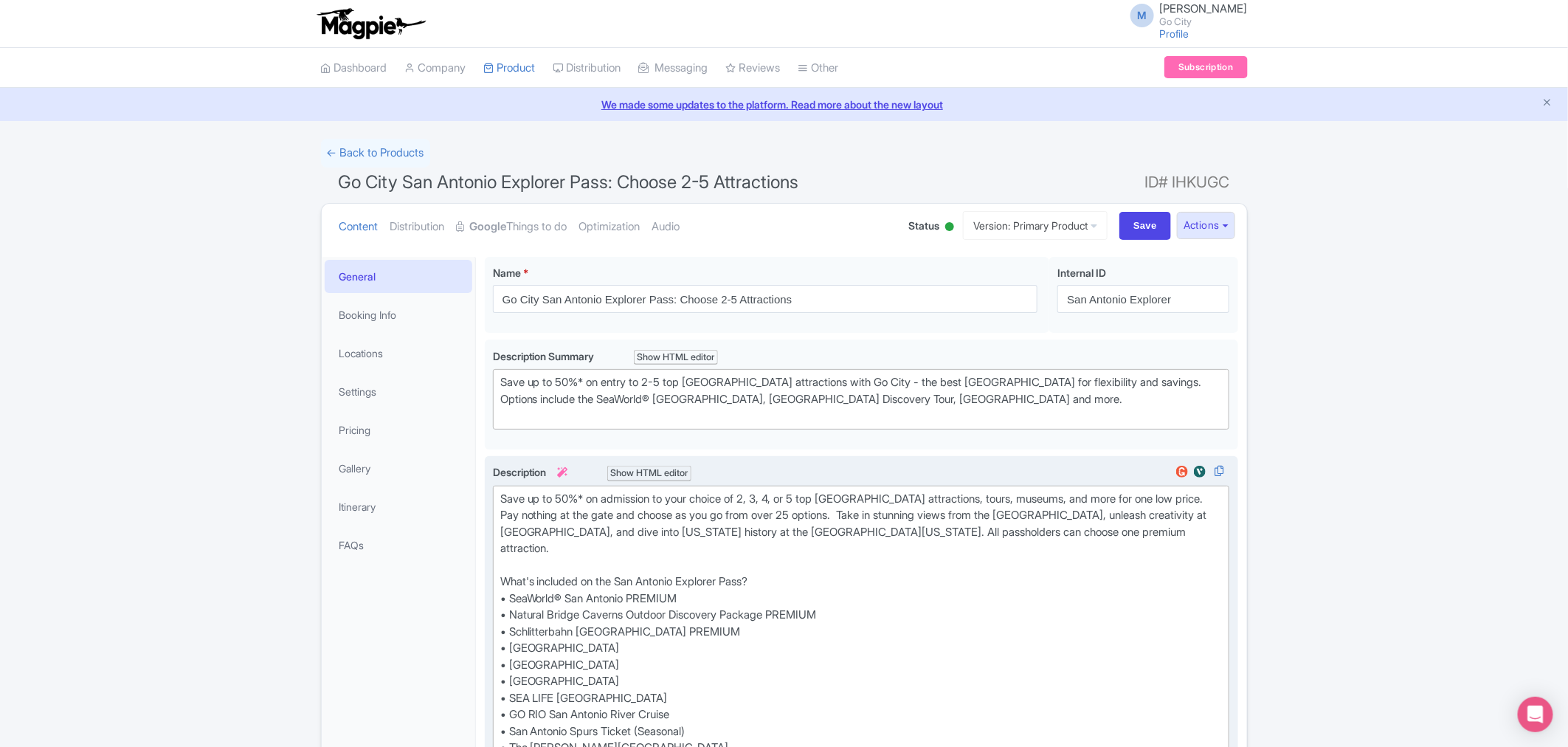
scroll to position [328, 0]
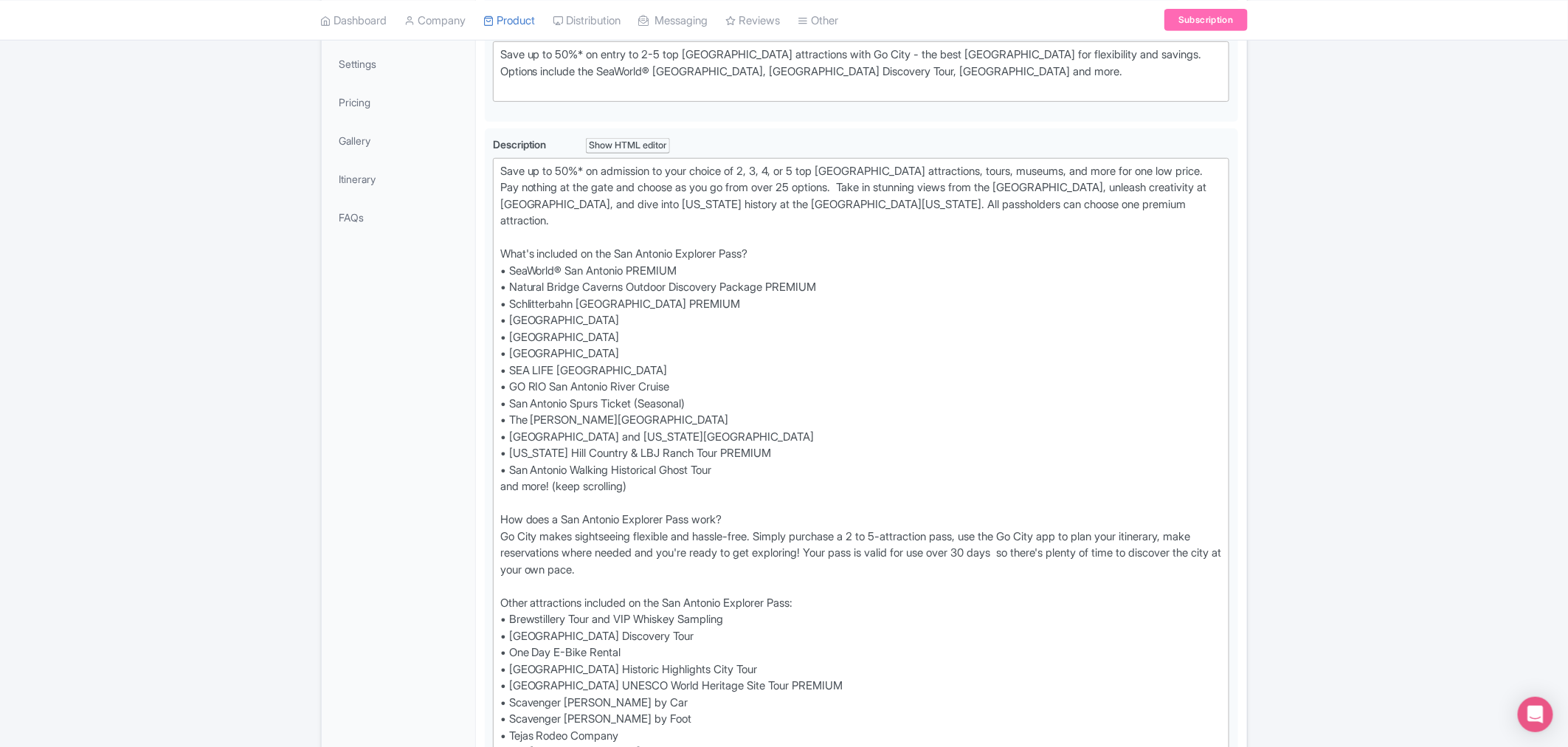
click at [1429, 424] on div "Success Product updated successfully ← Back to Products Go City San Antonio Exp…" at bounding box center [784, 671] width 1568 height 1722
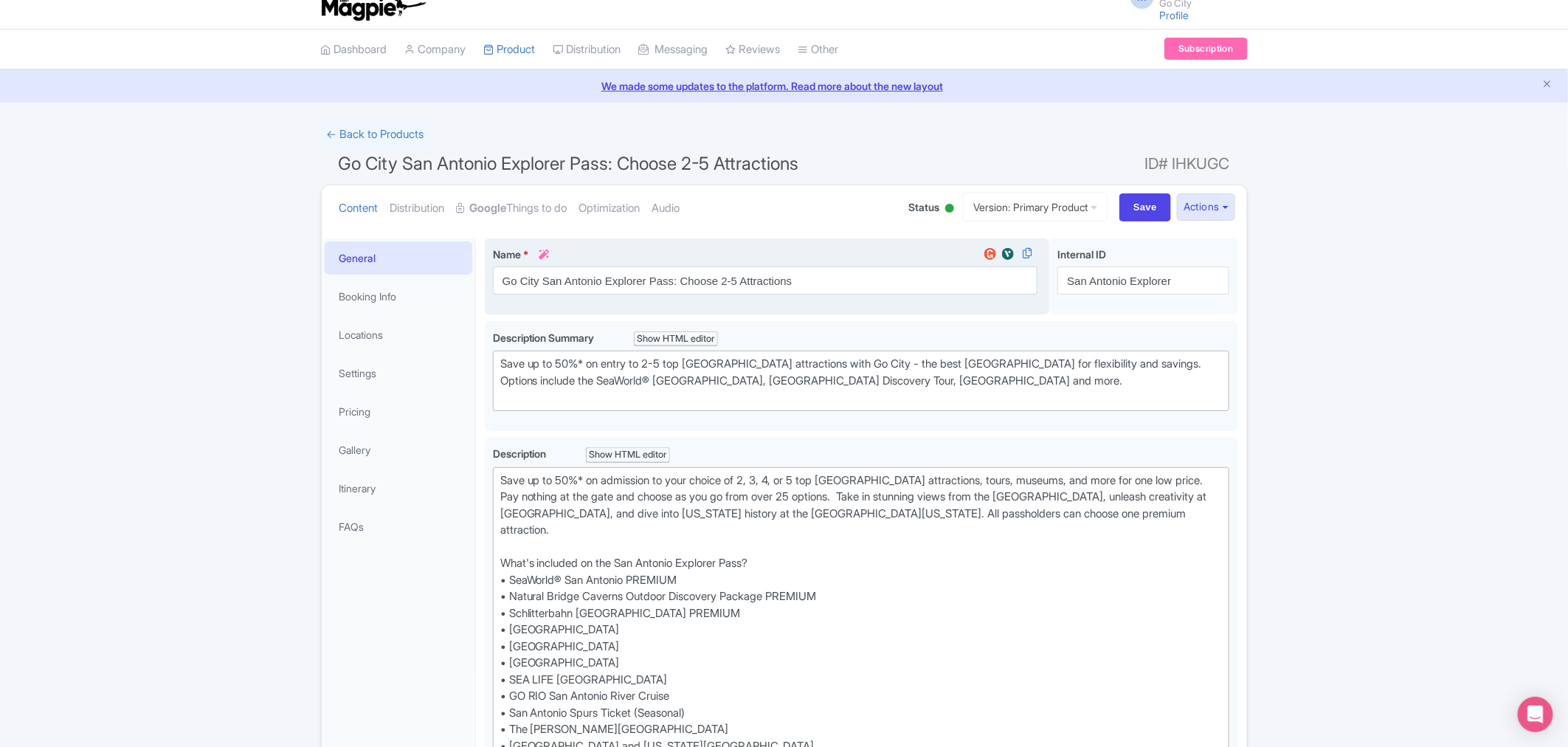
scroll to position [0, 0]
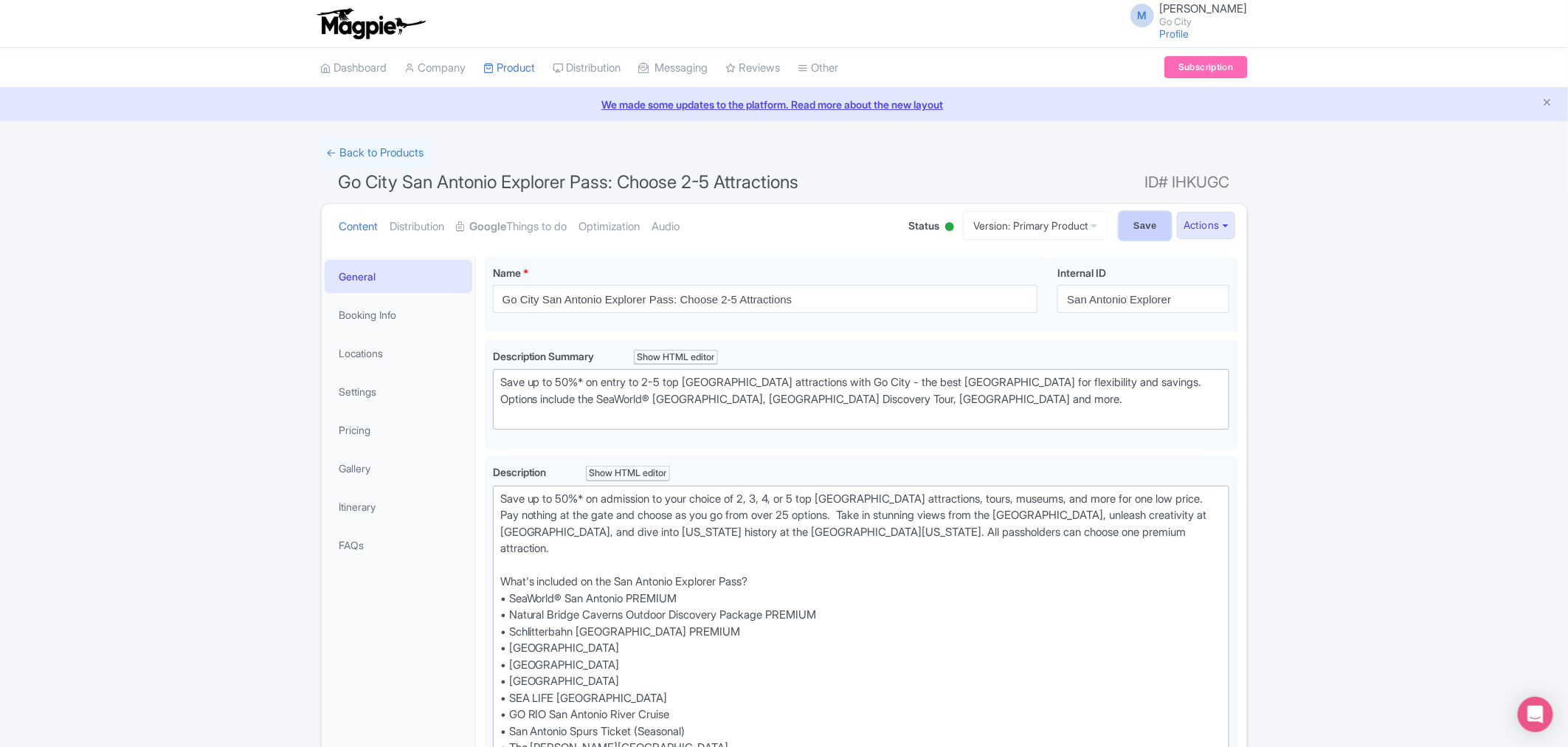
click at [1134, 224] on input "Save" at bounding box center [1145, 225] width 51 height 28
type input "Saving..."
click at [392, 150] on link "← Back to Products" at bounding box center [375, 153] width 109 height 29
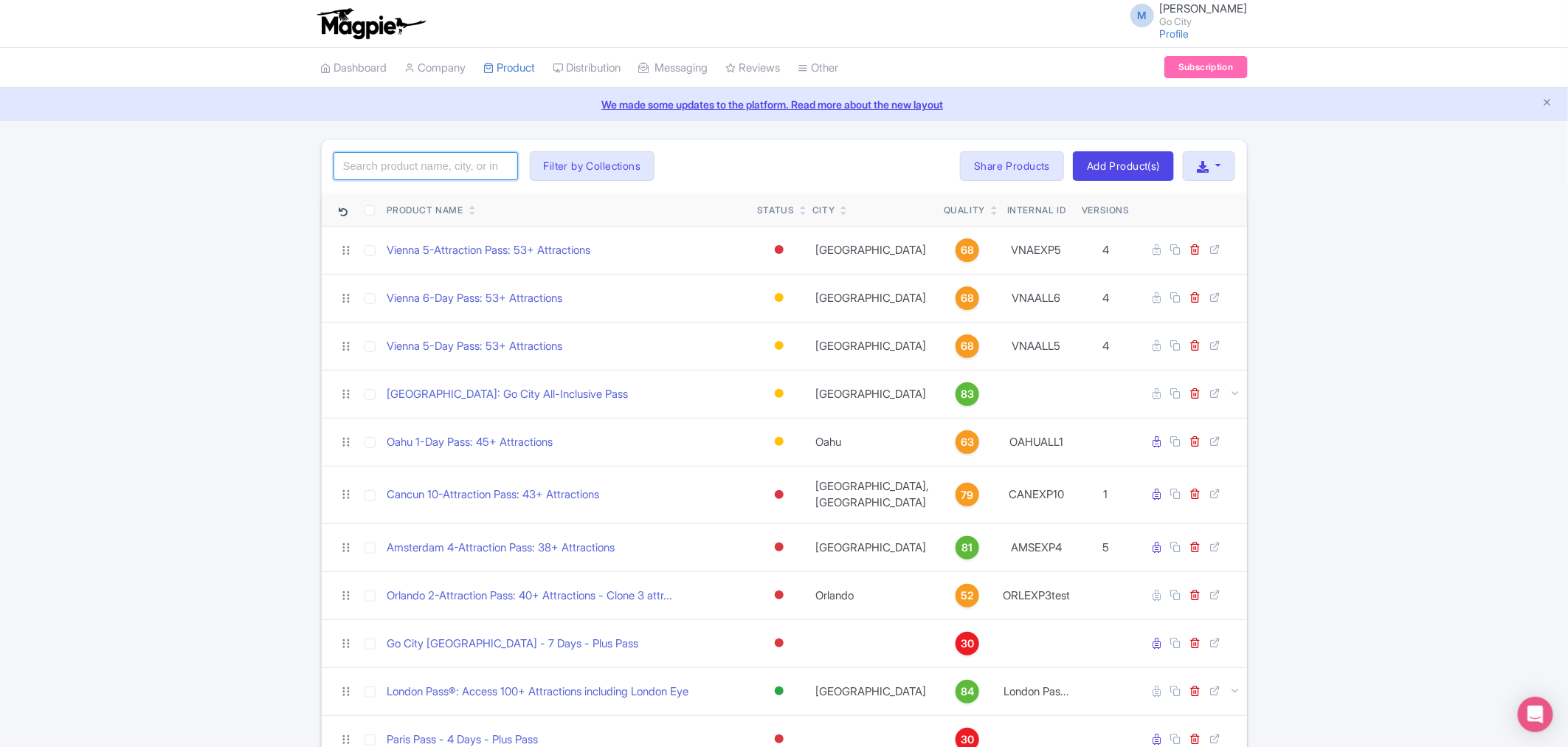
click at [428, 170] on input "search" at bounding box center [426, 166] width 185 height 28
click button "Search" at bounding box center [0, 0] width 0 height 0
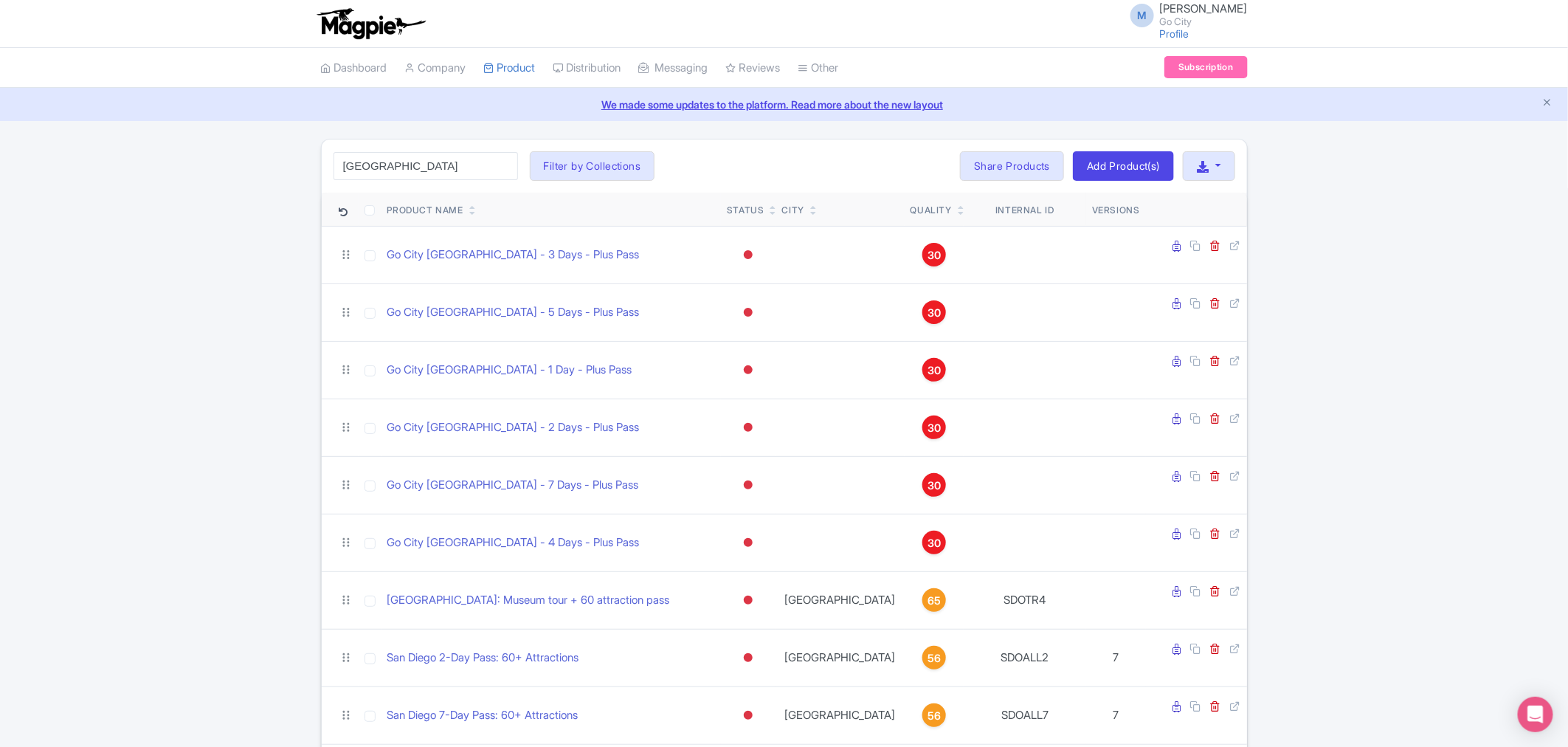
drag, startPoint x: 440, startPoint y: 165, endPoint x: 199, endPoint y: 150, distance: 241.5
type input "[GEOGRAPHIC_DATA]"
click button "Search" at bounding box center [0, 0] width 0 height 0
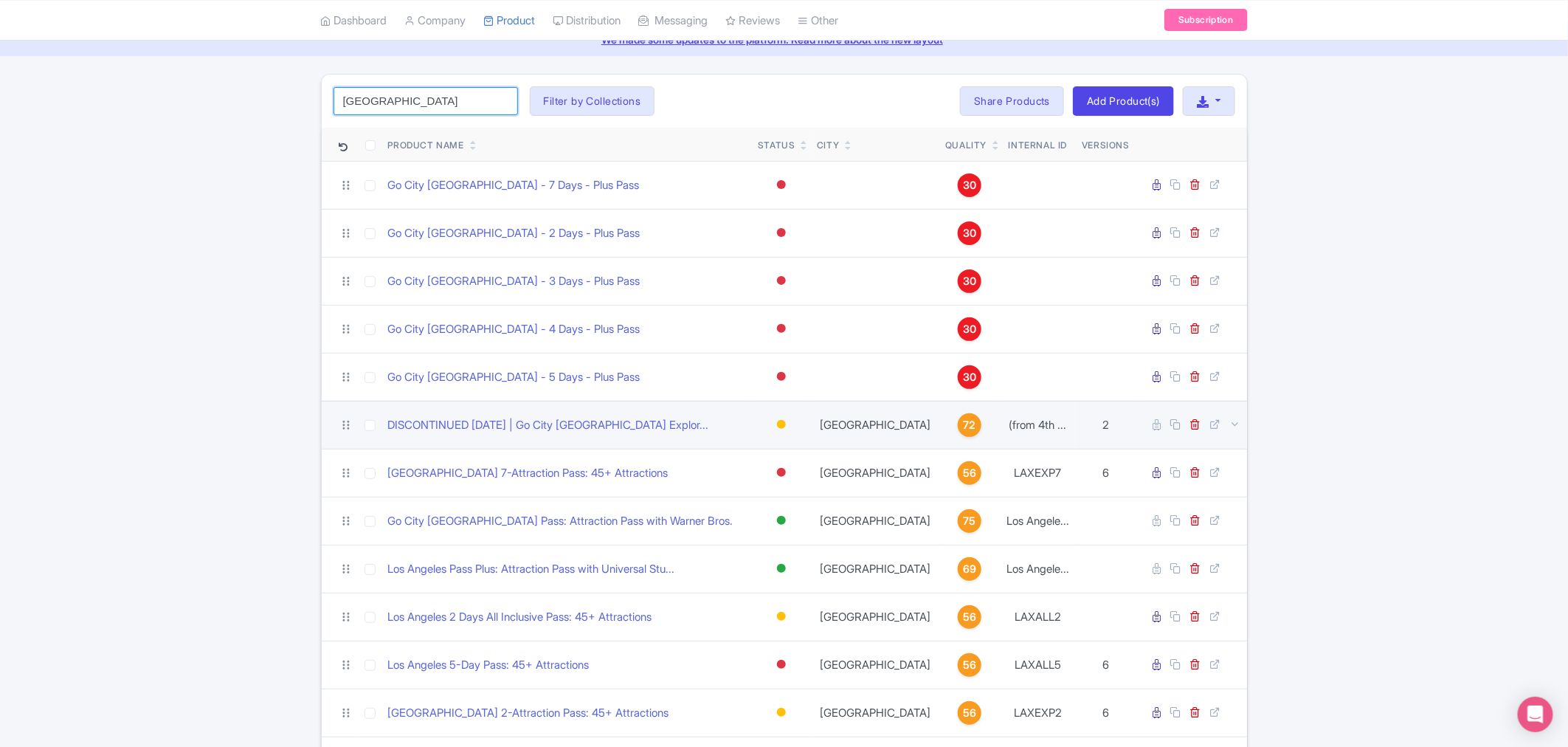
scroll to position [246, 0]
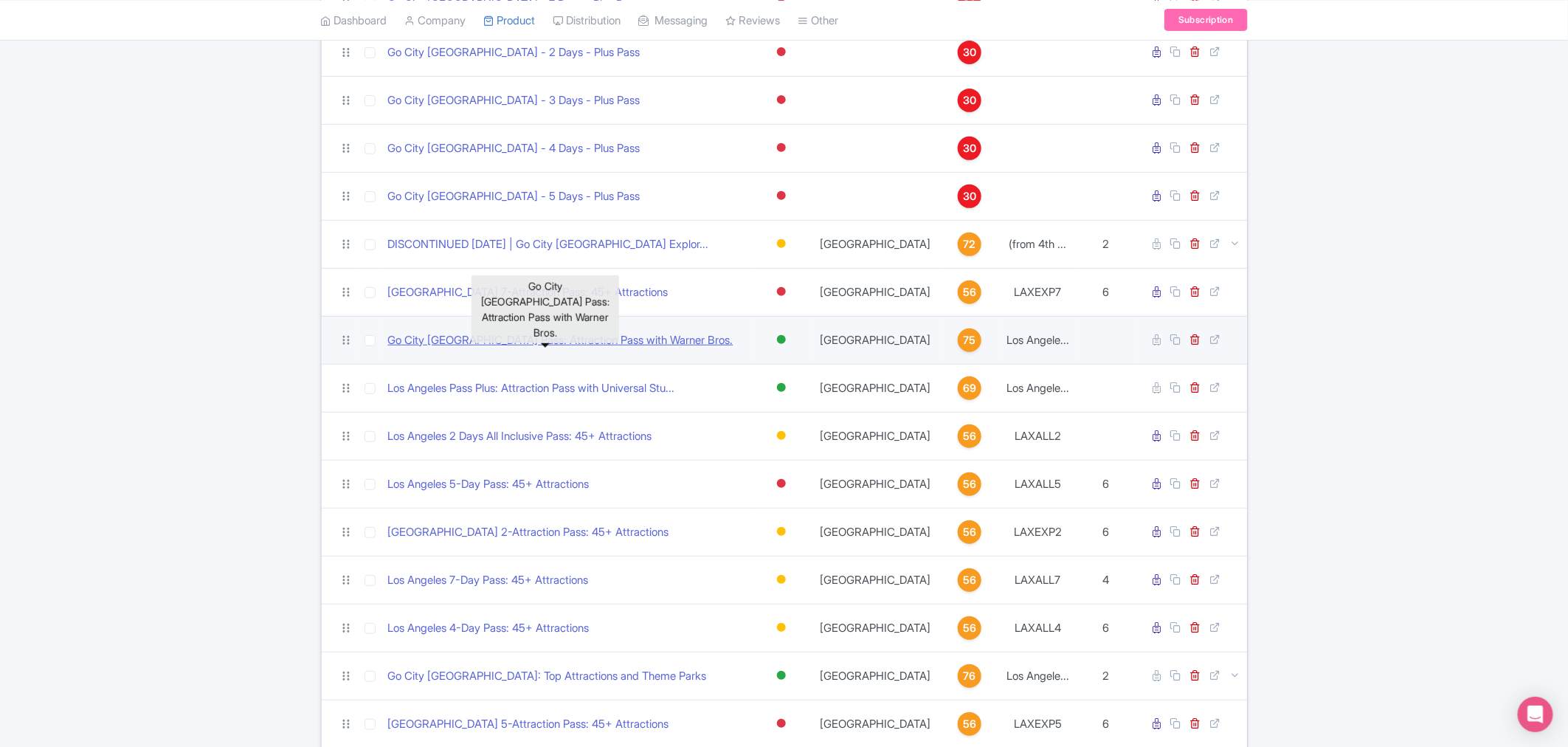
click at [483, 342] on link "Go City [GEOGRAPHIC_DATA] Pass: Attraction Pass with Warner Bros." at bounding box center [561, 340] width 346 height 17
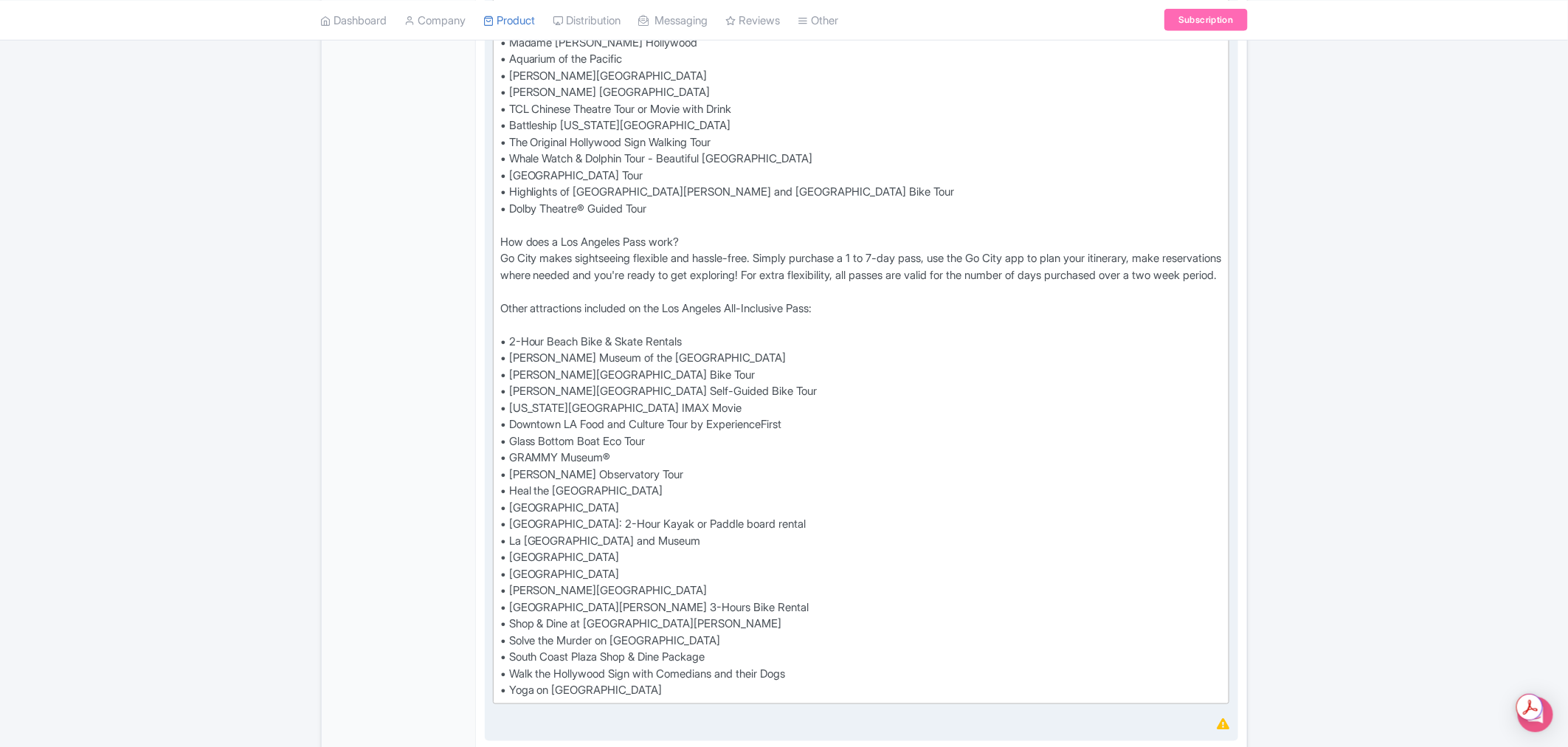
scroll to position [820, 0]
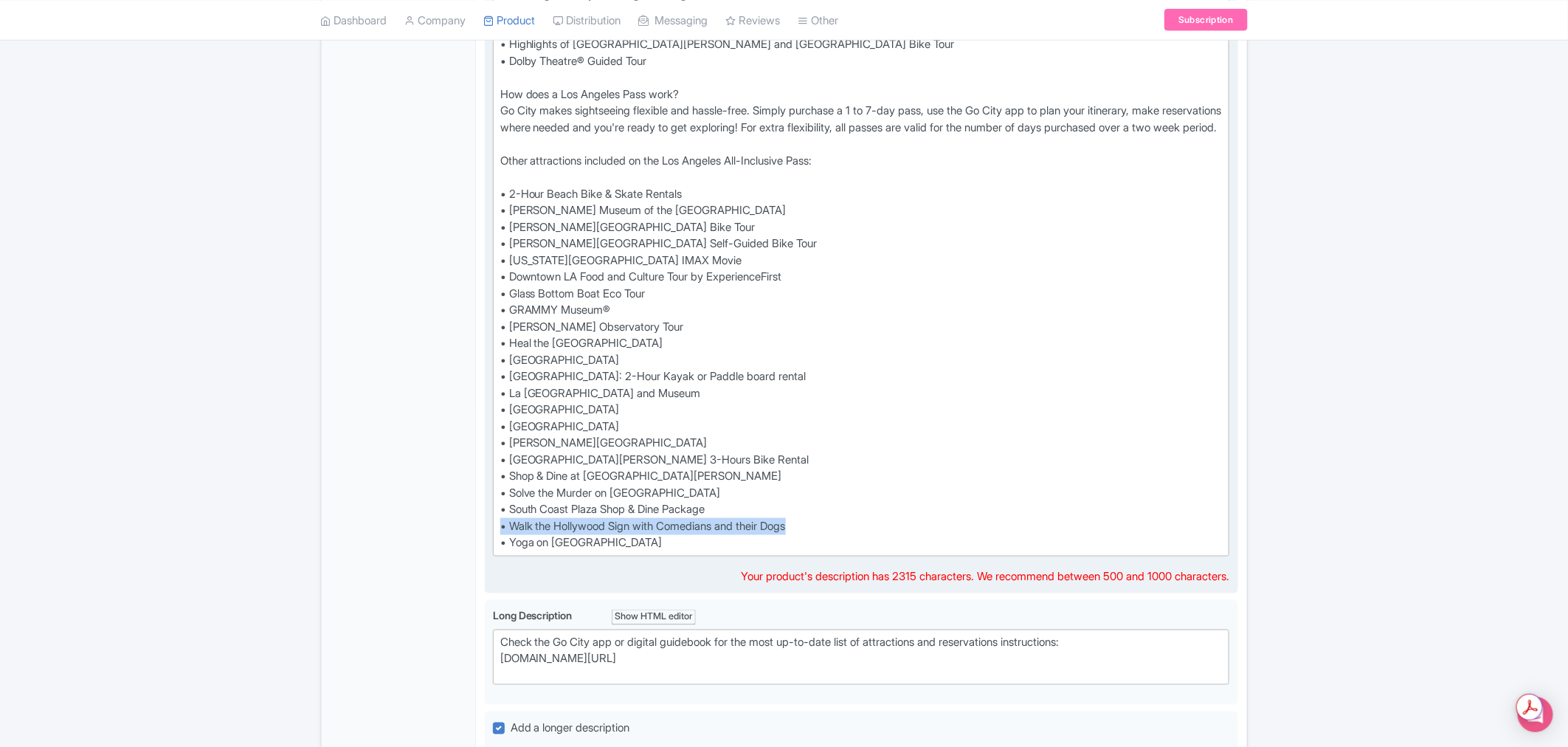
drag, startPoint x: 817, startPoint y: 556, endPoint x: 496, endPoint y: 557, distance: 321.0
click at [496, 556] on trix-editor "If you're looking for an easy and convenient way to save money on top LA attrac…" at bounding box center [861, 119] width 737 height 874
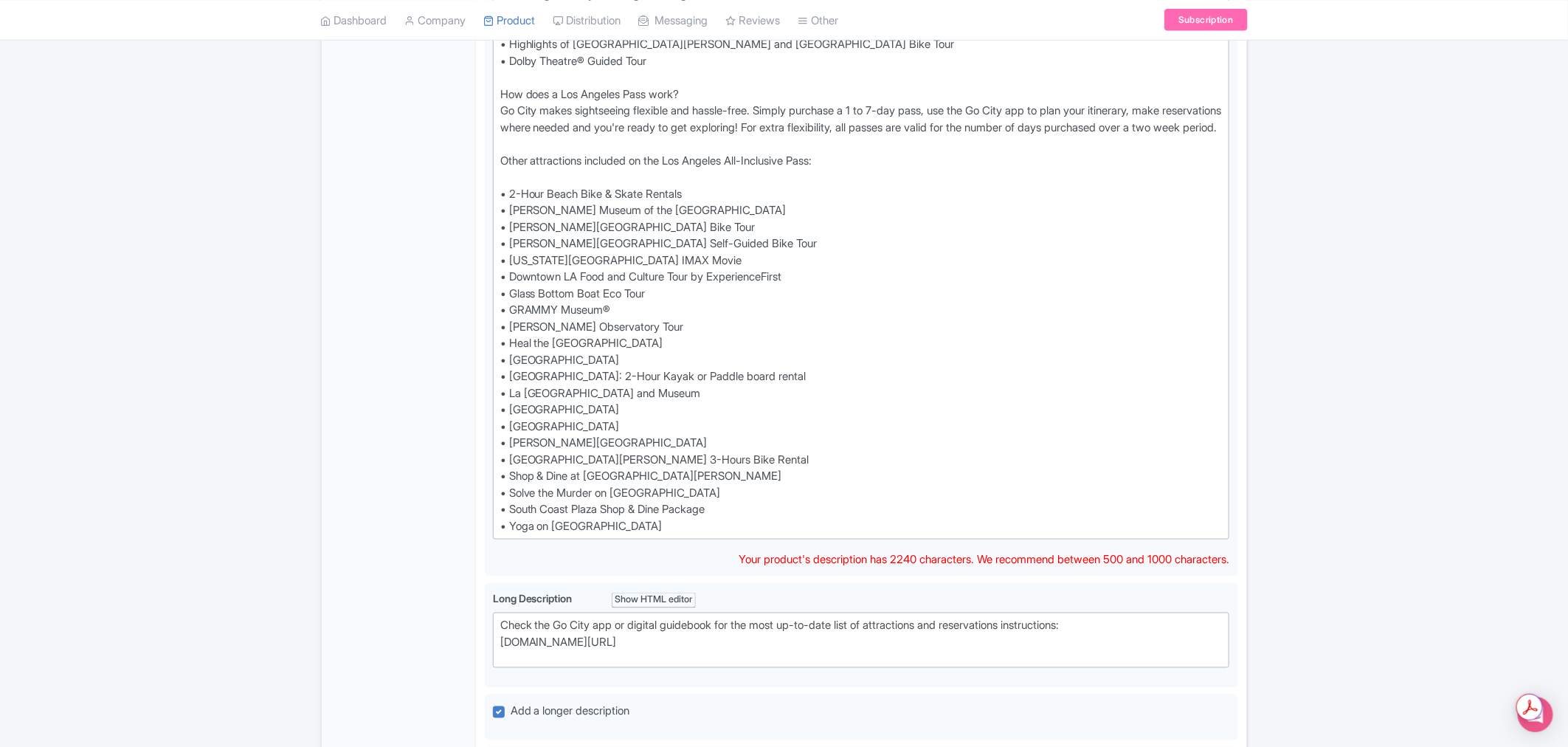
type trix-editor "<div>If you're looking for an easy and convenient way to save money on top LA a…"
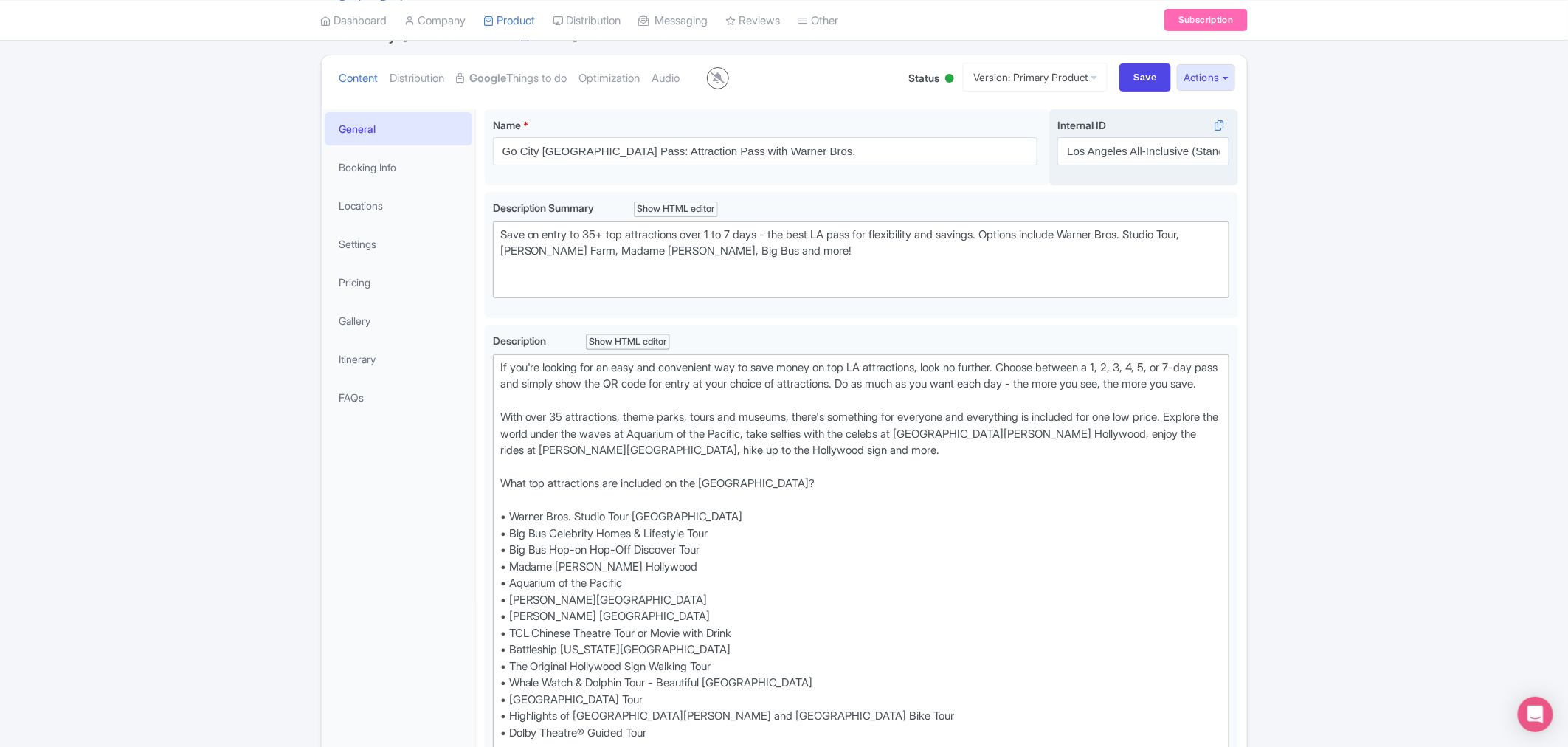
scroll to position [0, 0]
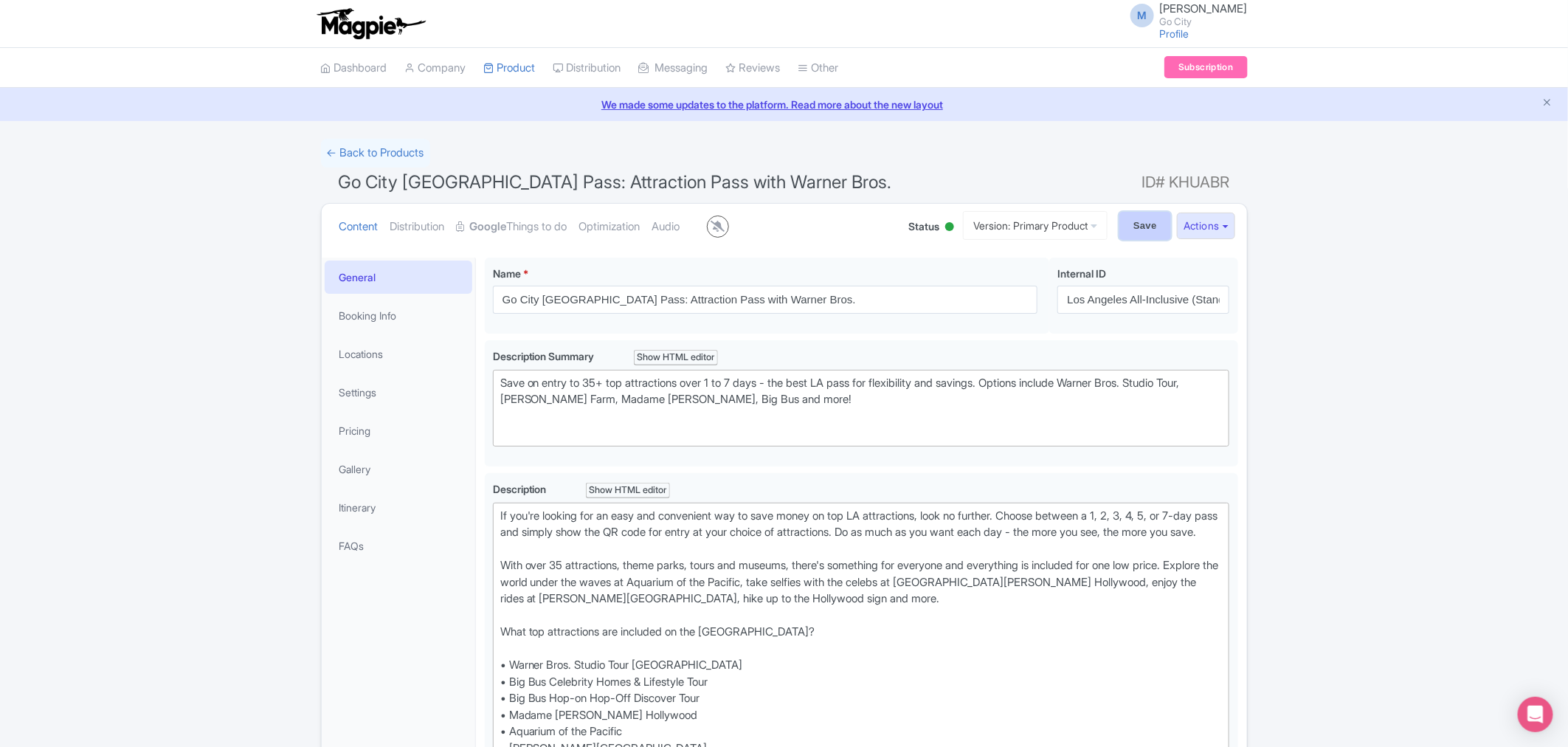
click at [1137, 227] on input "Save" at bounding box center [1145, 225] width 51 height 28
type input "Saving..."
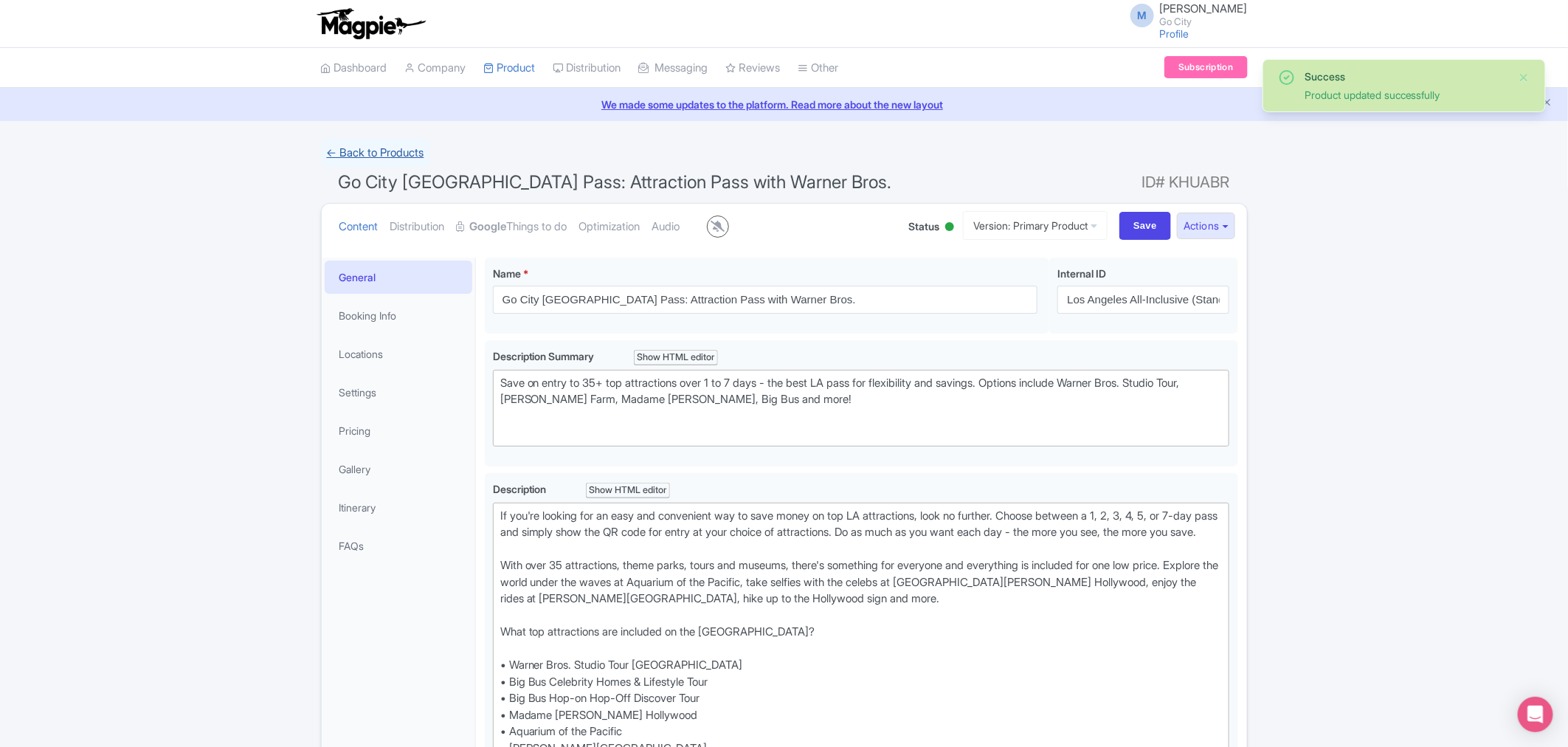
click at [347, 145] on link "← Back to Products" at bounding box center [375, 153] width 109 height 29
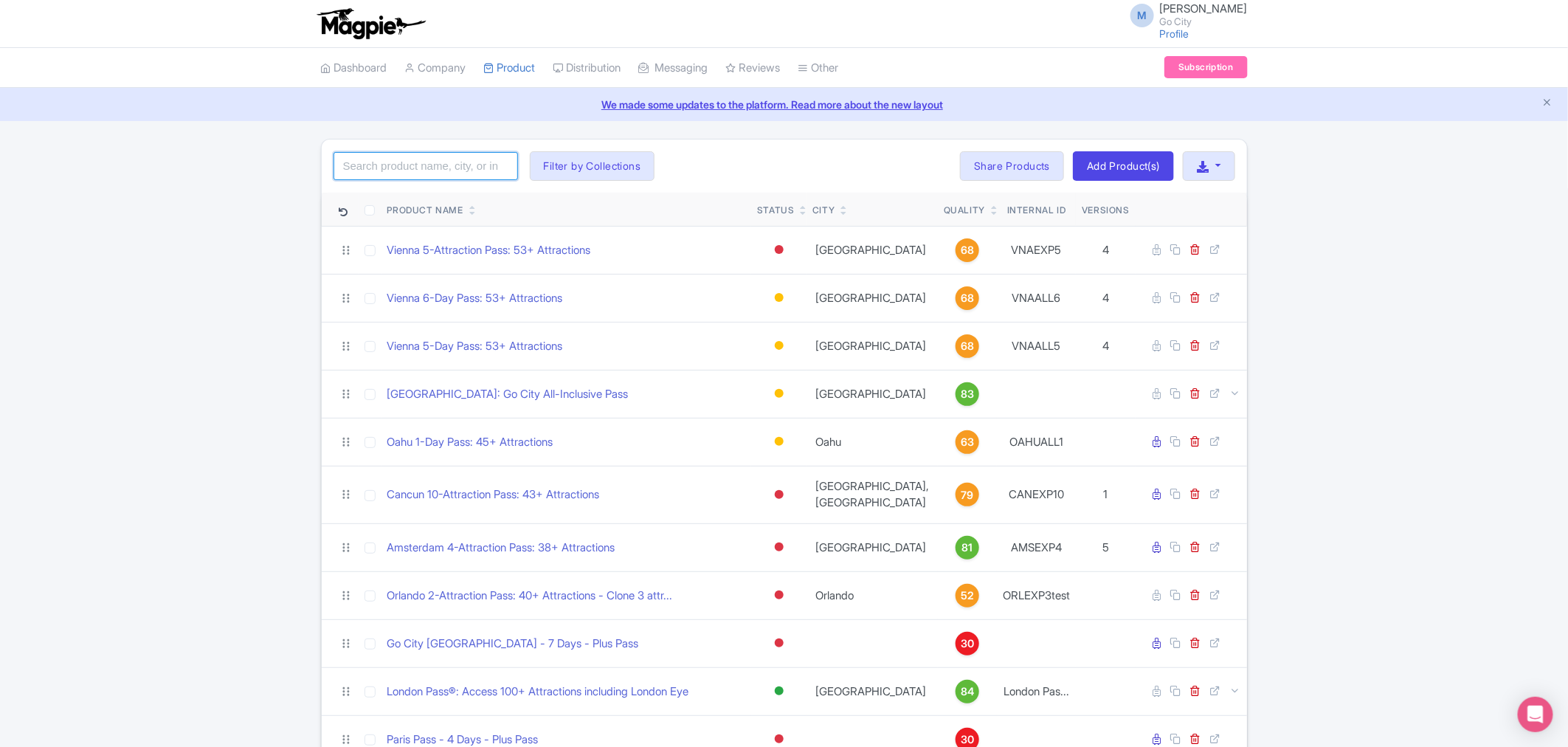
click at [446, 165] on input "search" at bounding box center [426, 166] width 185 height 28
type input "los angeles"
click button "Search" at bounding box center [0, 0] width 0 height 0
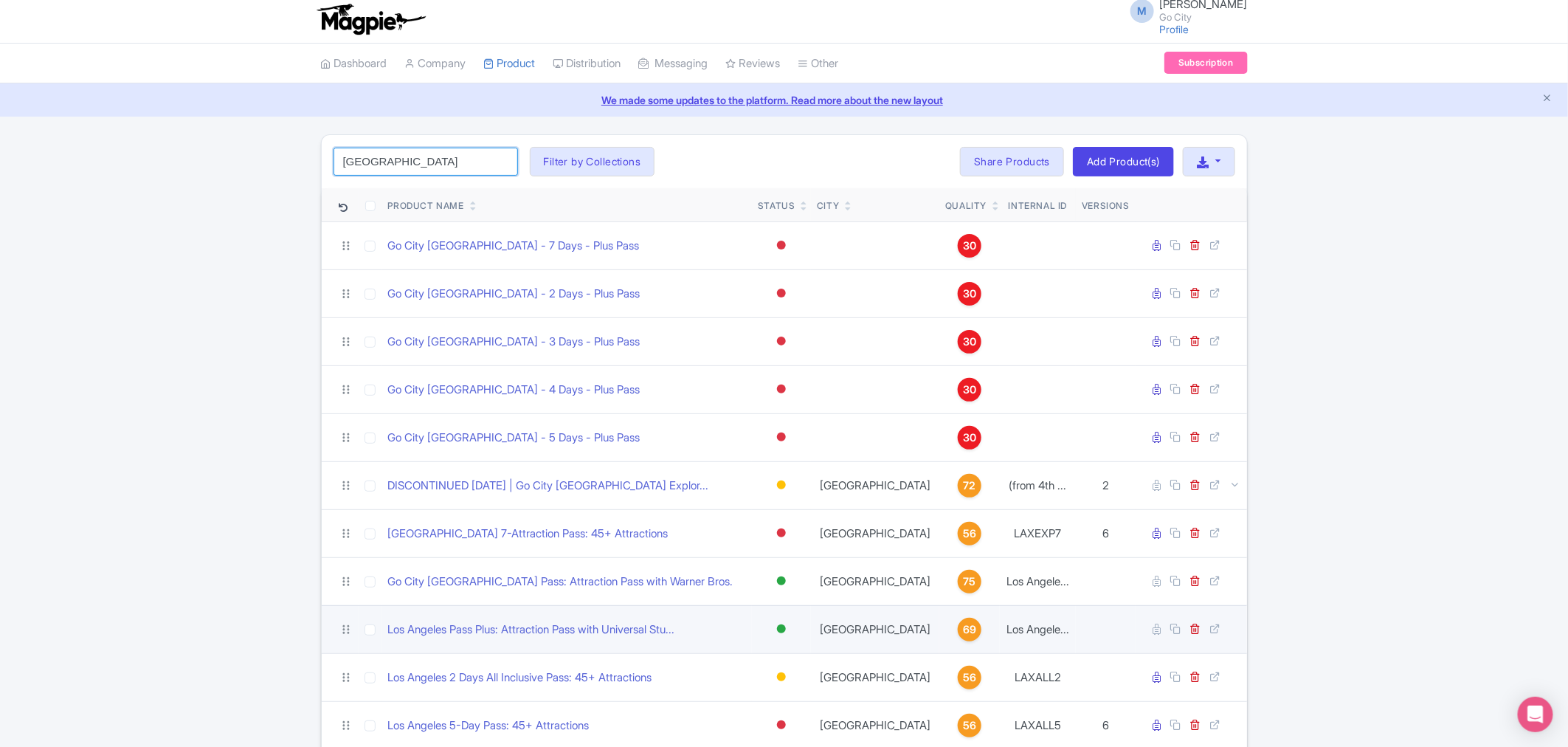
scroll to position [246, 0]
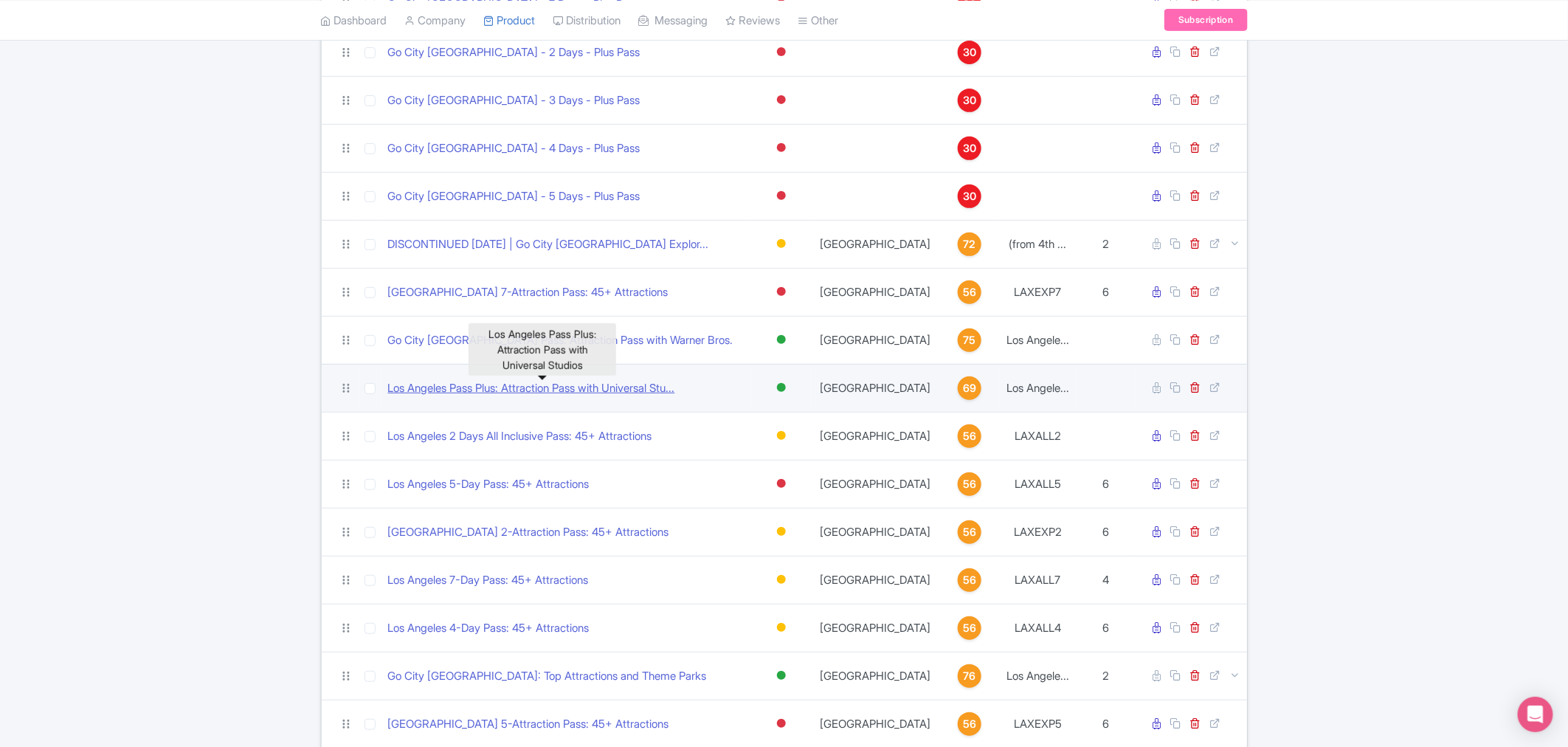
click at [500, 389] on link "Los Angeles Pass Plus: Attraction Pass with Universal Stu..." at bounding box center [531, 388] width 287 height 17
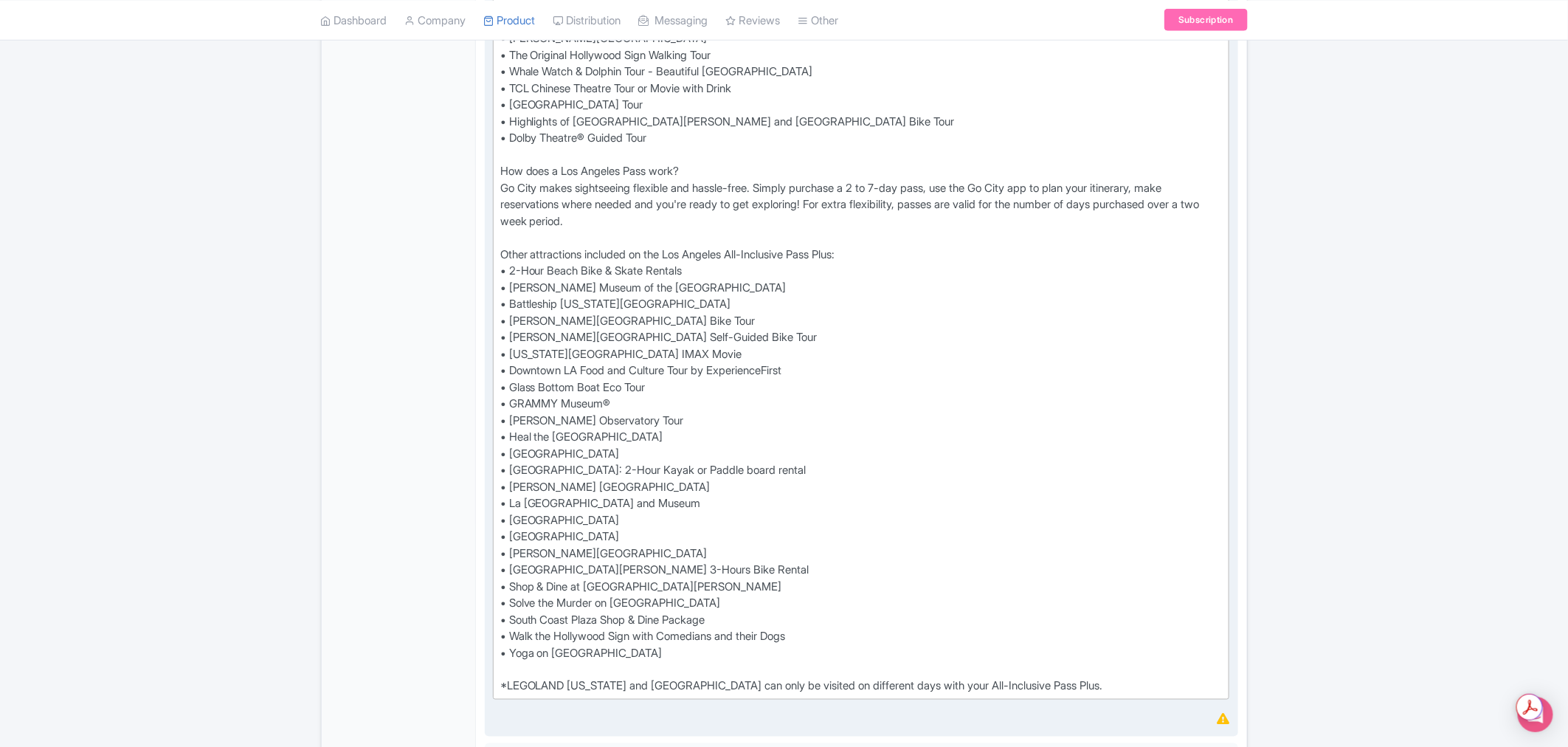
scroll to position [902, 0]
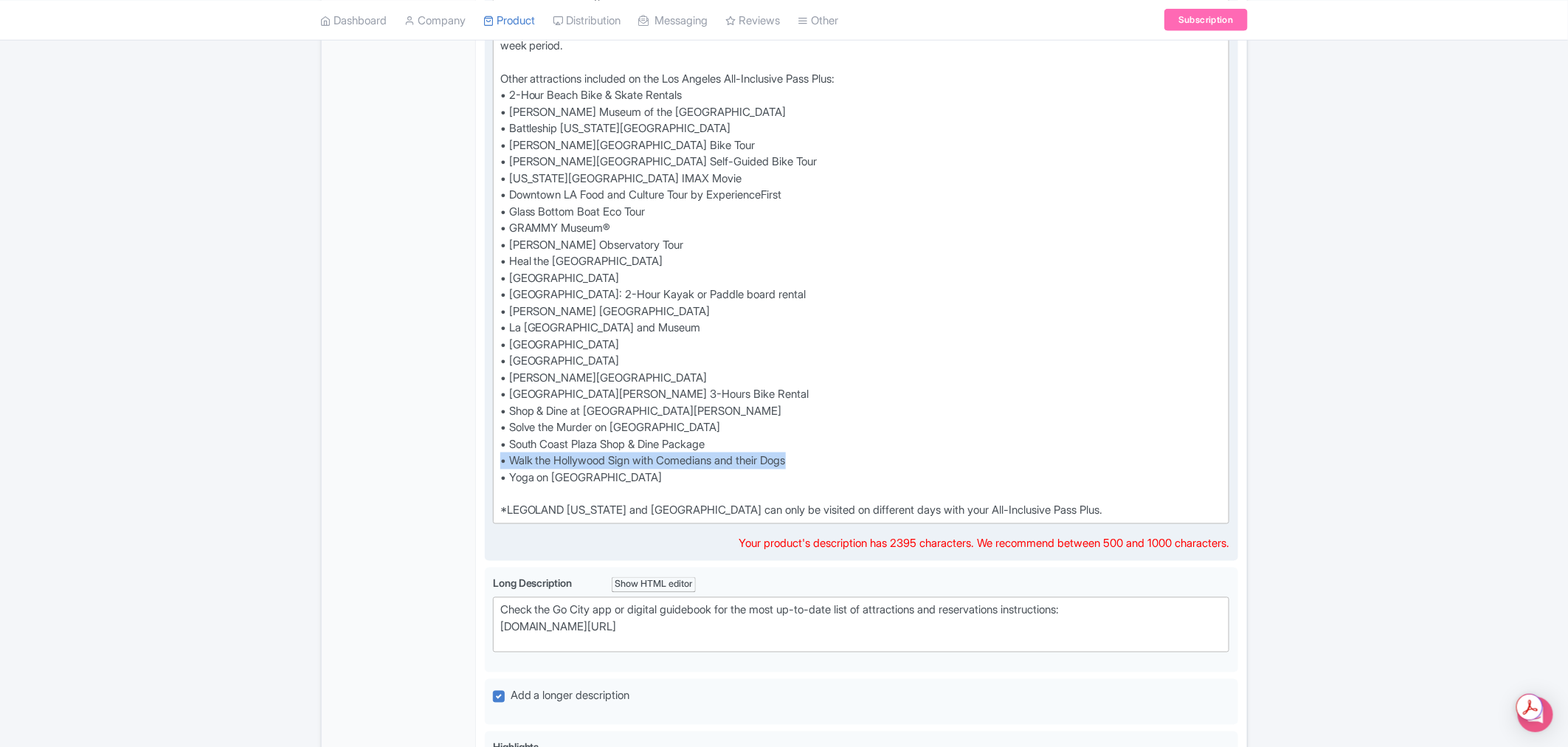
drag, startPoint x: 682, startPoint y: 443, endPoint x: 492, endPoint y: 441, distance: 190.0
click at [493, 441] on trix-editor "For the complete Los Angeles experience, [GEOGRAPHIC_DATA] has you covered. Wit…" at bounding box center [861, 62] width 737 height 923
type trix-editor "<lor>Ips dol sitametc Adi Elitsed doeiusmodt, In Utla etd mag aliquae.&admi; Ve…"
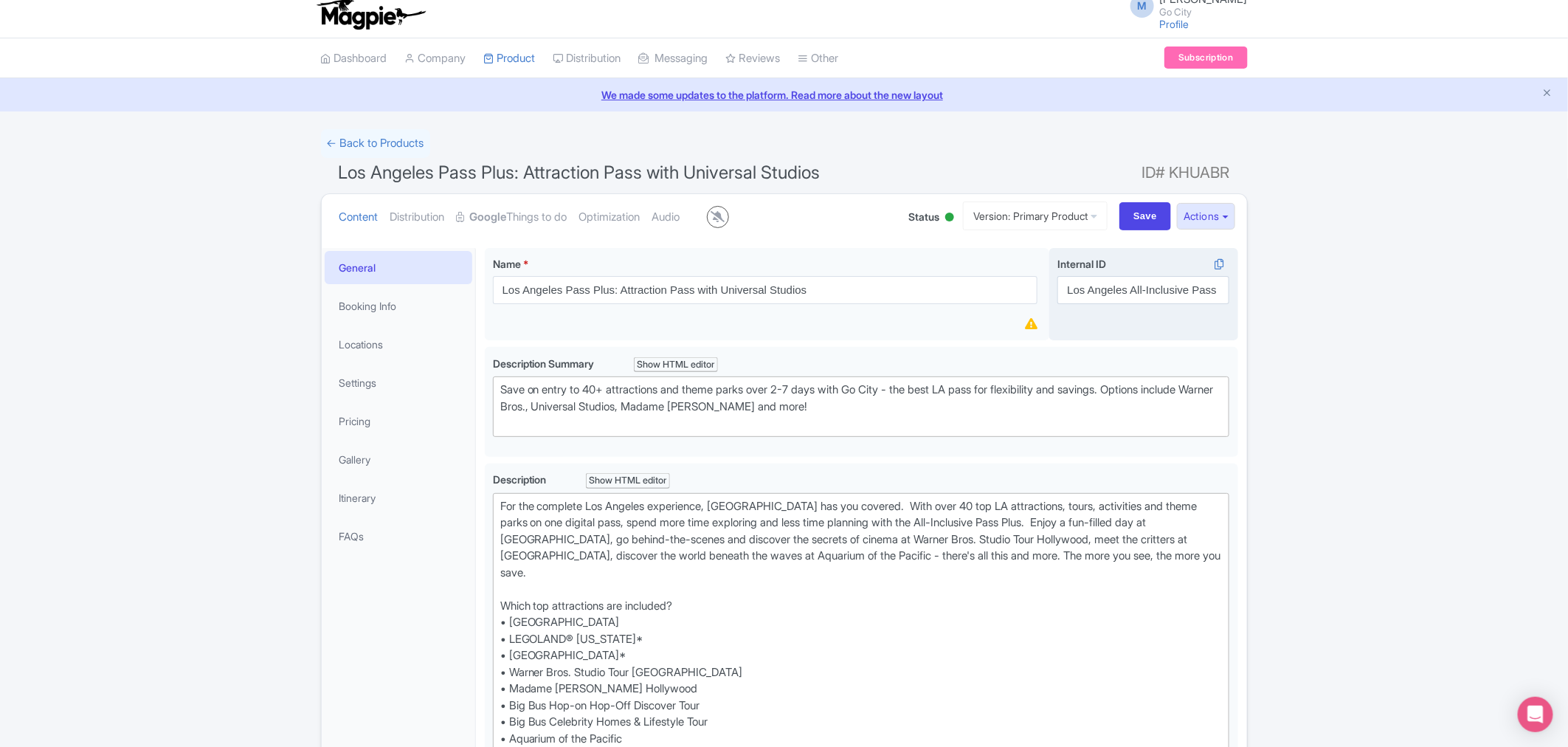
scroll to position [0, 0]
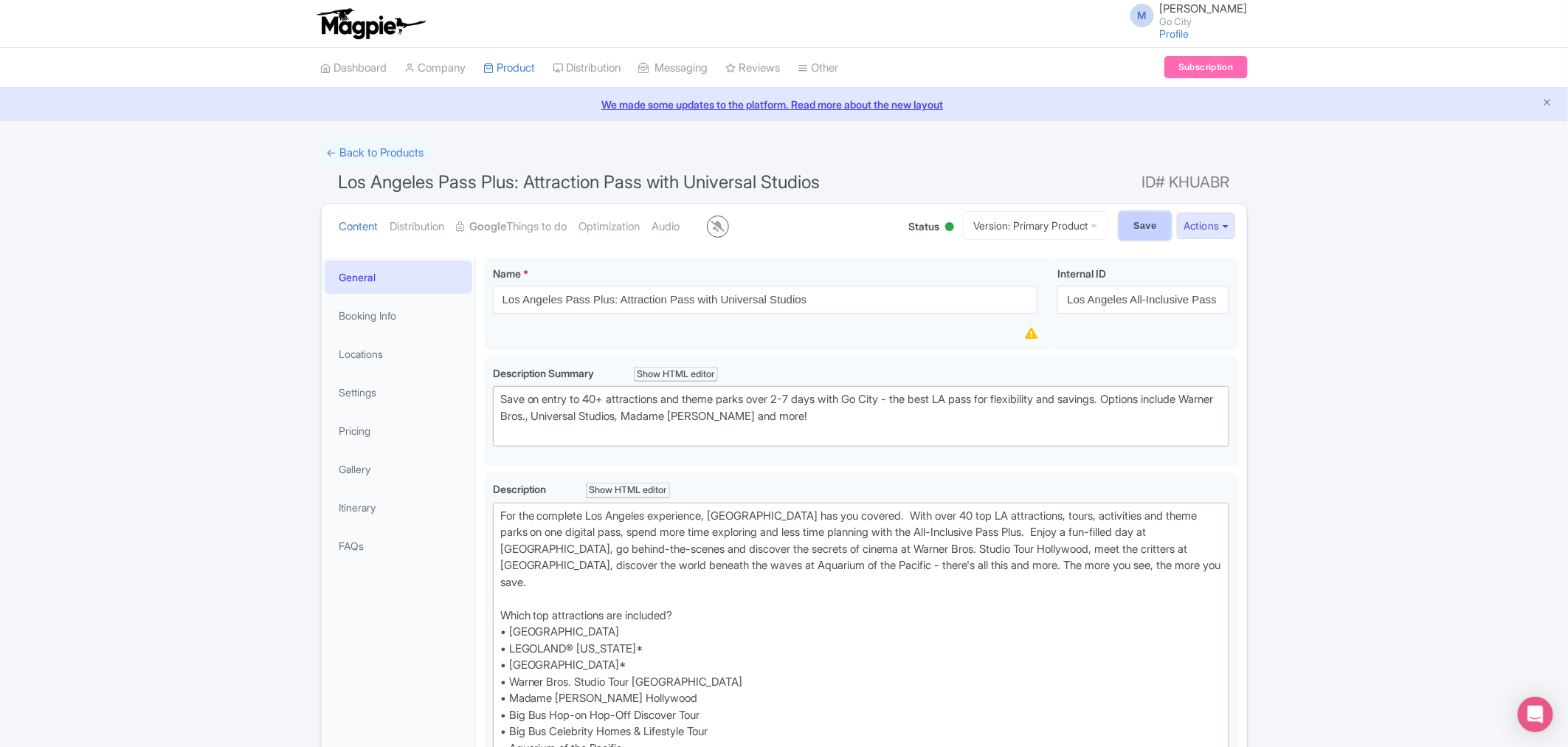
click at [1140, 220] on input "Save" at bounding box center [1145, 225] width 51 height 28
type input "Saving..."
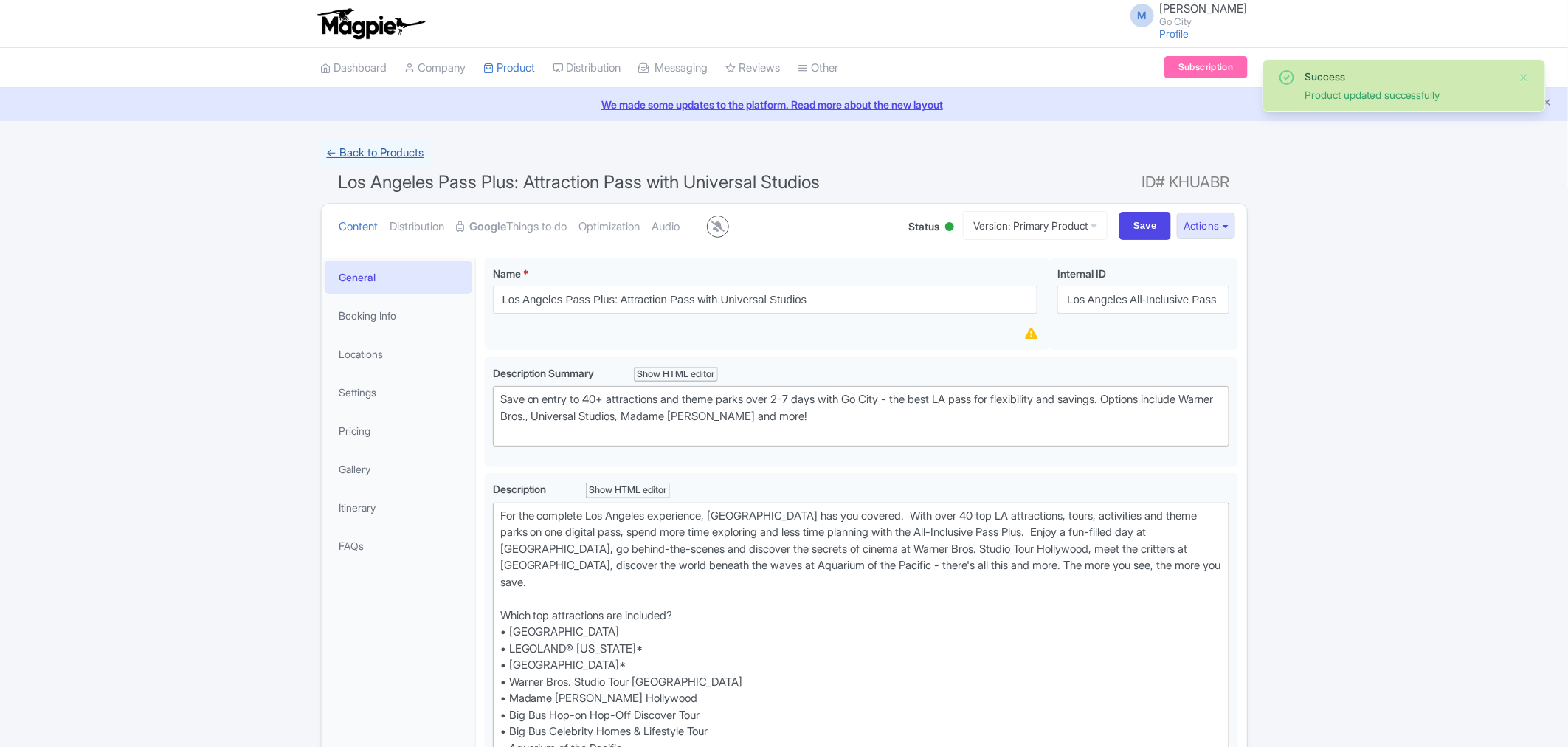
click at [371, 153] on link "← Back to Products" at bounding box center [375, 153] width 109 height 29
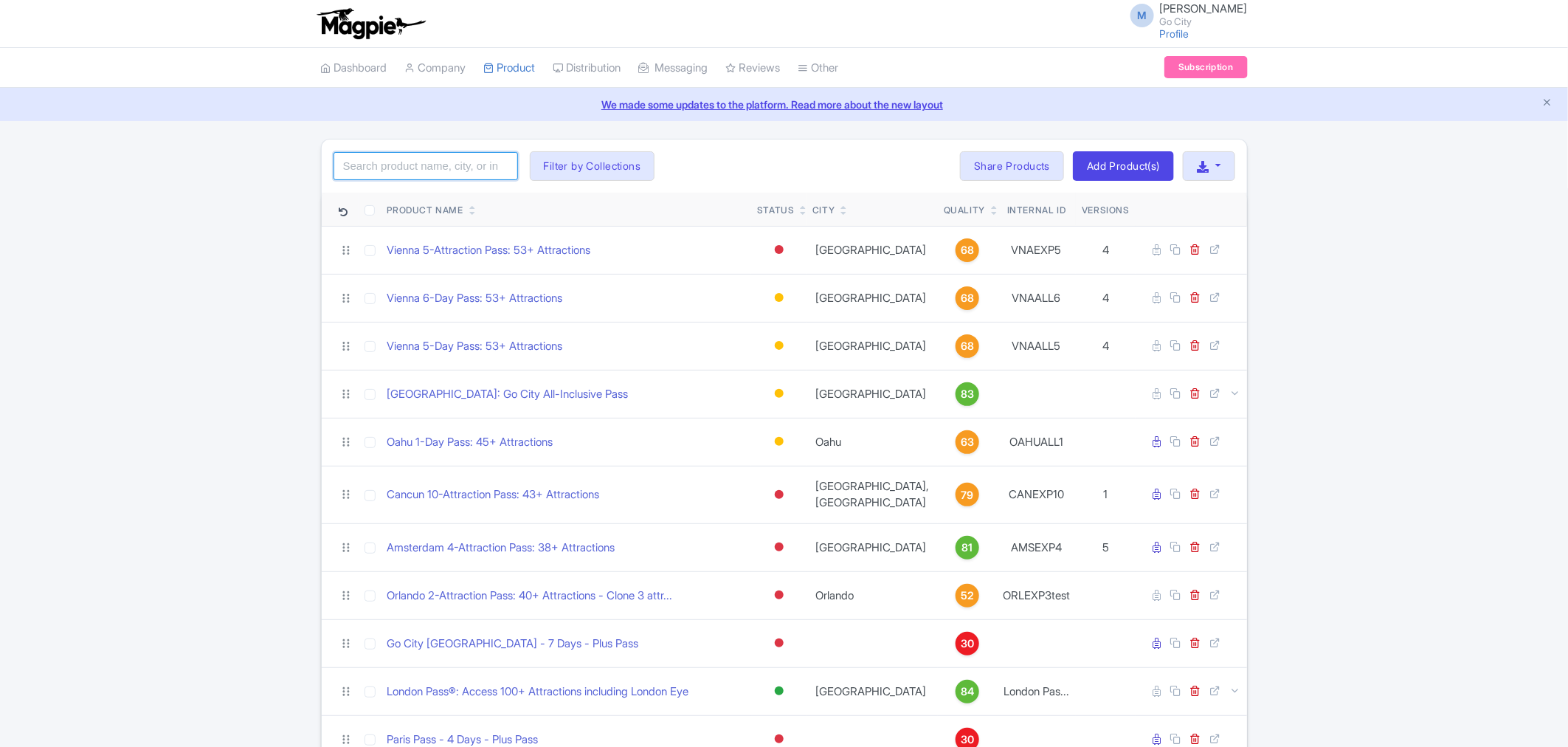
click at [481, 173] on input "search" at bounding box center [426, 166] width 185 height 28
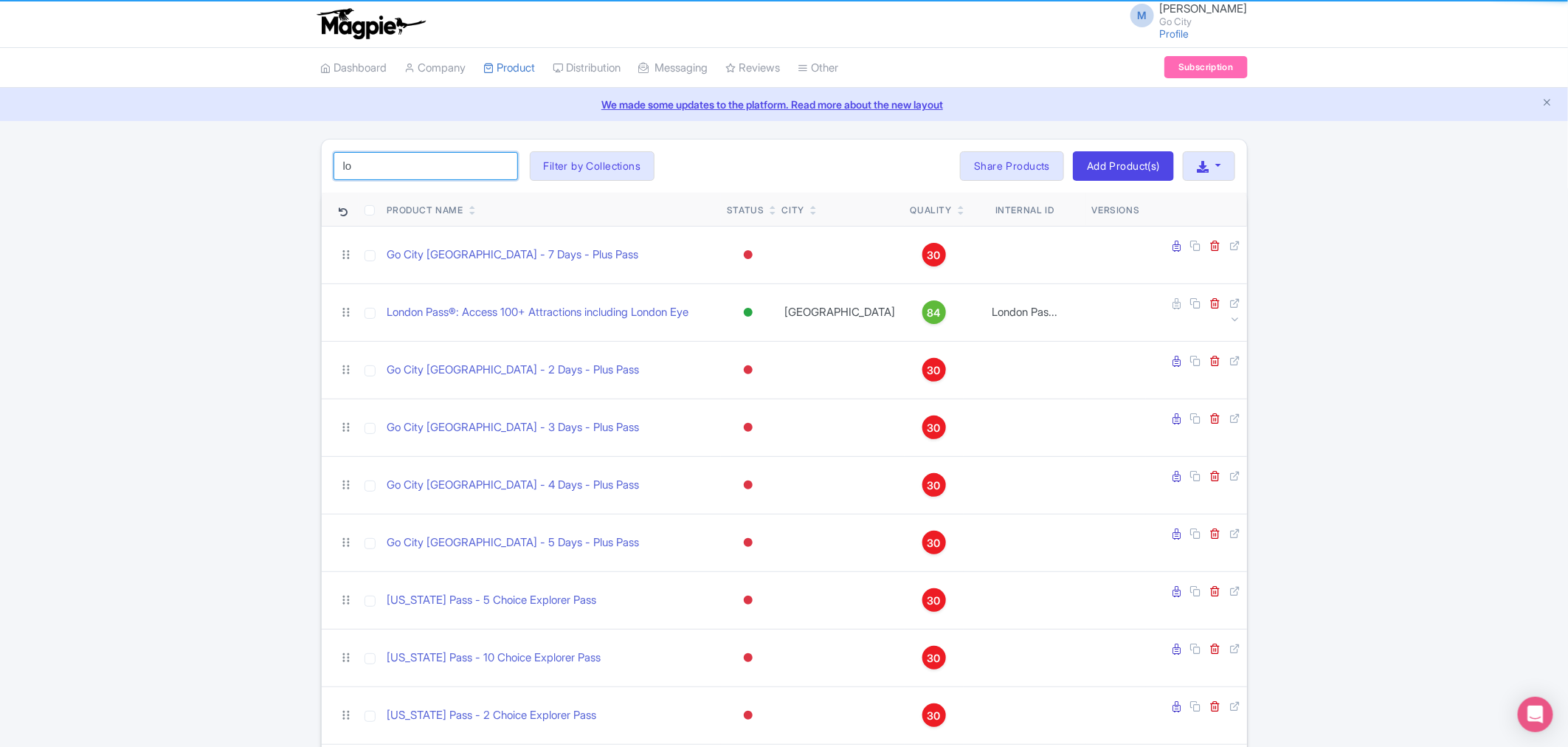
type input "l"
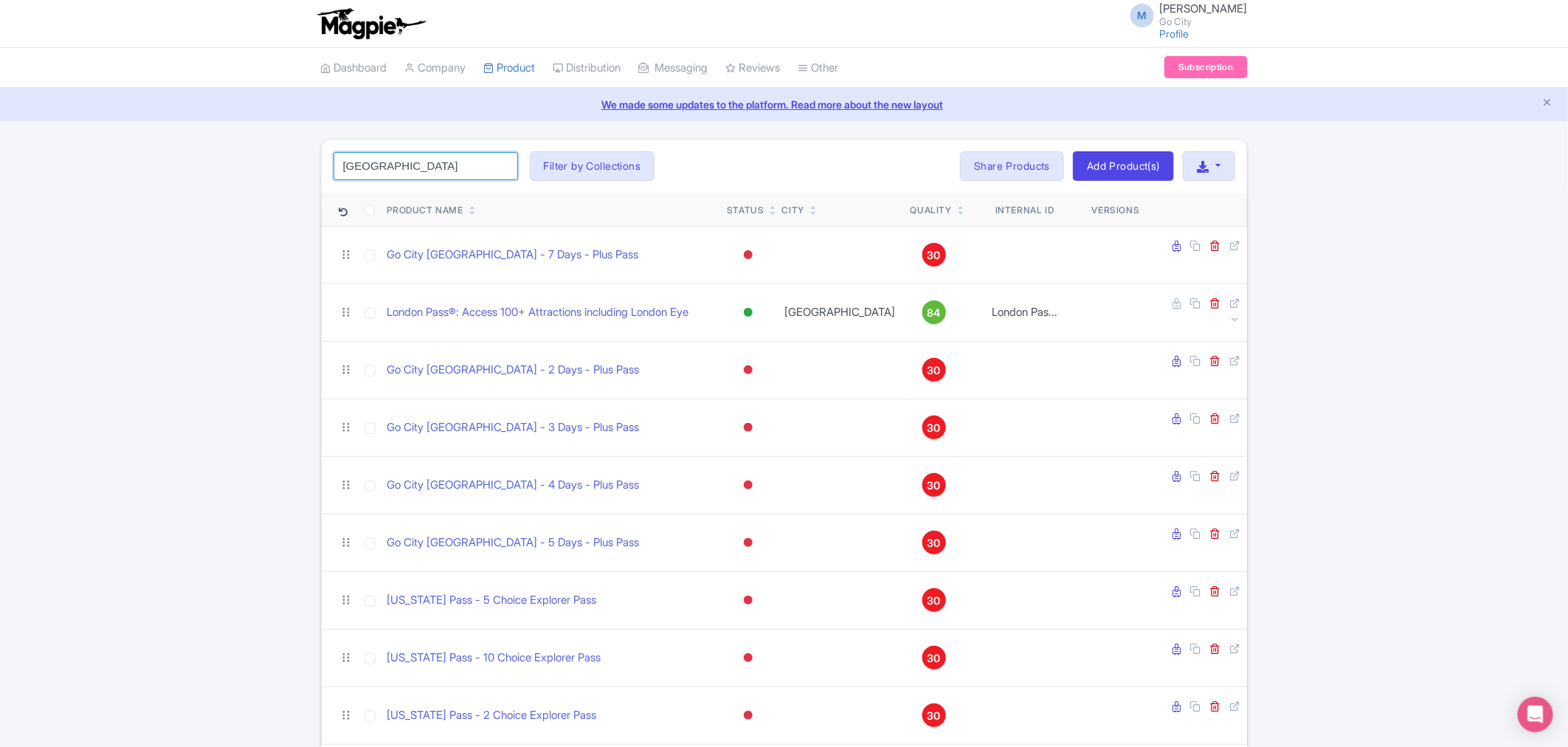
type input "[GEOGRAPHIC_DATA]"
click button "Search" at bounding box center [0, 0] width 0 height 0
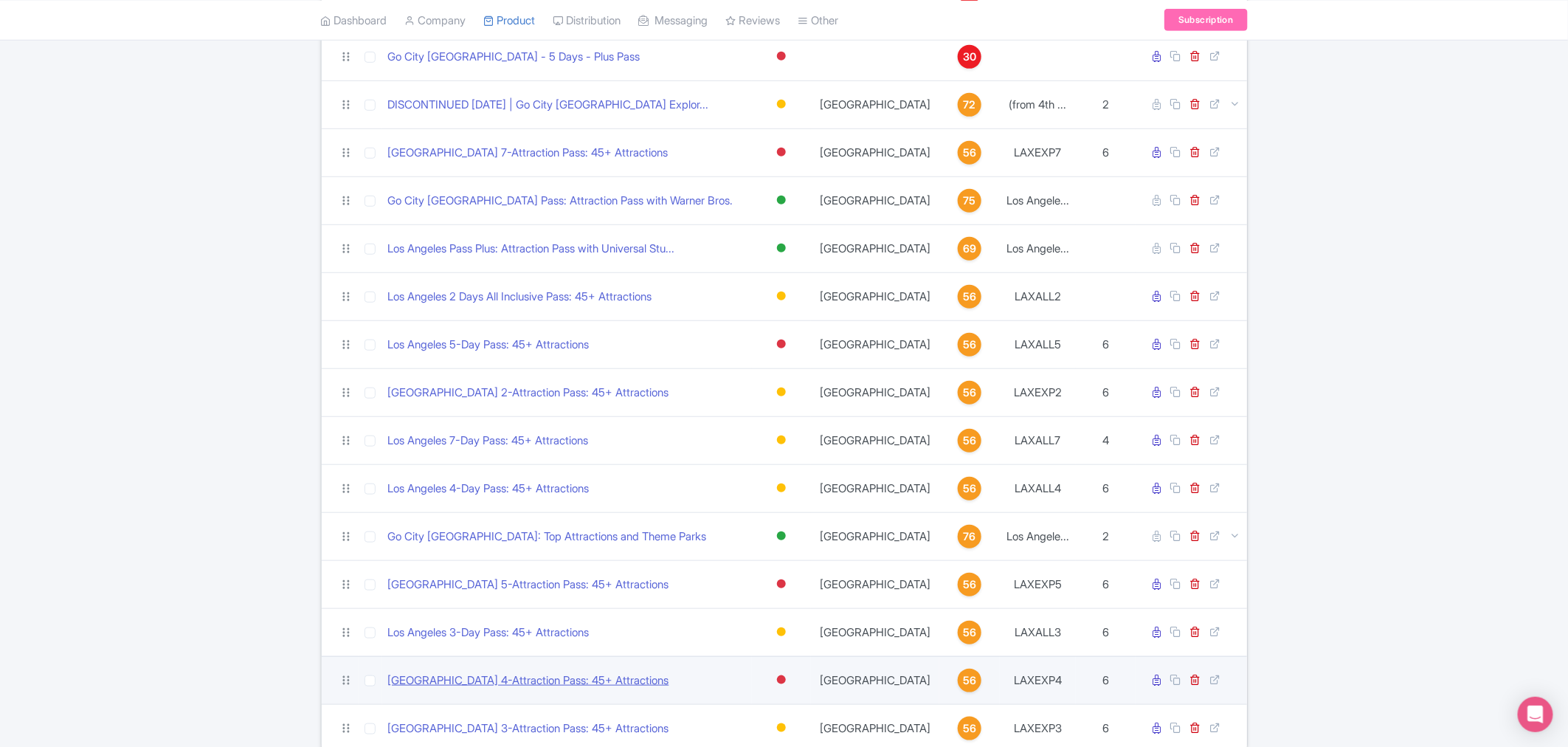
scroll to position [455, 0]
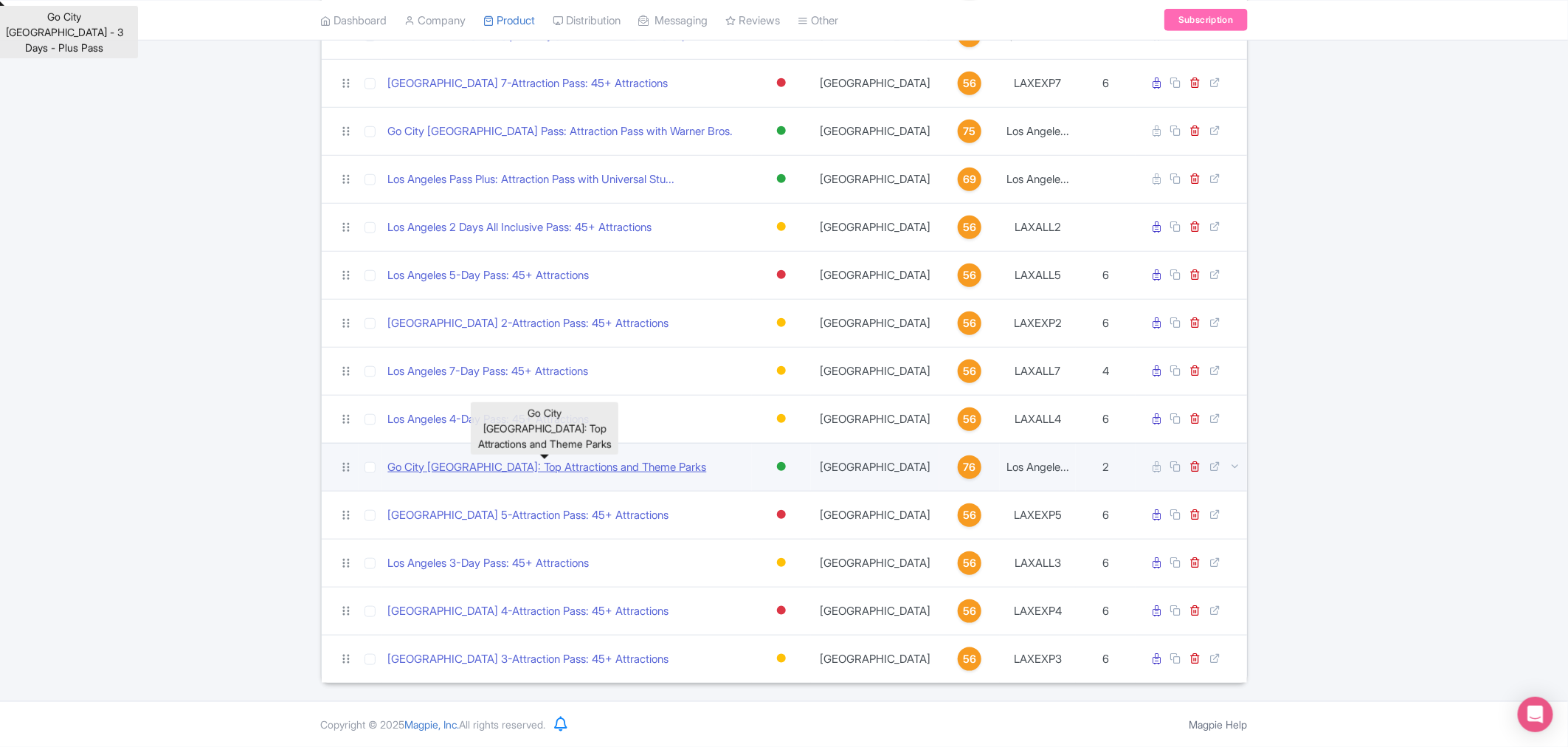
click at [554, 469] on link "Go City [GEOGRAPHIC_DATA]: Top Attractions and Theme Parks" at bounding box center [547, 467] width 319 height 17
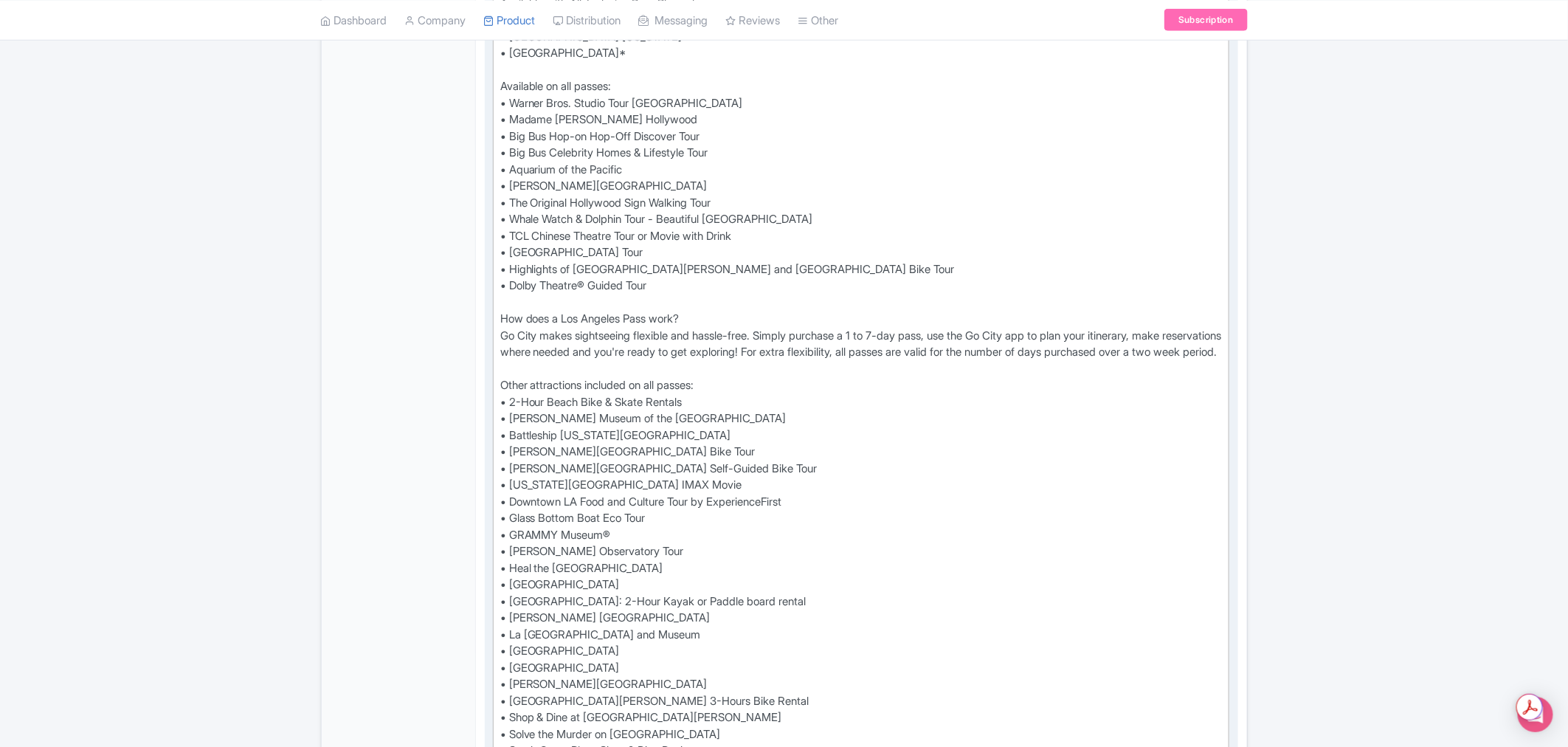
scroll to position [820, 0]
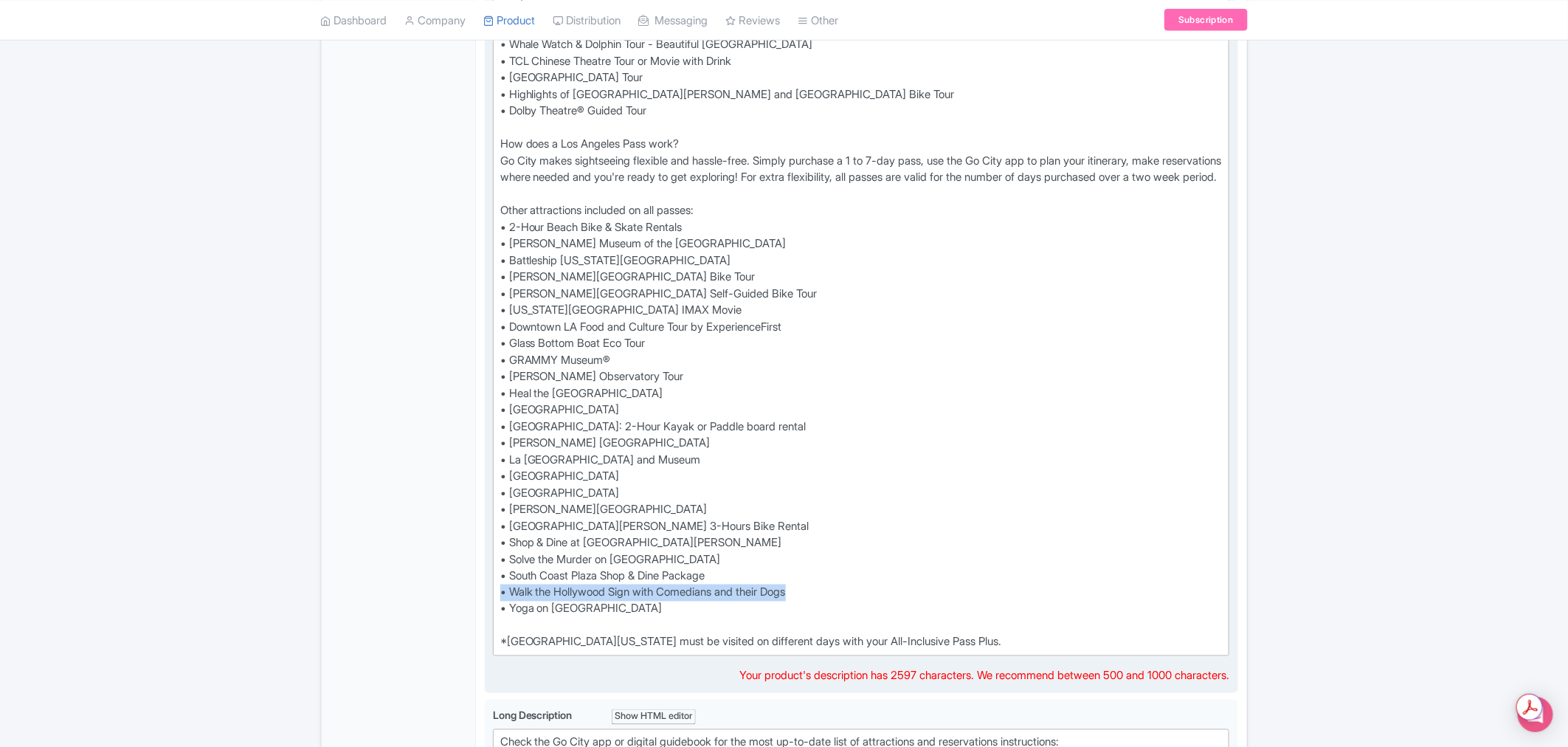
drag, startPoint x: 832, startPoint y: 621, endPoint x: 484, endPoint y: 620, distance: 348.0
click at [485, 620] on div "Description i Show HTML editor Bold Italic Strikethrough Link Heading Quote Cod…" at bounding box center [861, 166] width 753 height 1057
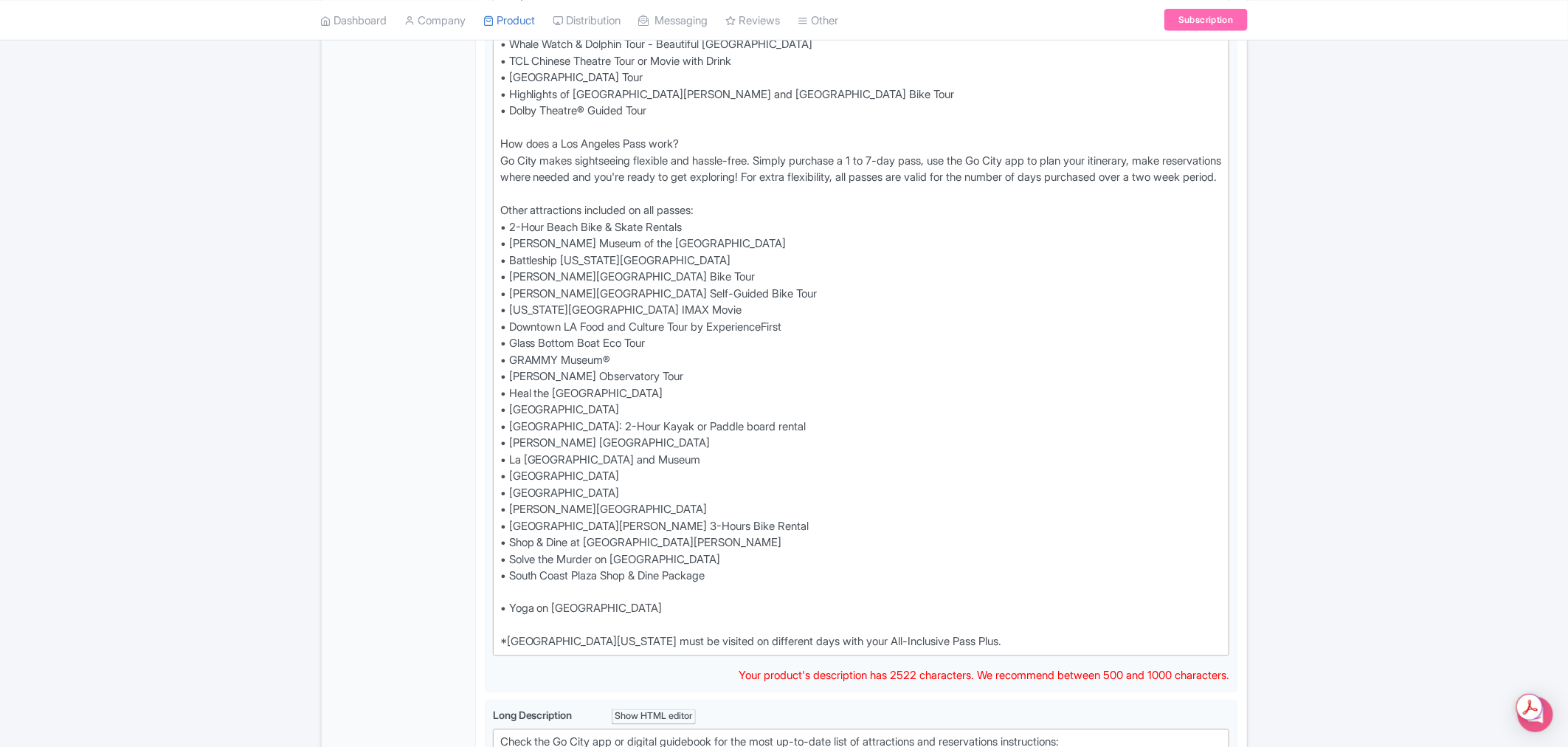
type trix-editor "<div>Dive into the wonders of marine life at Aquarium of the Pacific,&nbsp; hik…"
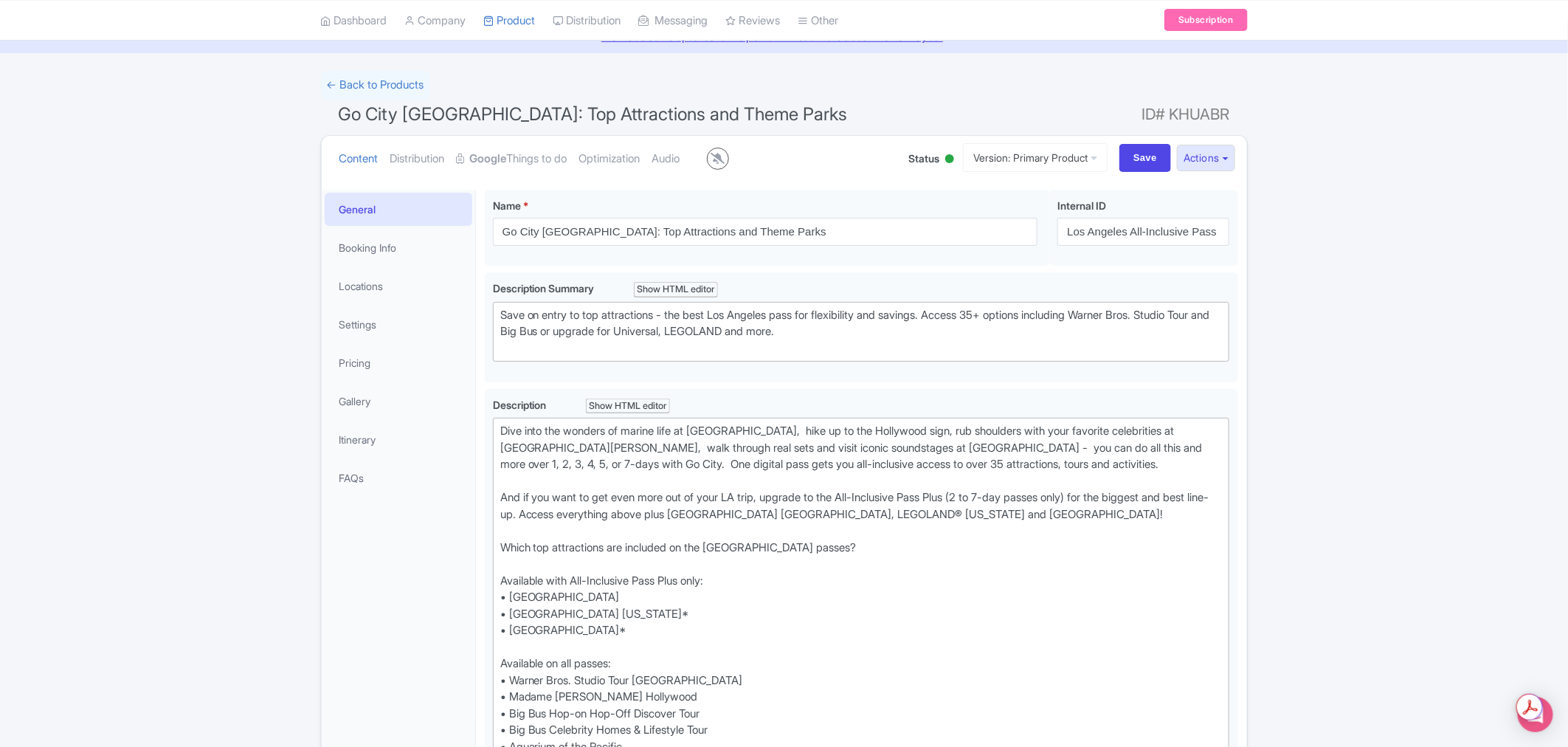
scroll to position [0, 0]
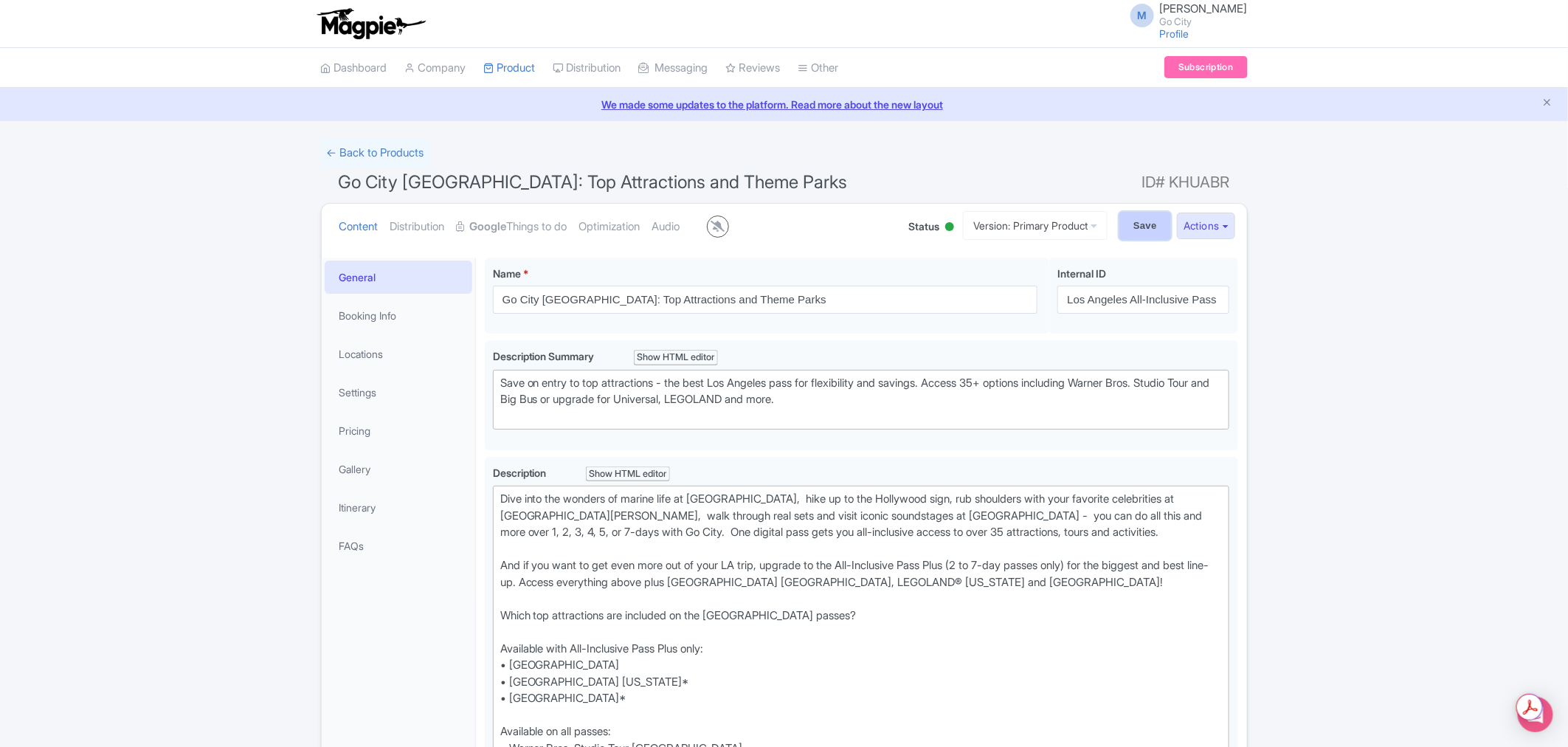
click at [1137, 226] on input "Save" at bounding box center [1145, 225] width 51 height 28
type input "Saving..."
click at [416, 156] on link "← Back to Products" at bounding box center [375, 153] width 109 height 29
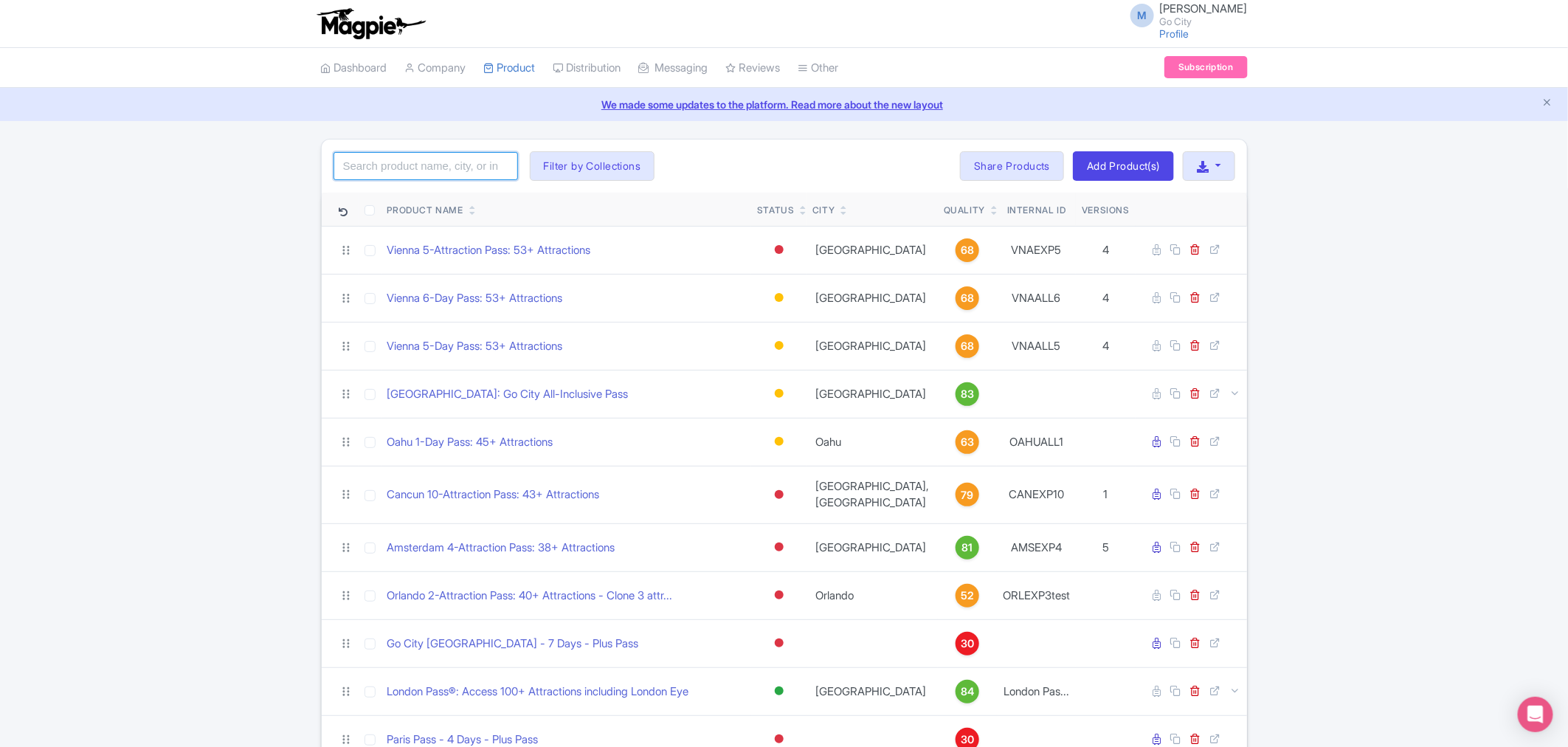
click at [432, 178] on input "search" at bounding box center [426, 166] width 185 height 28
type input "[GEOGRAPHIC_DATA]"
click button "Search" at bounding box center [0, 0] width 0 height 0
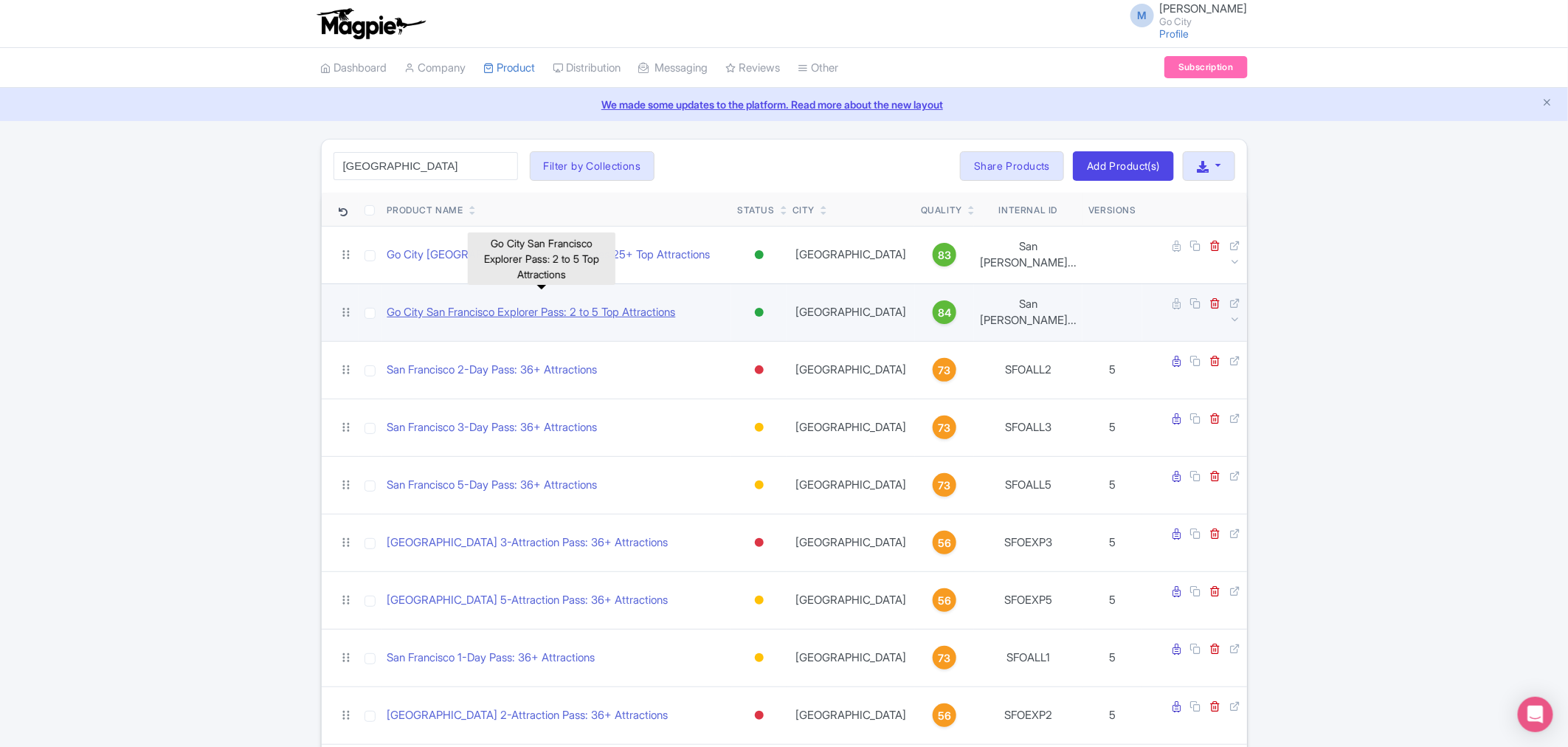
drag, startPoint x: 473, startPoint y: 292, endPoint x: 491, endPoint y: 292, distance: 18.0
click at [491, 304] on link "Go City San Francisco Explorer Pass: 2 to 5 Top Attractions" at bounding box center [531, 312] width 289 height 17
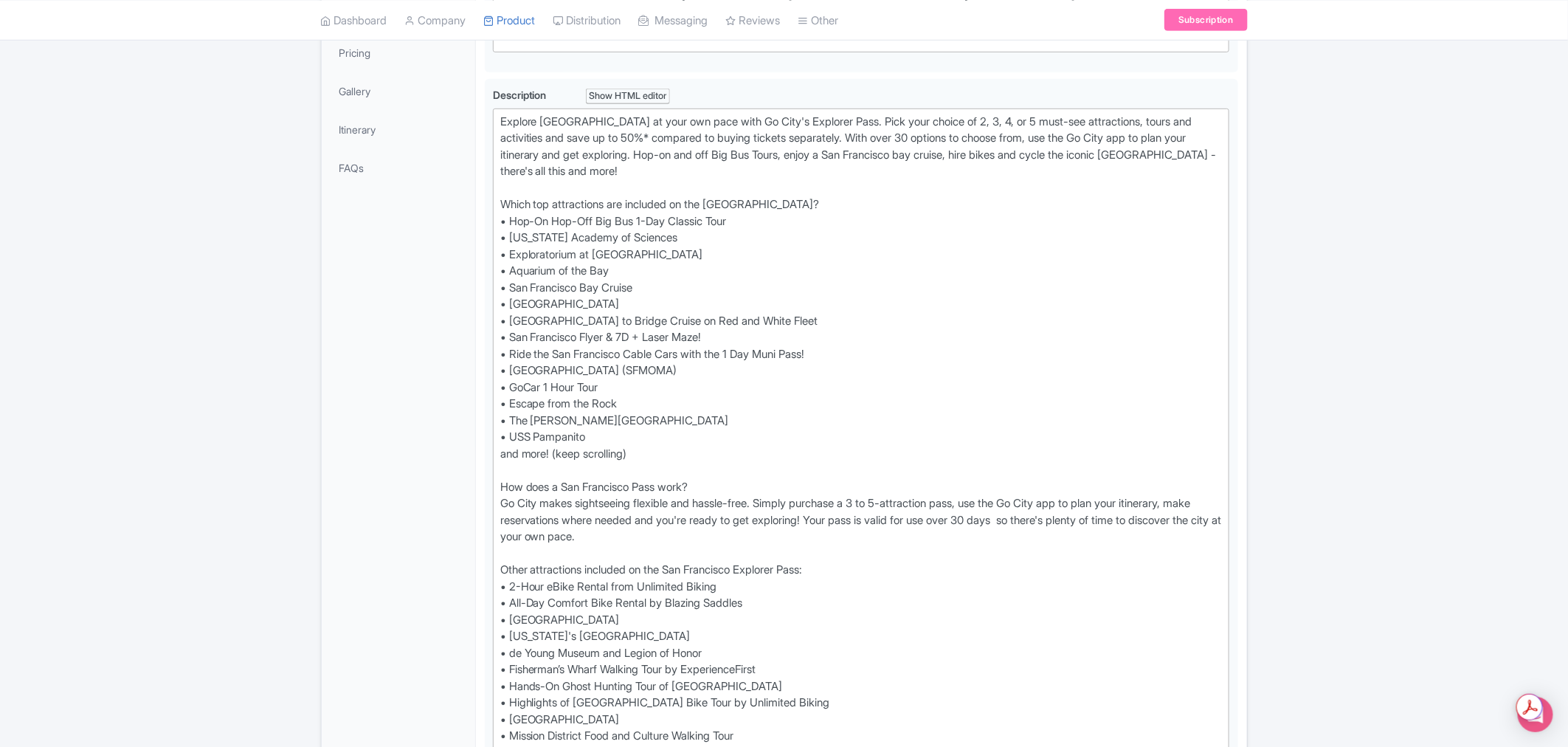
scroll to position [491, 0]
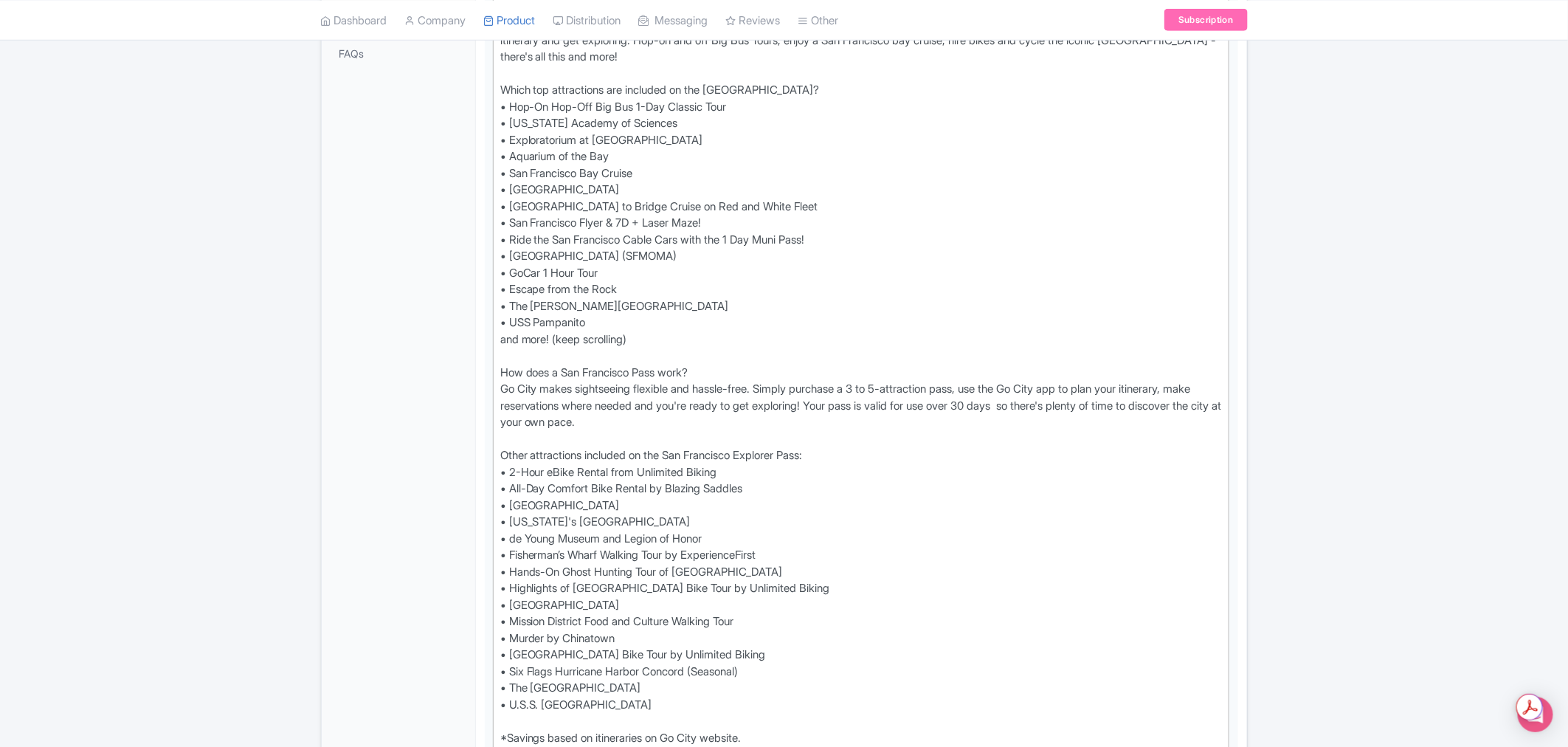
click at [212, 548] on div "← Back to Products Go City San Francisco Explorer Pass: 2 to 5 Top Attractions …" at bounding box center [784, 572] width 1568 height 1850
drag, startPoint x: 858, startPoint y: 587, endPoint x: 488, endPoint y: 588, distance: 370.0
click at [488, 588] on div "Description i Show HTML editor Bold Italic Strikethrough Link Heading Quote Cod…" at bounding box center [861, 377] width 753 height 824
type trix-editor "<div>Explore San Francisco at your own pace with Go City's Explorer Pass. Pick …"
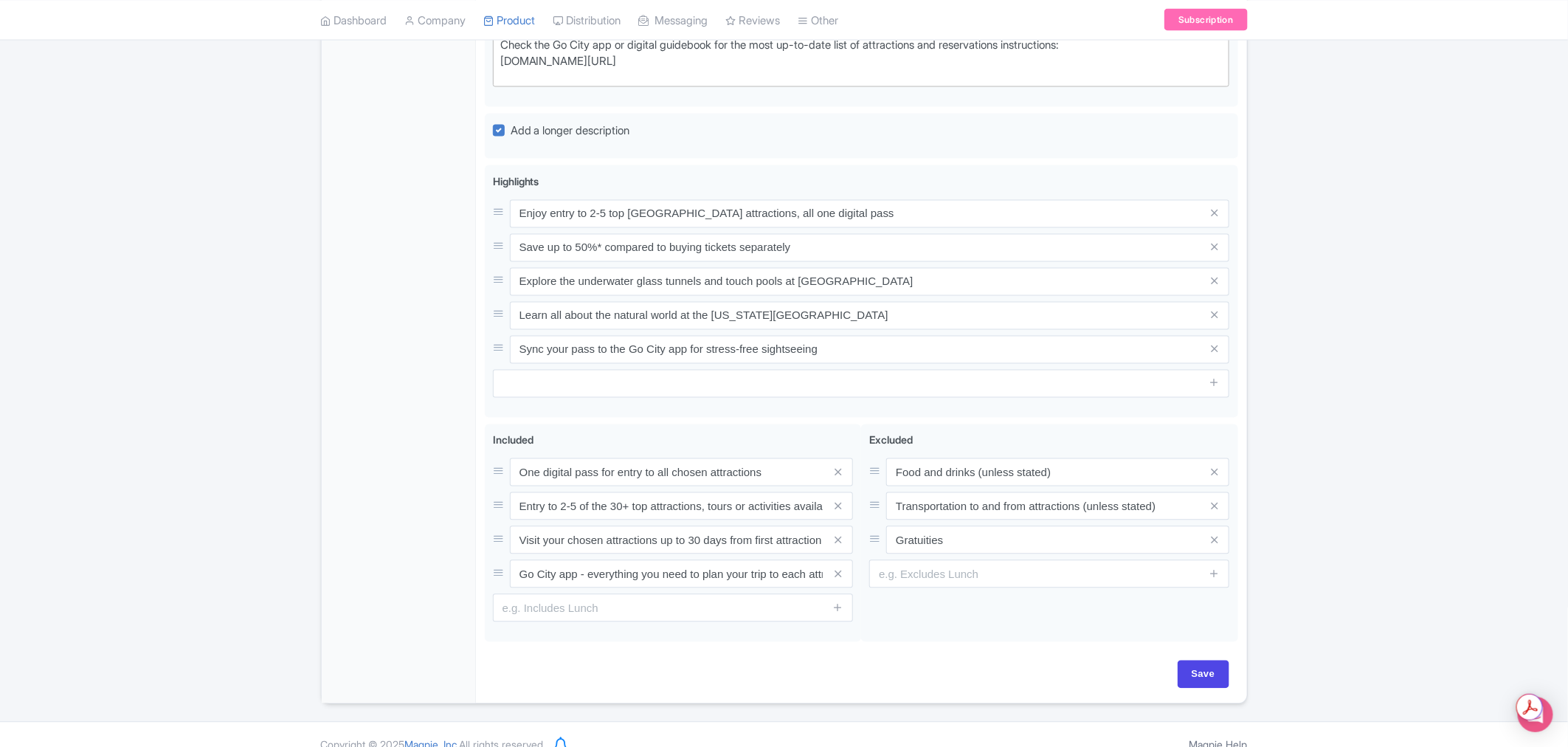
scroll to position [1288, 0]
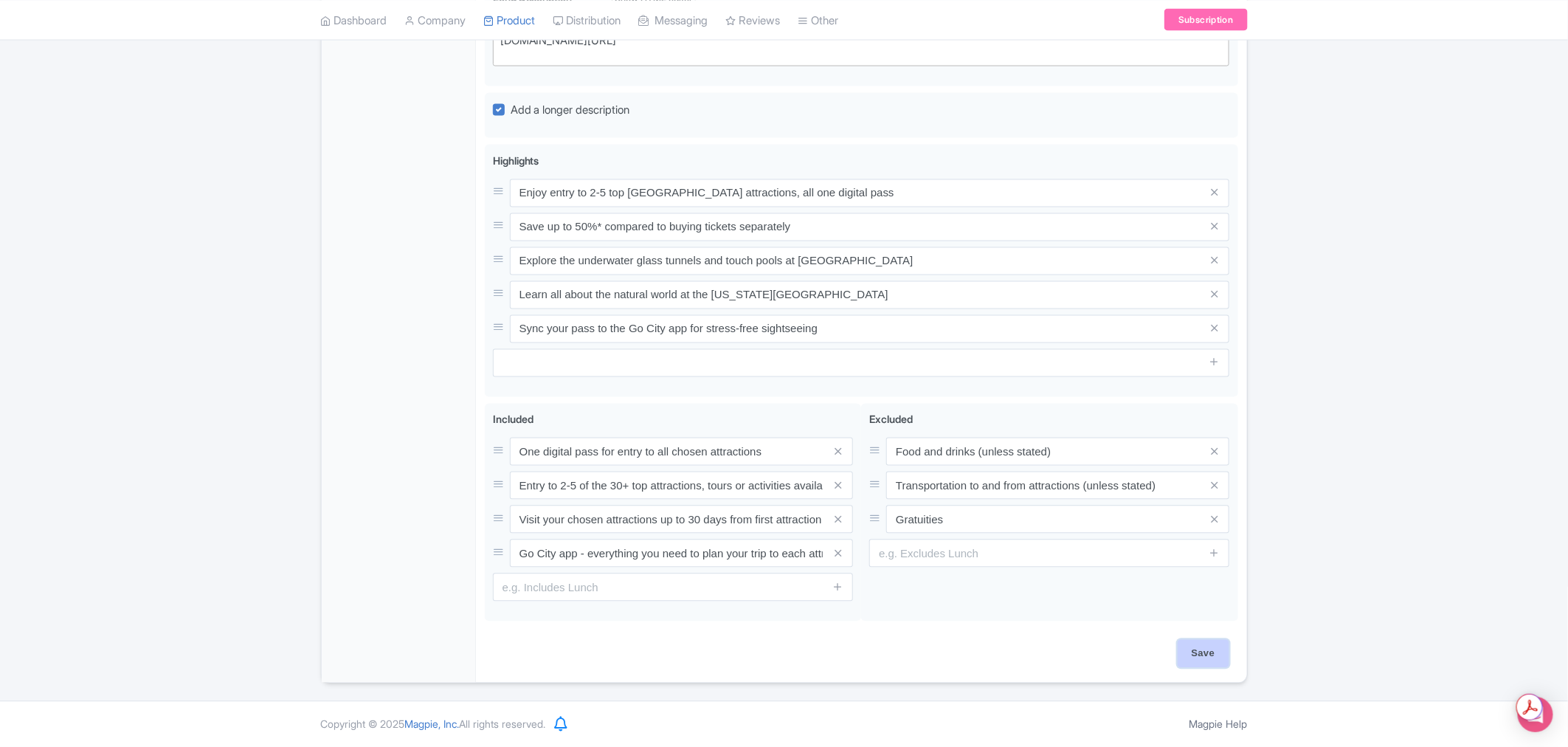
click at [1213, 660] on input "Save" at bounding box center [1203, 653] width 51 height 28
type input "Saving..."
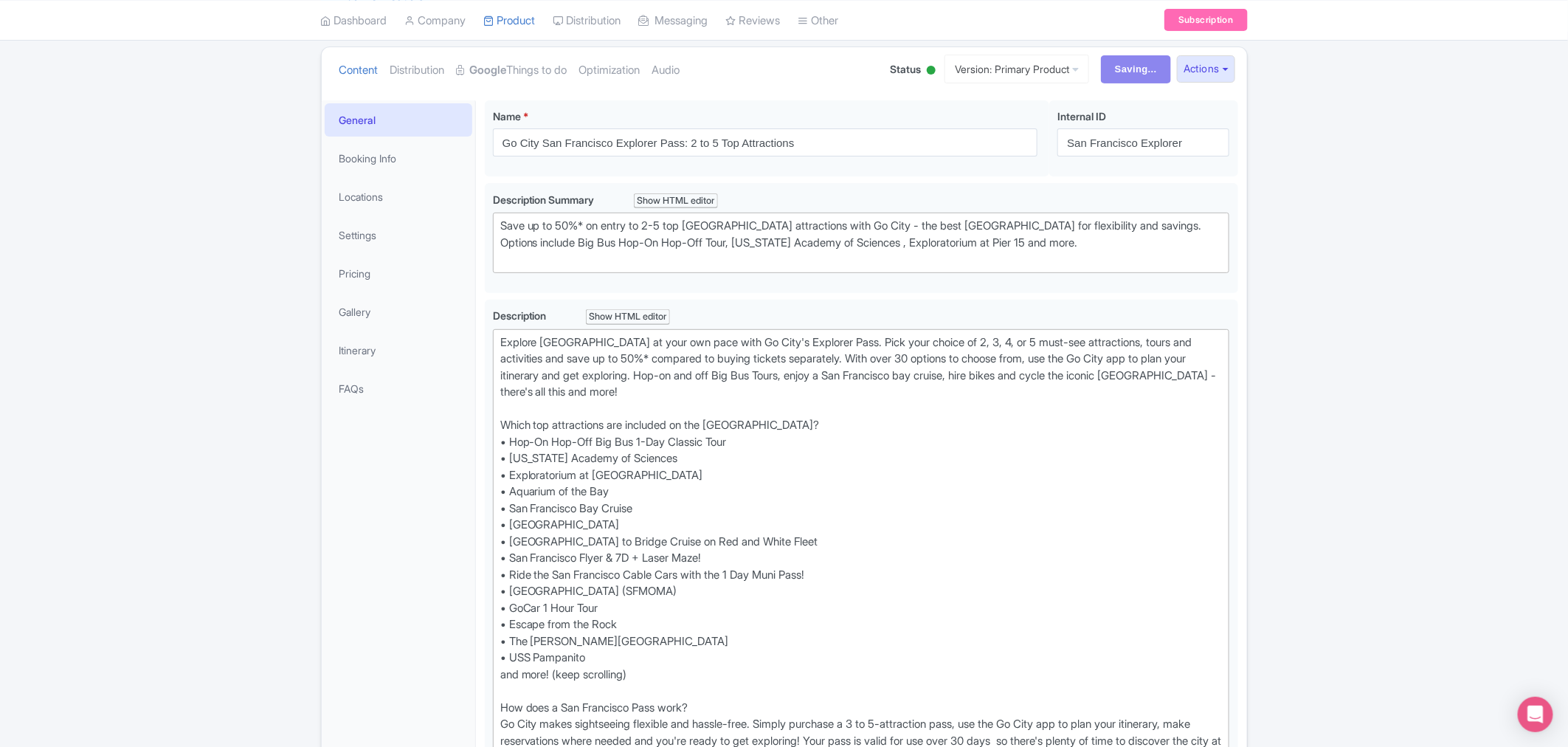
scroll to position [588, 0]
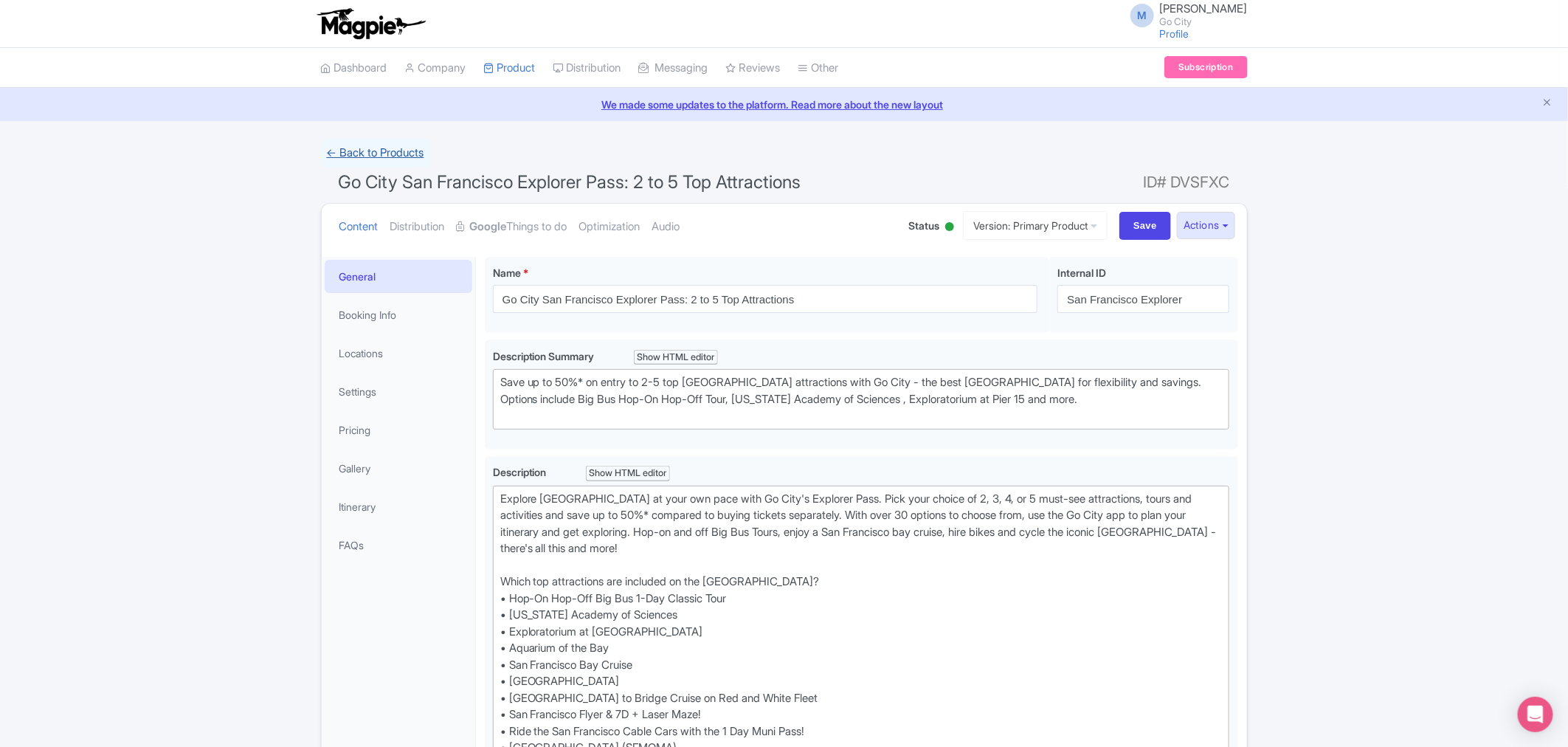
click at [374, 148] on link "← Back to Products" at bounding box center [375, 153] width 109 height 29
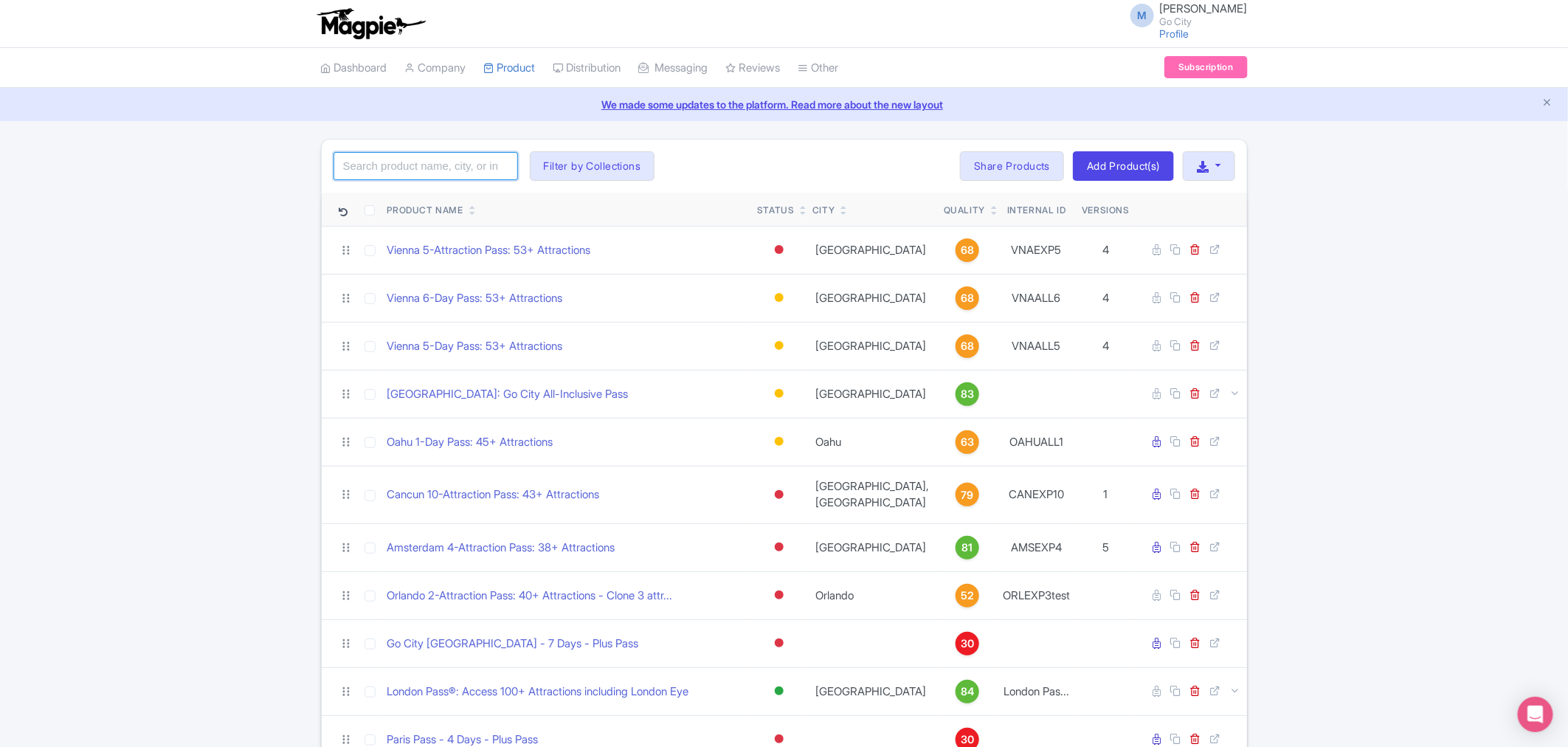
click at [436, 170] on input "search" at bounding box center [426, 166] width 185 height 28
type input "san antonio"
click button "Search" at bounding box center [0, 0] width 0 height 0
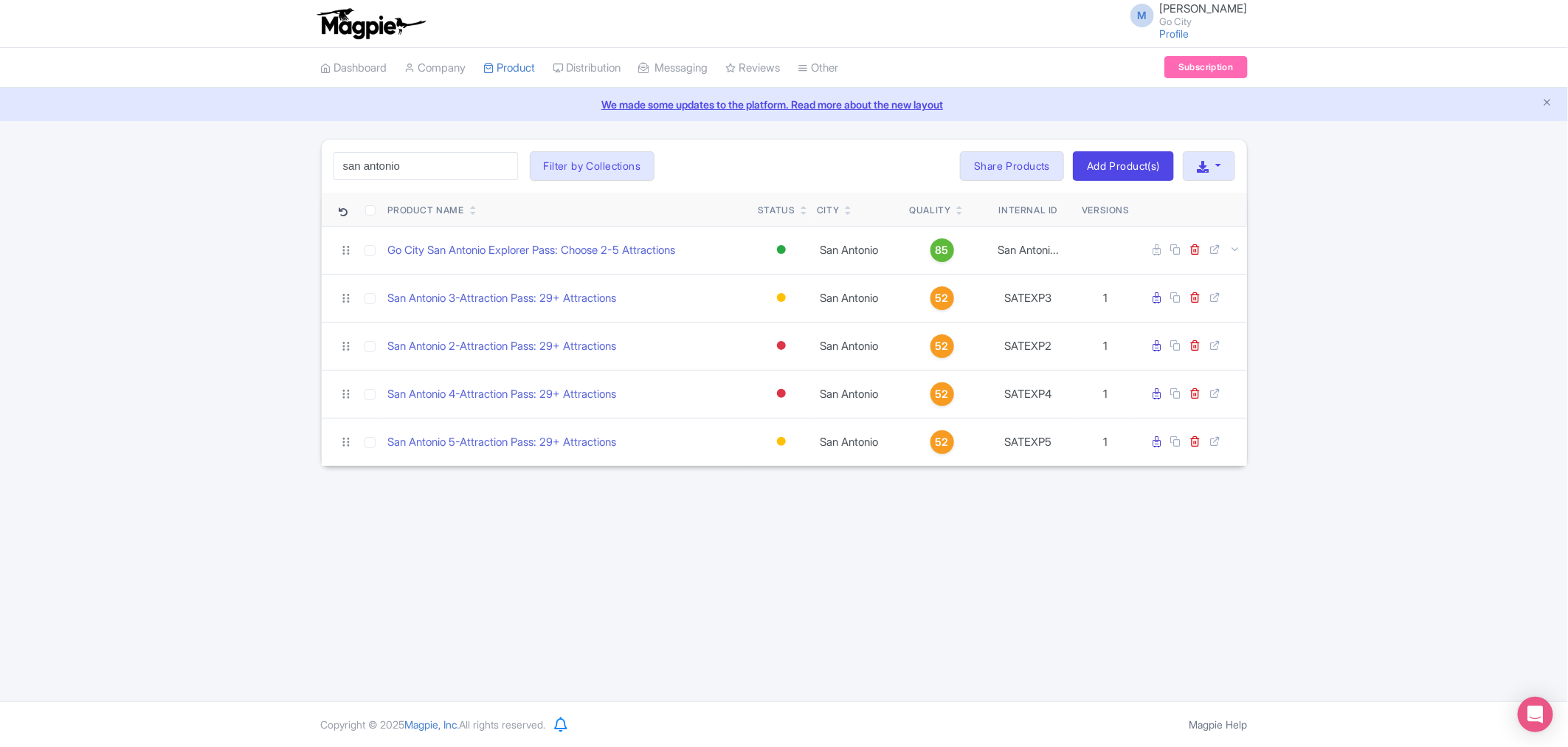
click at [1001, 618] on div "M Maria Fusani Go City Profile Users Settings Sign out Dashboard Company Produc…" at bounding box center [784, 350] width 1568 height 701
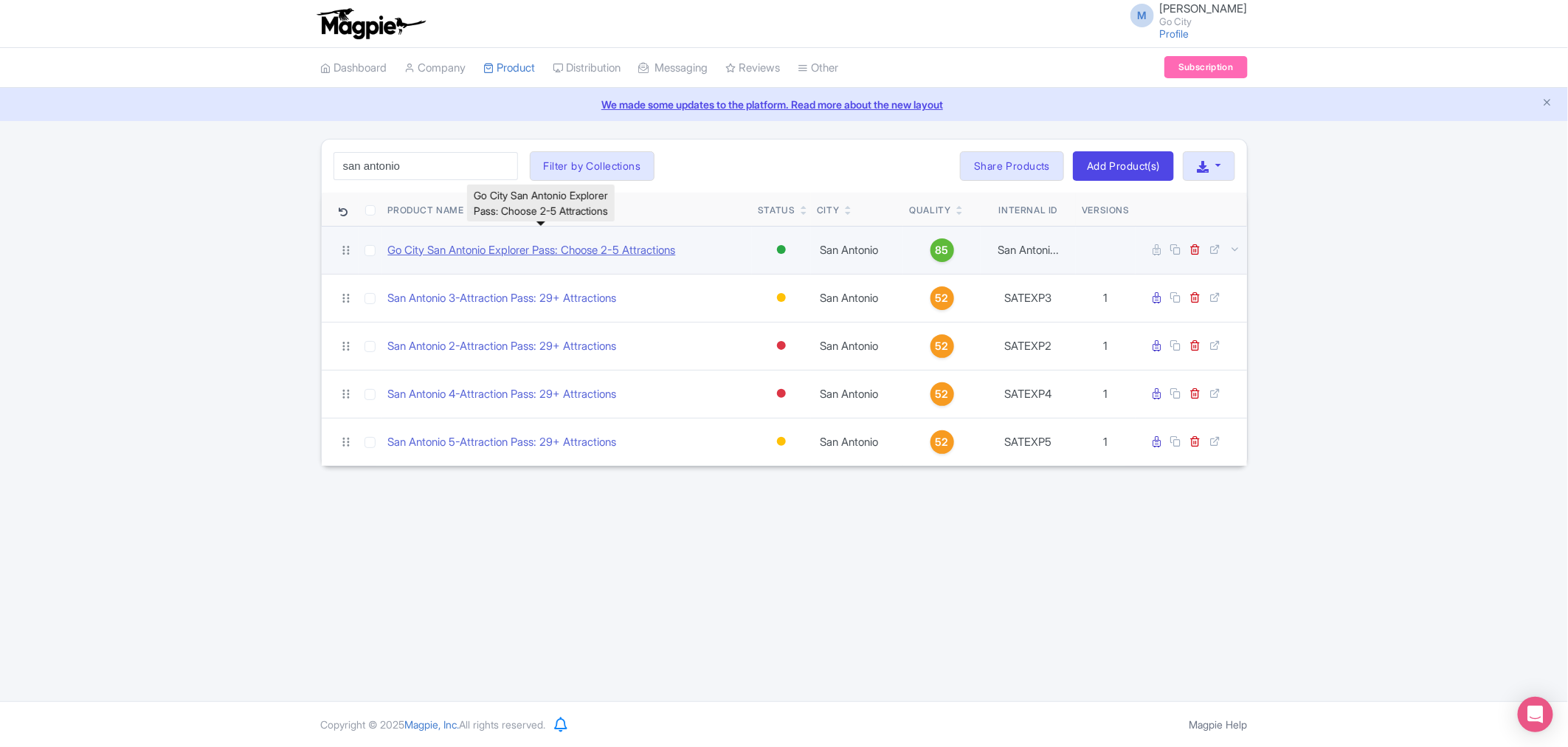
click at [469, 252] on link "Go City San Antonio Explorer Pass: Choose 2-5 Attractions" at bounding box center [532, 250] width 288 height 17
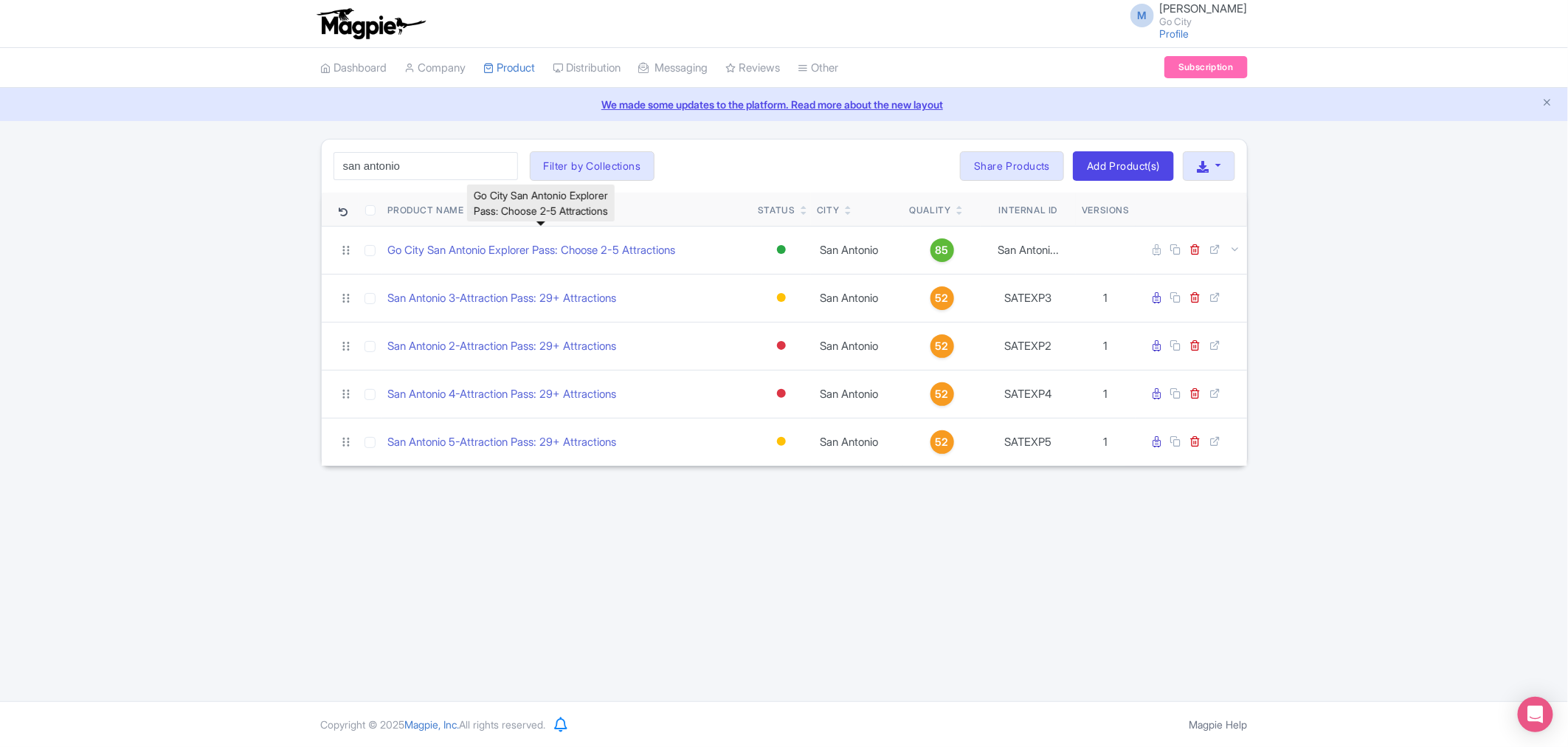
click at [520, 591] on div "M Maria Fusani Go City Profile Users Settings Sign out Dashboard Company Produc…" at bounding box center [784, 350] width 1568 height 701
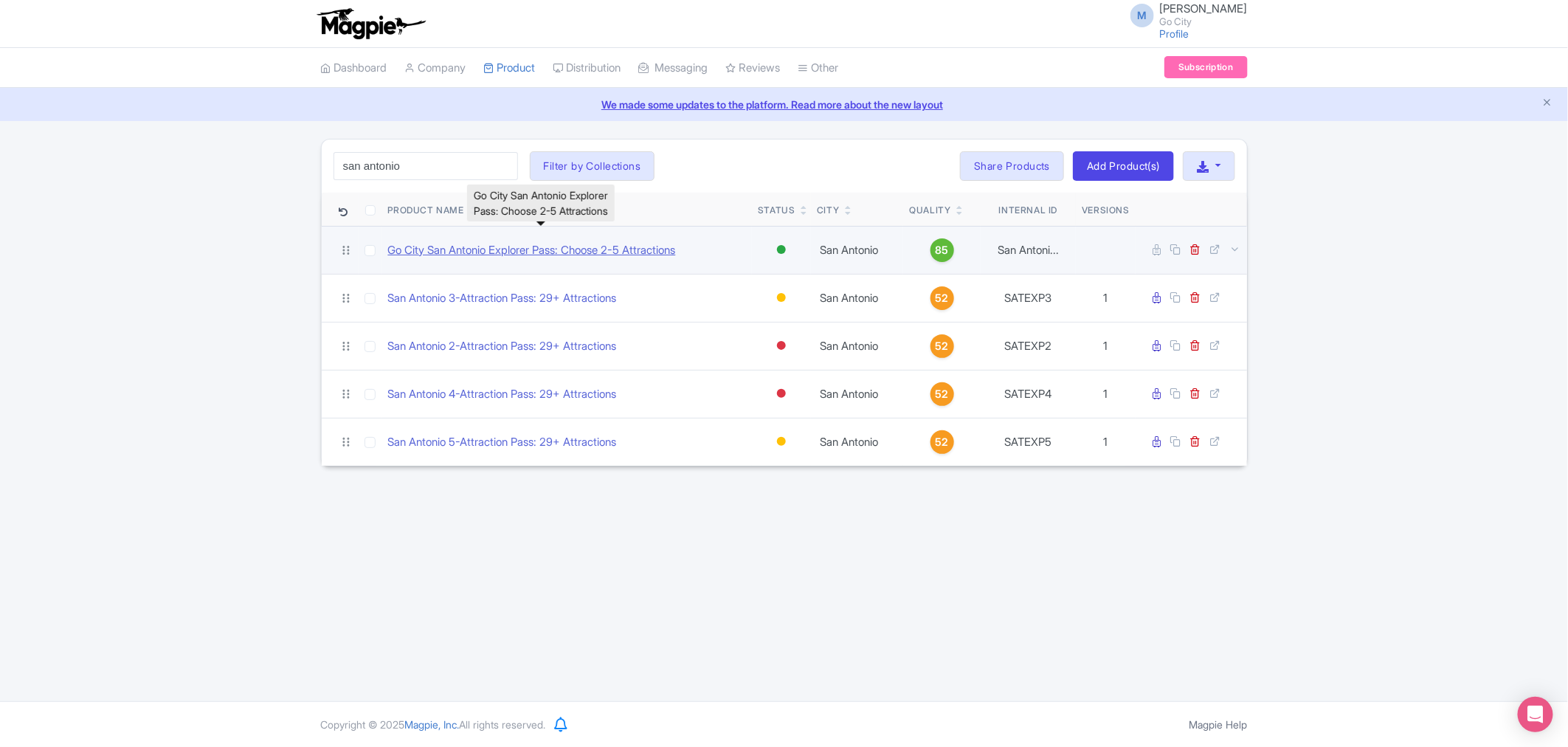
click at [556, 253] on link "Go City San Antonio Explorer Pass: Choose 2-5 Attractions" at bounding box center [532, 250] width 288 height 17
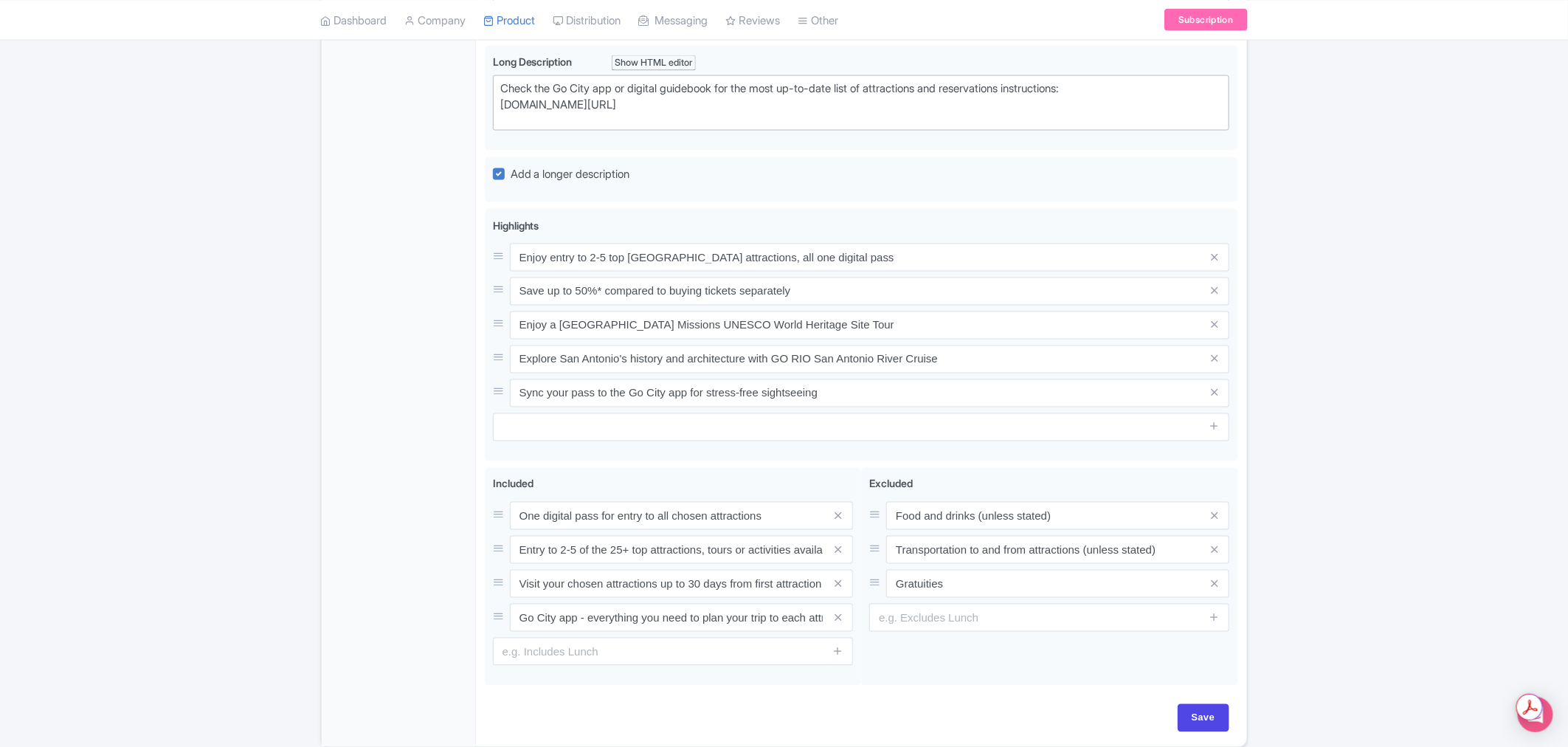
scroll to position [1190, 0]
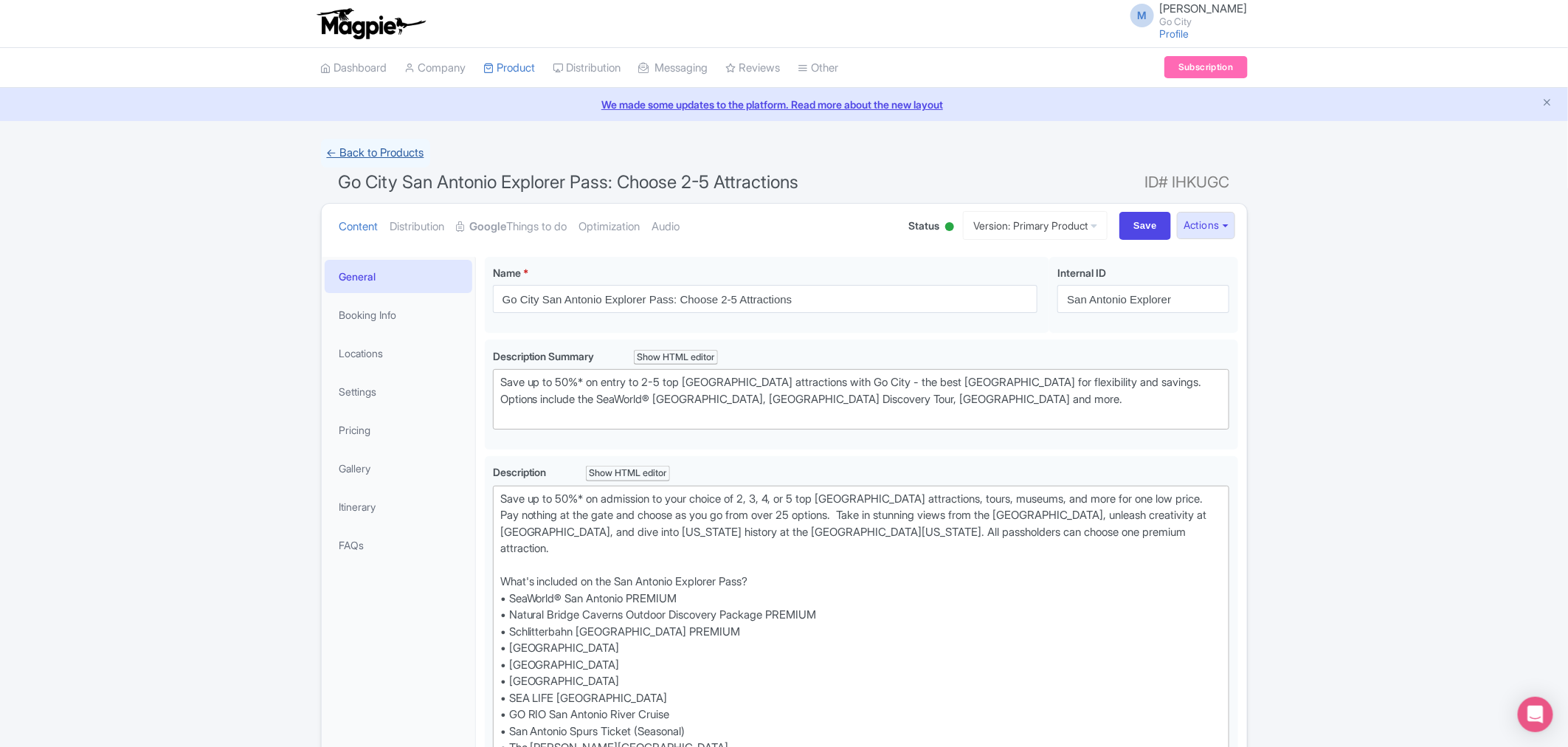
click at [388, 152] on link "← Back to Products" at bounding box center [375, 153] width 109 height 29
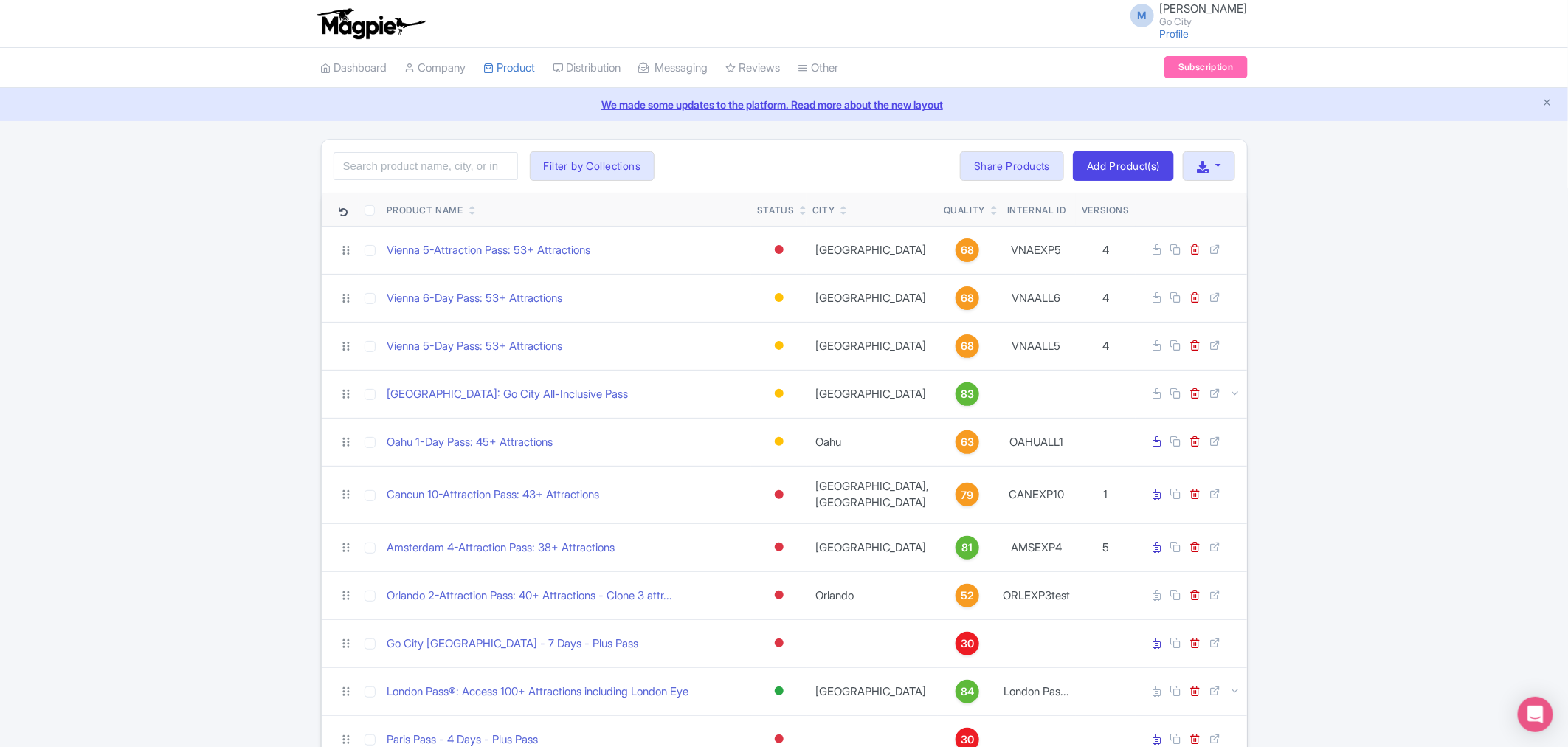
drag, startPoint x: 49, startPoint y: 299, endPoint x: 63, endPoint y: 292, distance: 15.7
